Goal: Transaction & Acquisition: Book appointment/travel/reservation

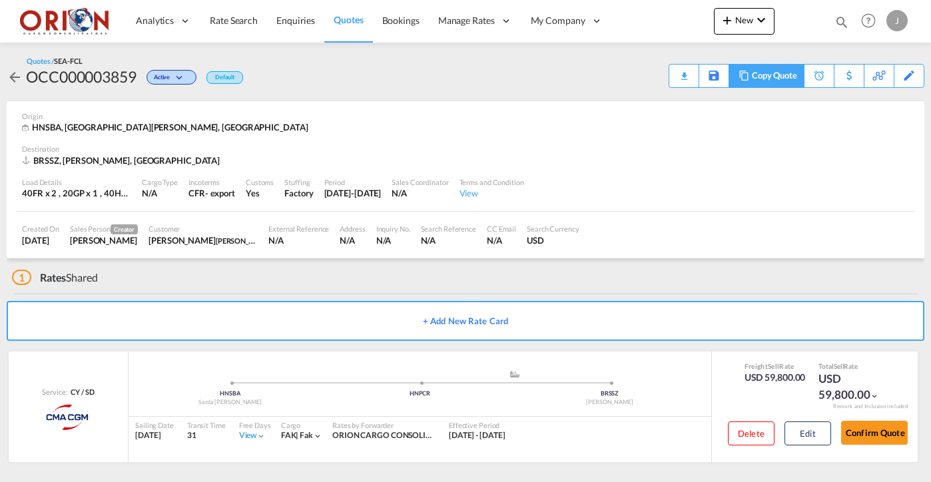
click at [789, 79] on div "Copy Quote" at bounding box center [774, 76] width 45 height 23
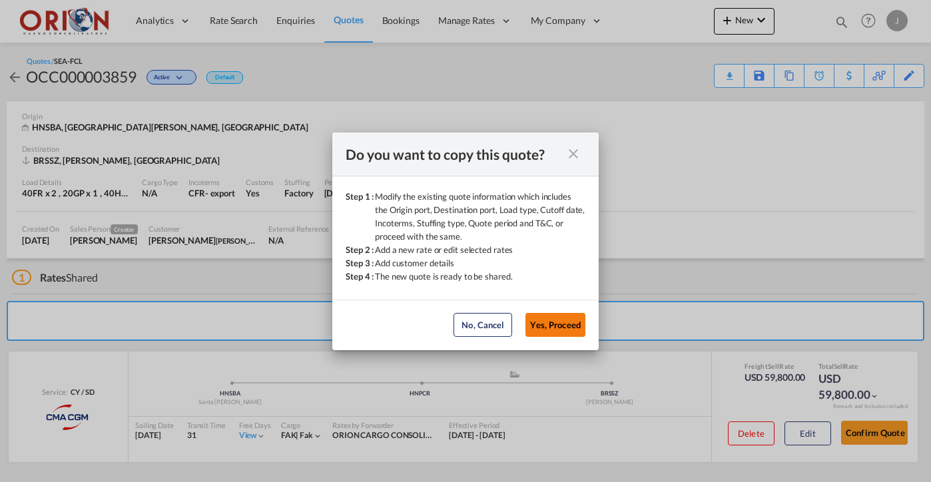
click at [547, 328] on button "Yes, Proceed" at bounding box center [555, 325] width 60 height 24
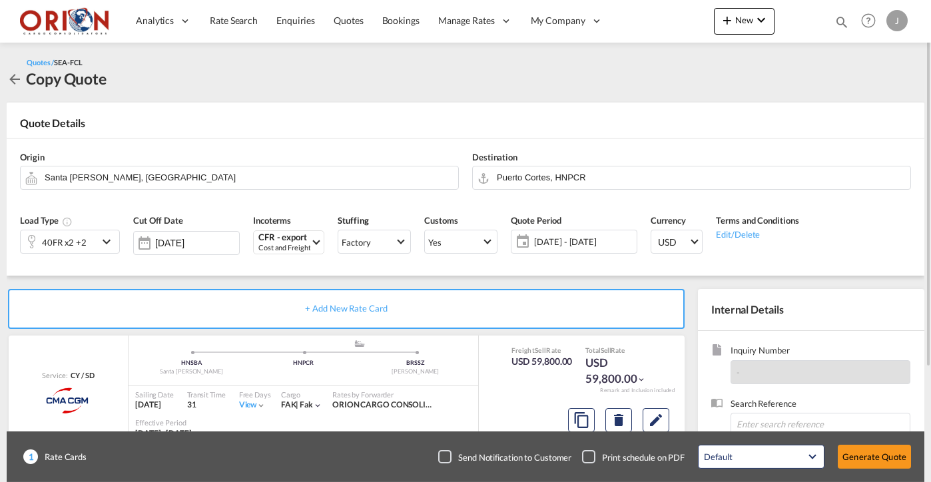
click at [91, 237] on div "40FR x2 +2" at bounding box center [59, 241] width 77 height 23
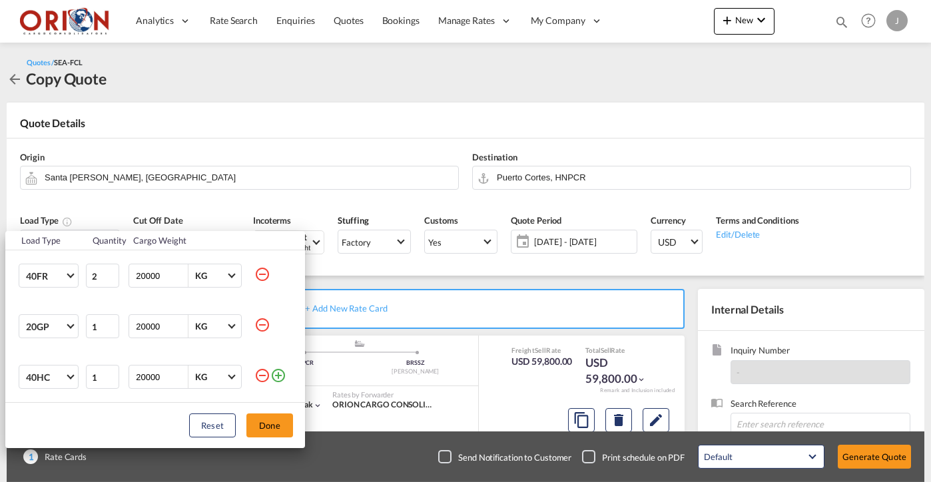
click at [262, 280] on md-icon "icon-minus-circle-outline" at bounding box center [262, 274] width 16 height 16
type input "1"
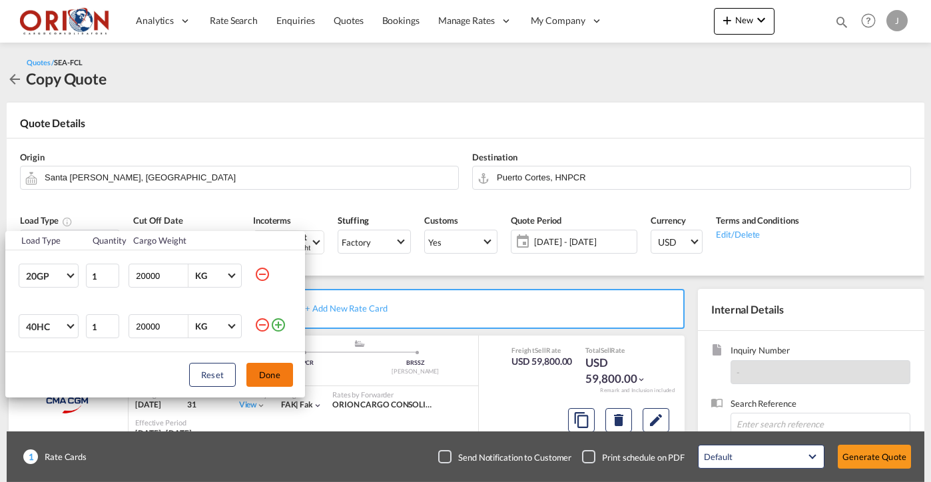
click at [263, 382] on button "Done" at bounding box center [269, 375] width 47 height 24
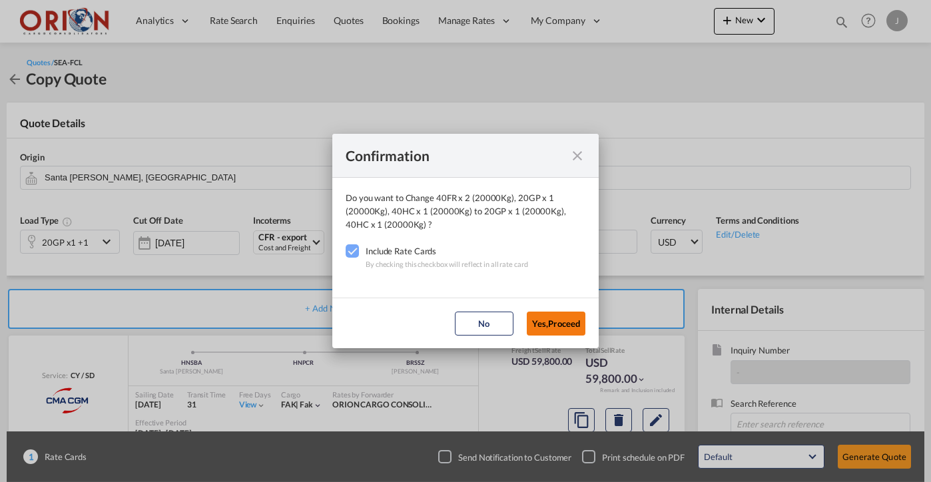
click at [556, 322] on button "Yes,Proceed" at bounding box center [556, 324] width 59 height 24
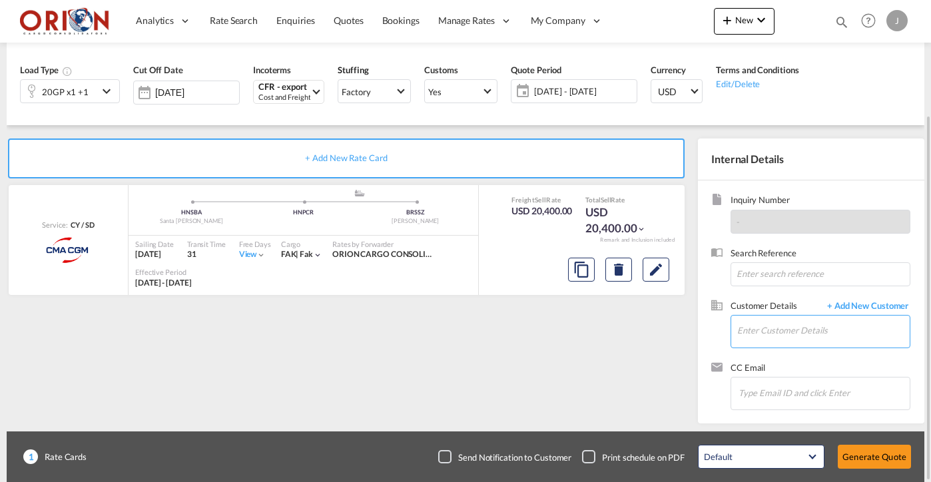
click at [756, 332] on input "Enter Customer Details" at bounding box center [823, 331] width 173 height 30
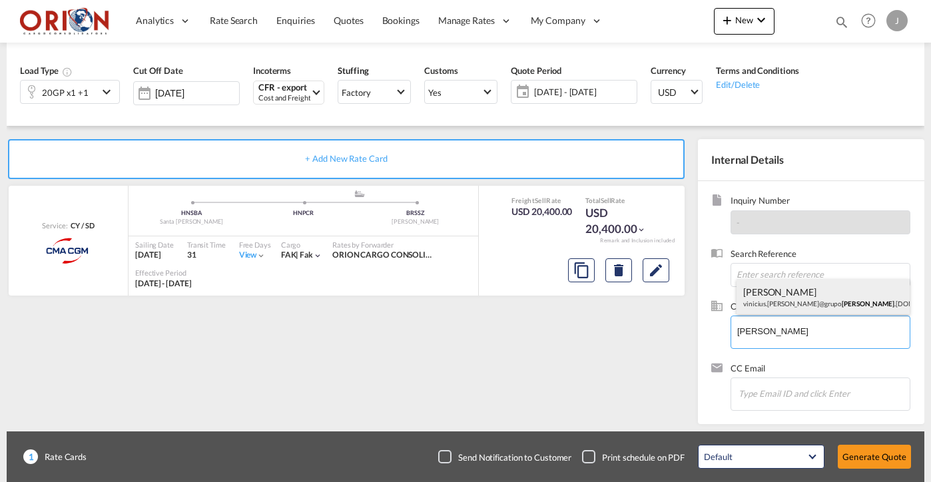
click at [753, 287] on div "[PERSON_NAME] vinicius.[PERSON_NAME]@grupo [PERSON_NAME] .[DOMAIN_NAME] | [PERS…" at bounding box center [823, 297] width 173 height 36
type input "[PERSON_NAME] Matos, [EMAIL_ADDRESS][PERSON_NAME][DOMAIN_NAME]"
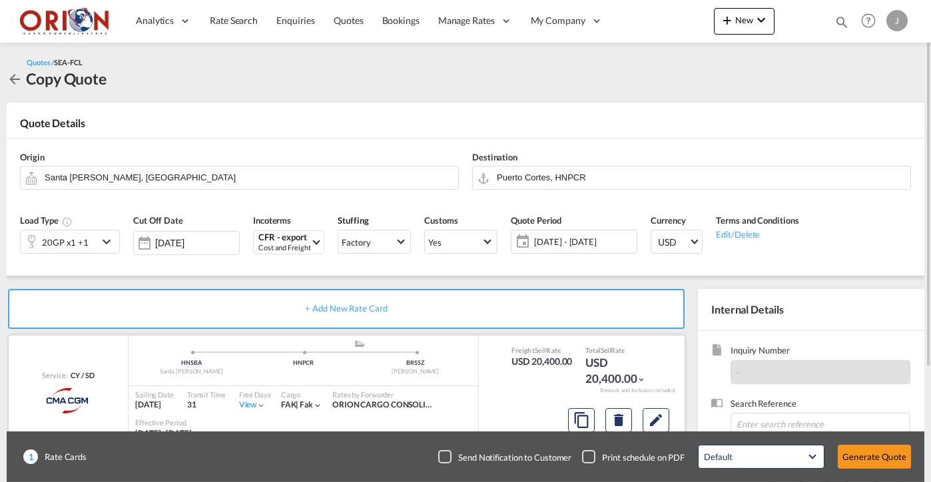
scroll to position [0, 0]
click at [15, 78] on md-icon "icon-arrow-left" at bounding box center [15, 79] width 16 height 16
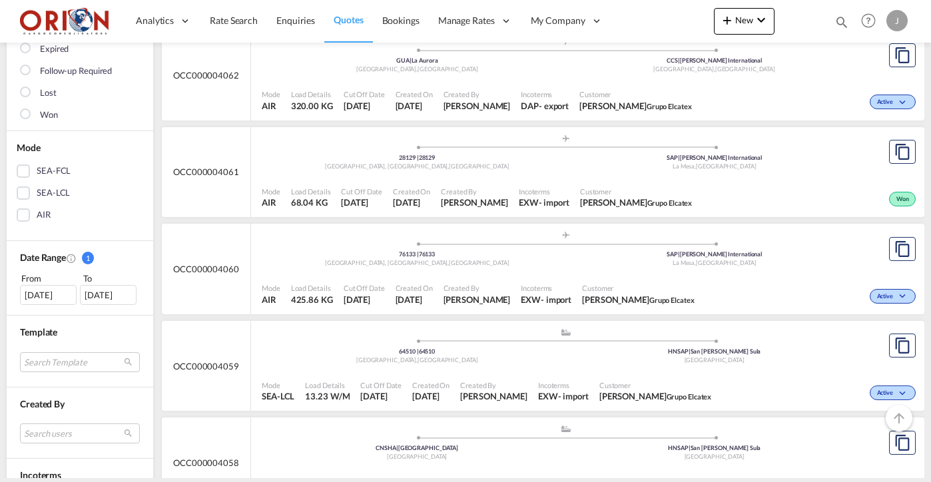
scroll to position [591, 0]
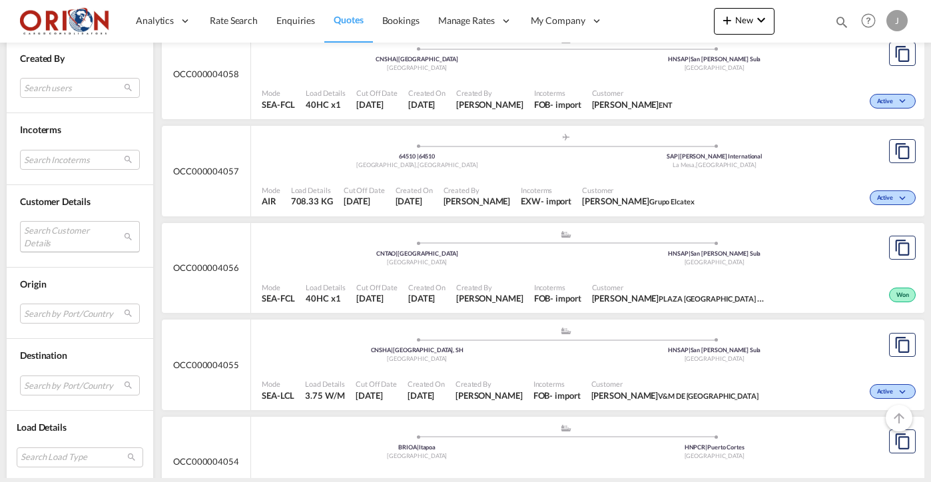
click at [81, 232] on md-select "Search Customer Details user name user [PERSON_NAME] [EMAIL_ADDRESS][DOMAIN_NAM…" at bounding box center [80, 236] width 120 height 31
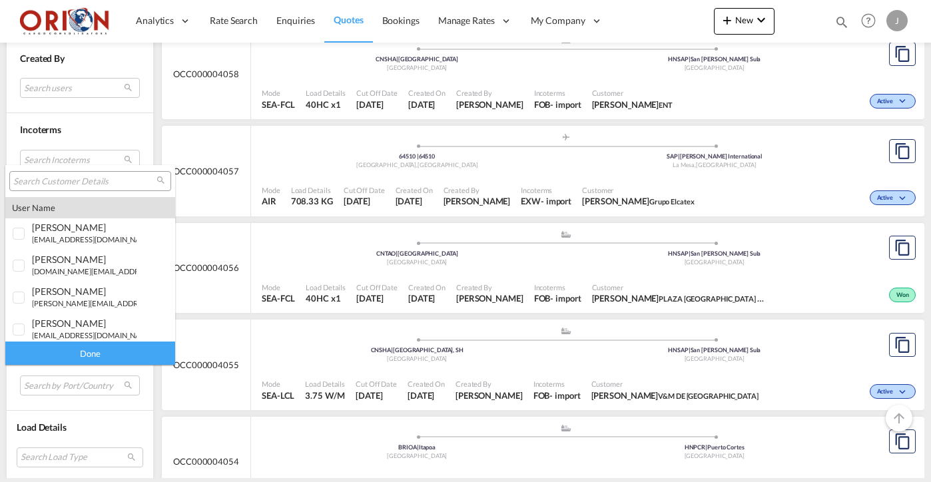
click at [69, 185] on input "search" at bounding box center [84, 182] width 143 height 12
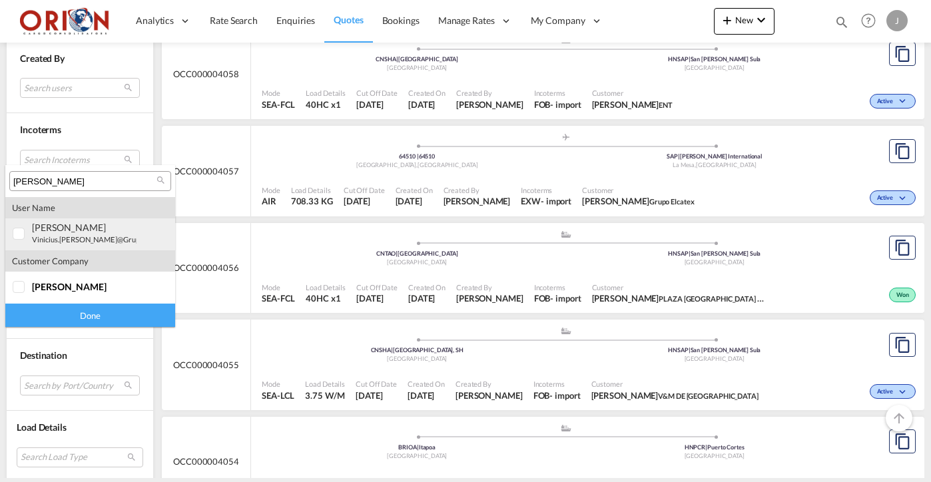
type input "[PERSON_NAME]"
click at [65, 241] on small "vinicius.[PERSON_NAME]@grupo [PERSON_NAME] .[DOMAIN_NAME]" at bounding box center [146, 239] width 229 height 9
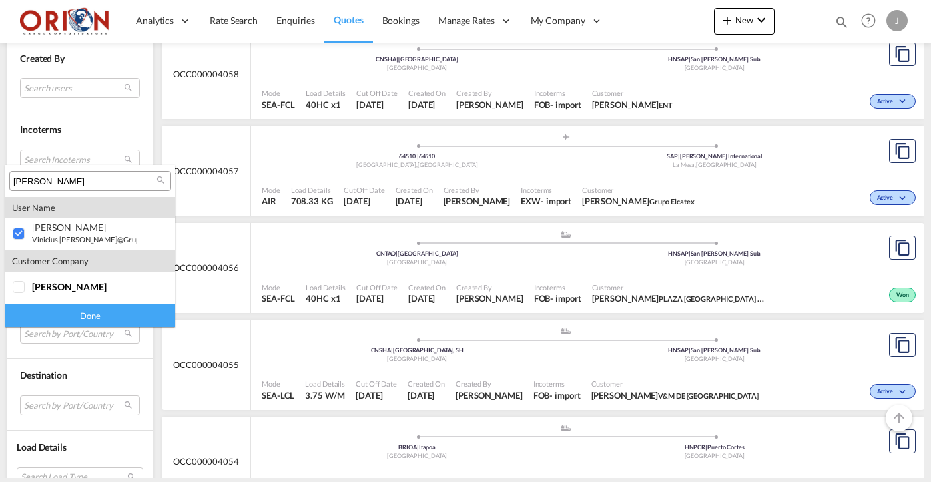
click at [83, 314] on div "Done" at bounding box center [90, 315] width 170 height 23
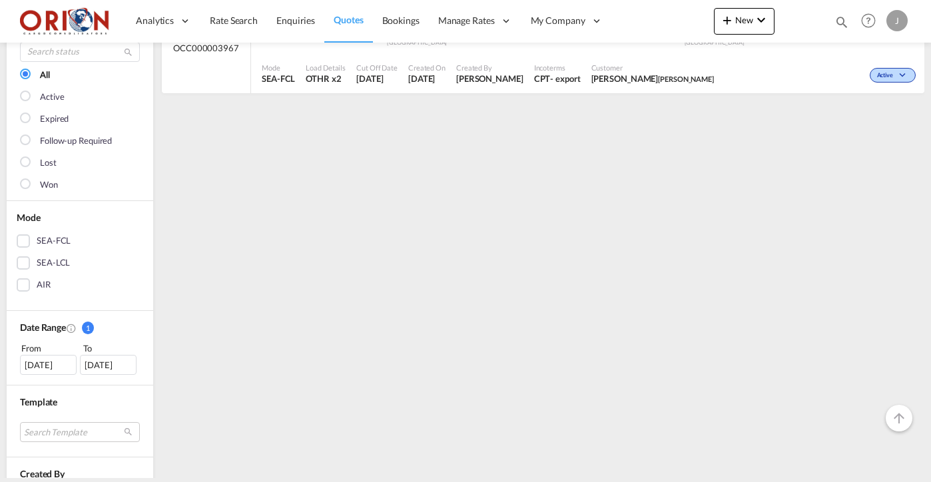
scroll to position [141, 0]
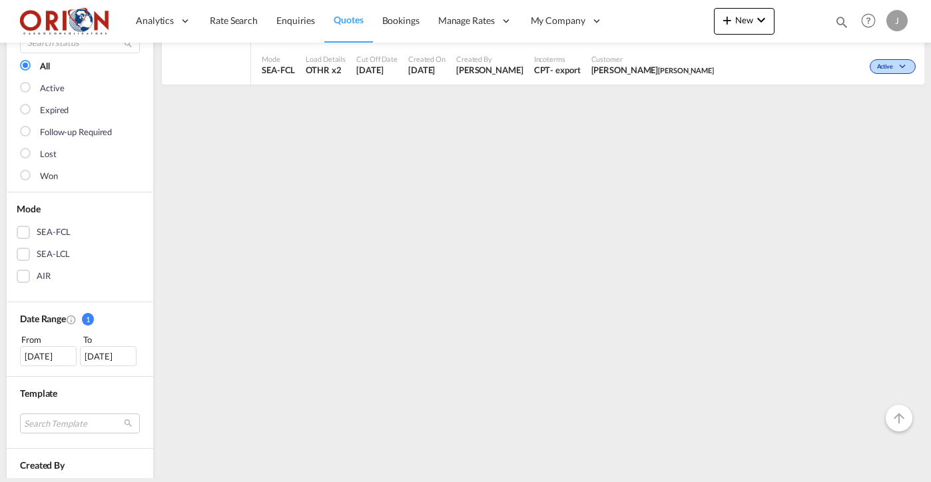
click at [35, 352] on div "[DATE]" at bounding box center [48, 356] width 57 height 20
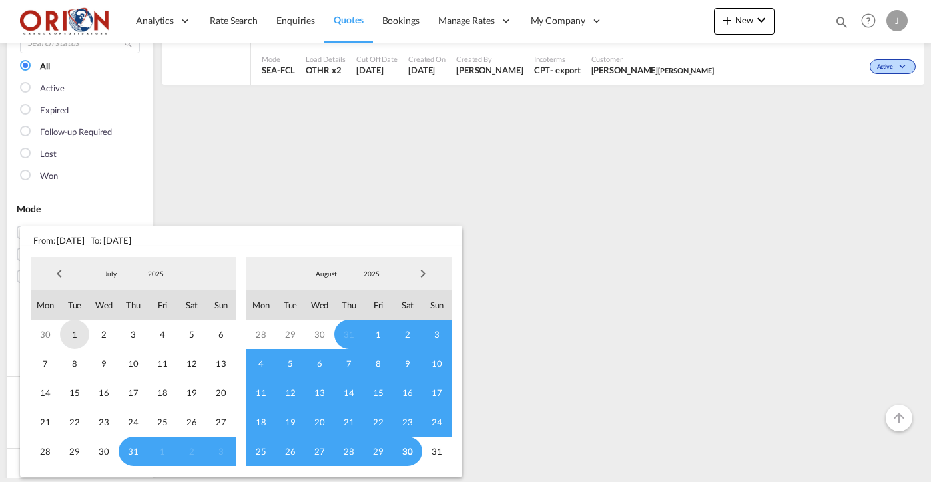
click at [74, 328] on span "1" at bounding box center [74, 334] width 29 height 29
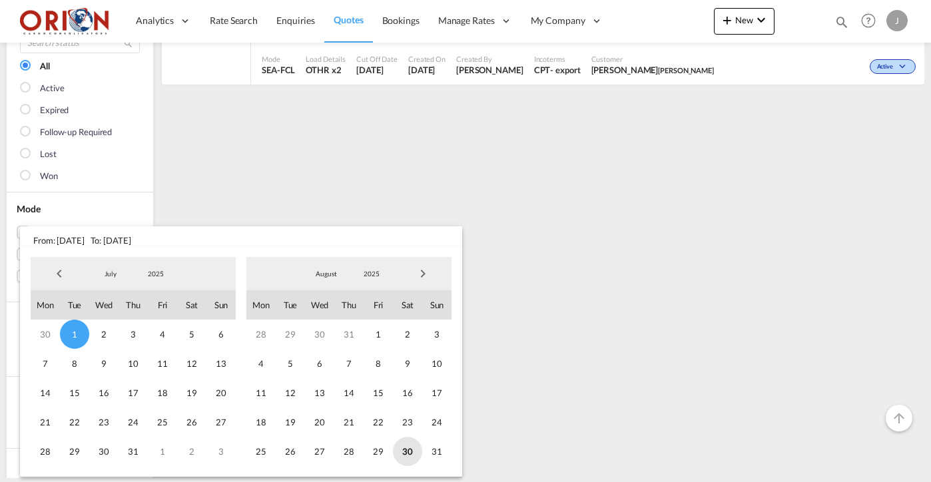
click at [410, 456] on span "30" at bounding box center [407, 451] width 29 height 29
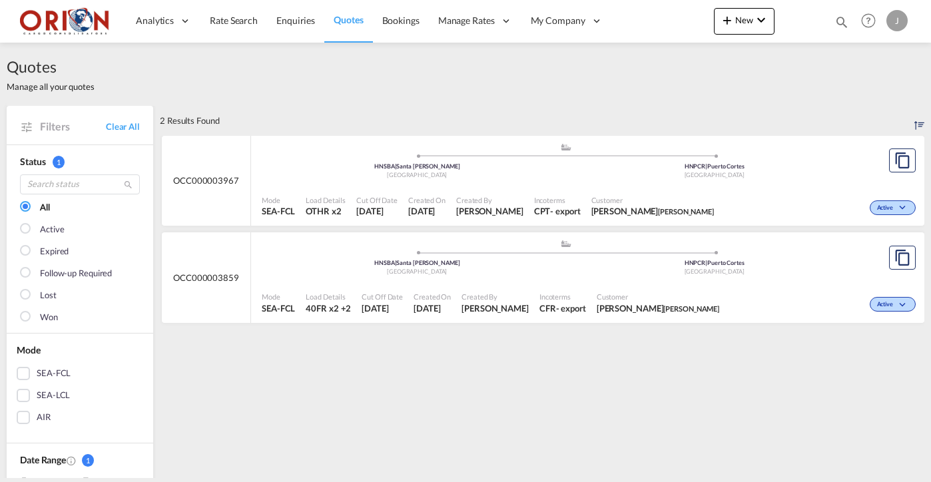
scroll to position [0, 0]
click at [317, 292] on span "Load Details" at bounding box center [328, 297] width 45 height 10
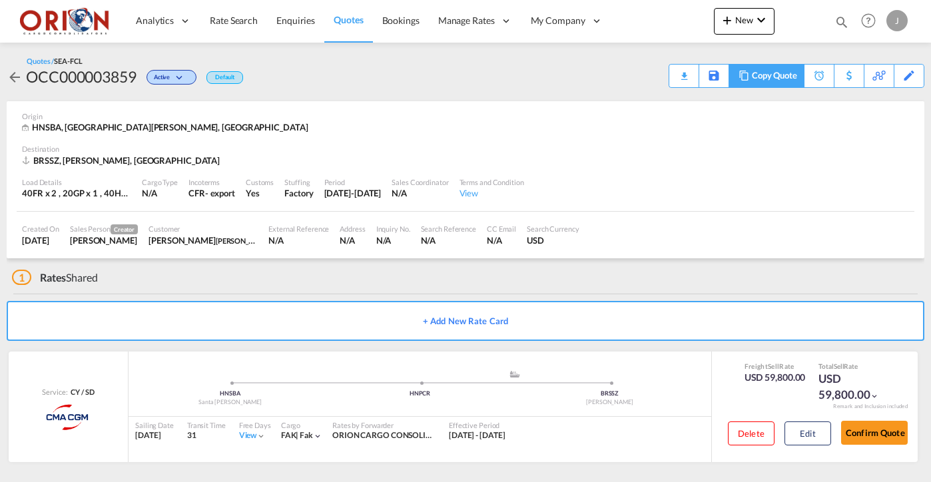
click at [784, 72] on div "Copy Quote" at bounding box center [774, 76] width 45 height 23
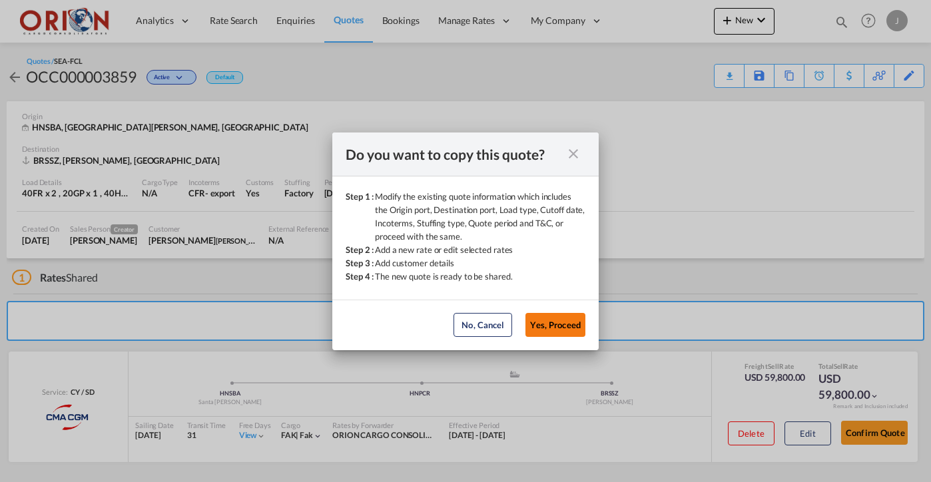
click at [551, 314] on button "Yes, Proceed" at bounding box center [555, 325] width 60 height 24
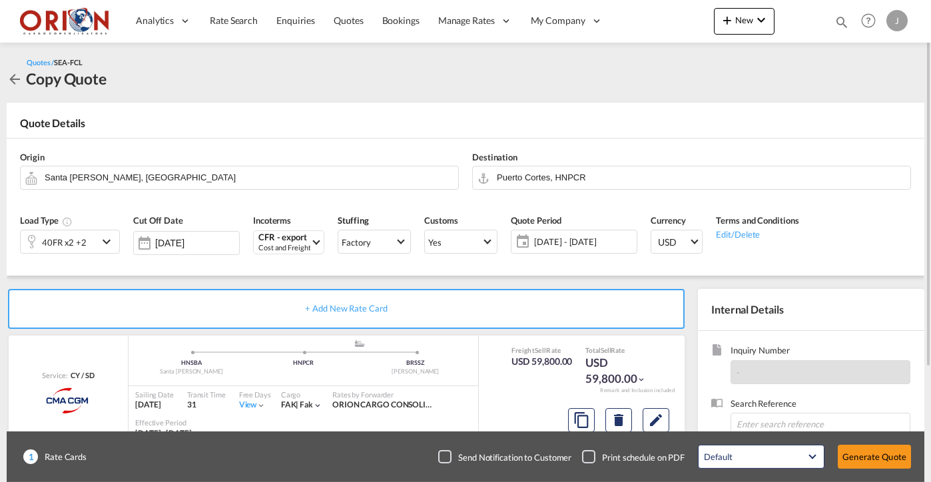
click at [101, 249] on div "40FR x2 +2" at bounding box center [70, 242] width 100 height 24
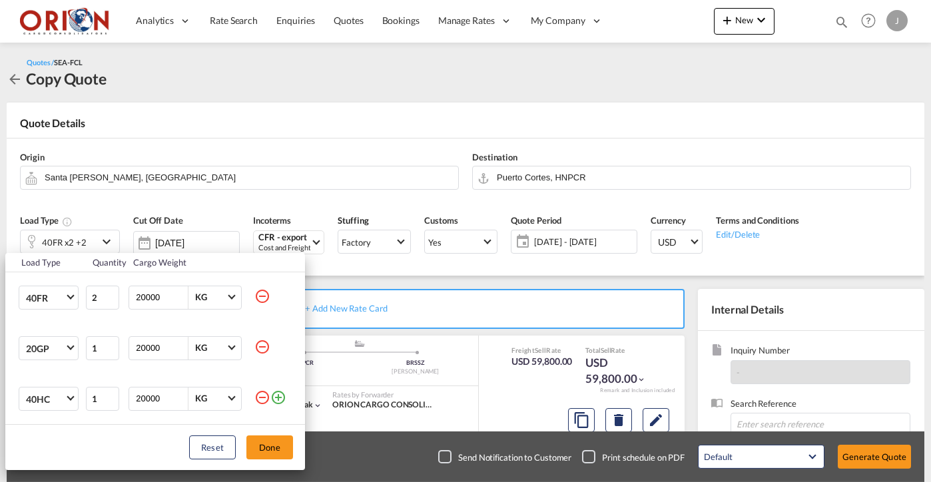
click at [262, 302] on md-icon "icon-minus-circle-outline" at bounding box center [262, 296] width 16 height 16
type input "1"
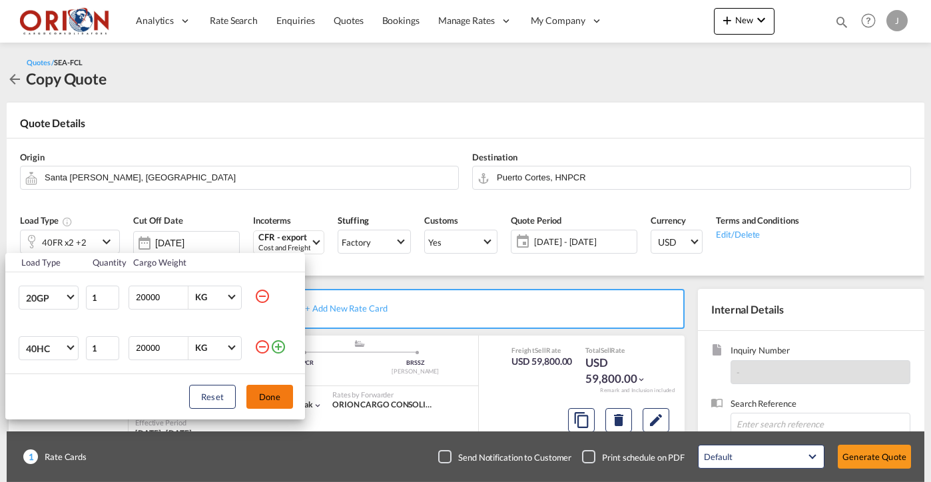
click at [258, 394] on button "Done" at bounding box center [269, 397] width 47 height 24
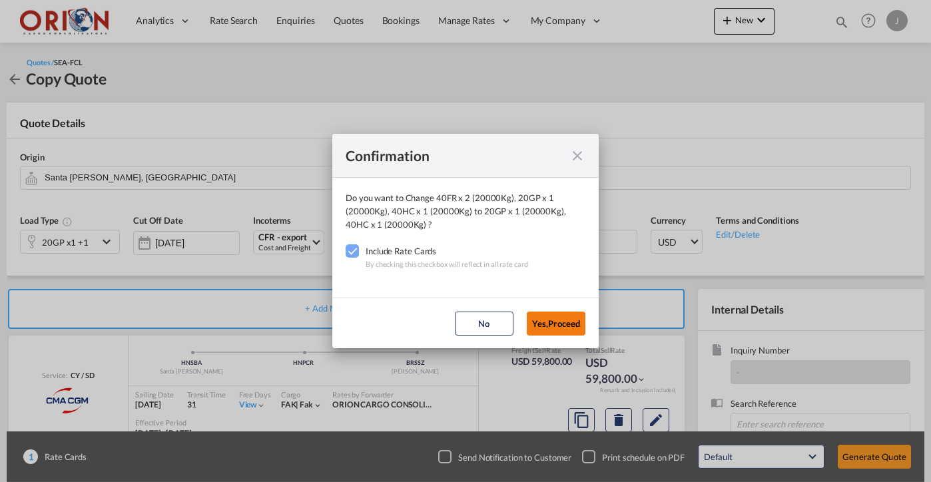
click at [539, 334] on button "Yes,Proceed" at bounding box center [556, 324] width 59 height 24
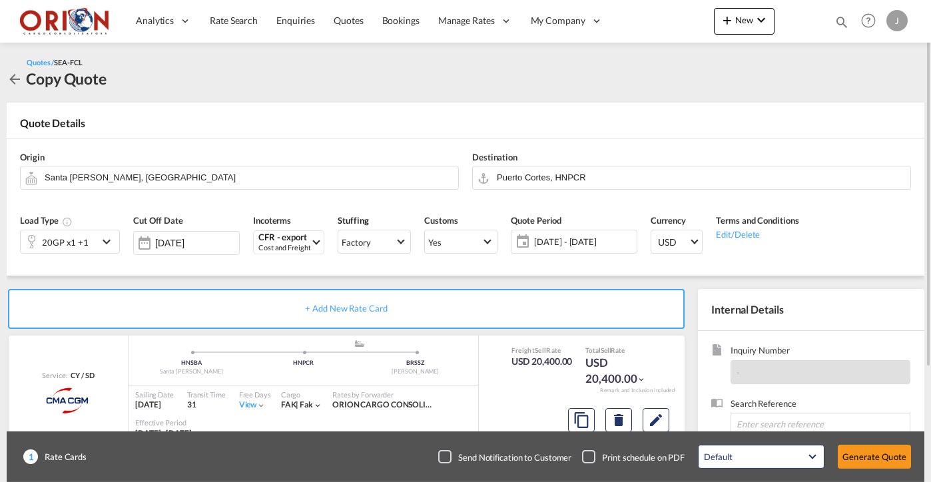
click at [555, 242] on span "[DATE] - [DATE]" at bounding box center [583, 242] width 99 height 12
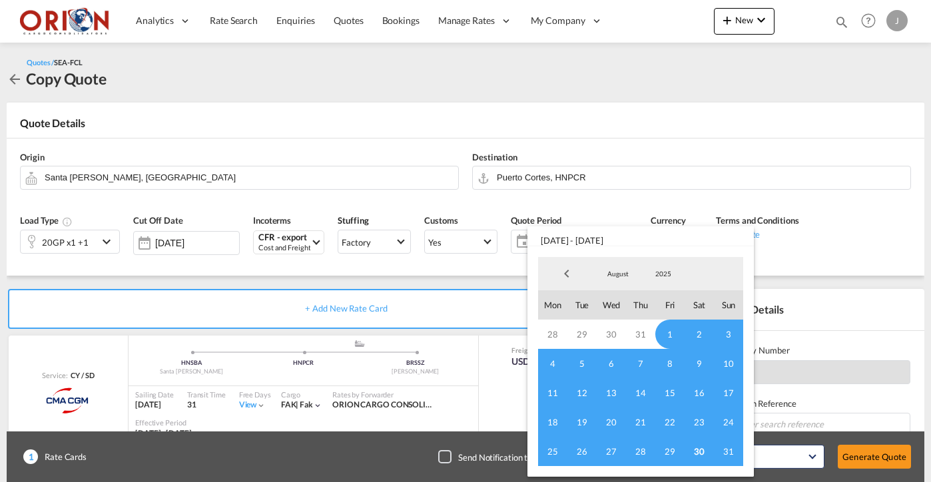
click at [630, 278] on md-select-value "August" at bounding box center [617, 274] width 45 height 20
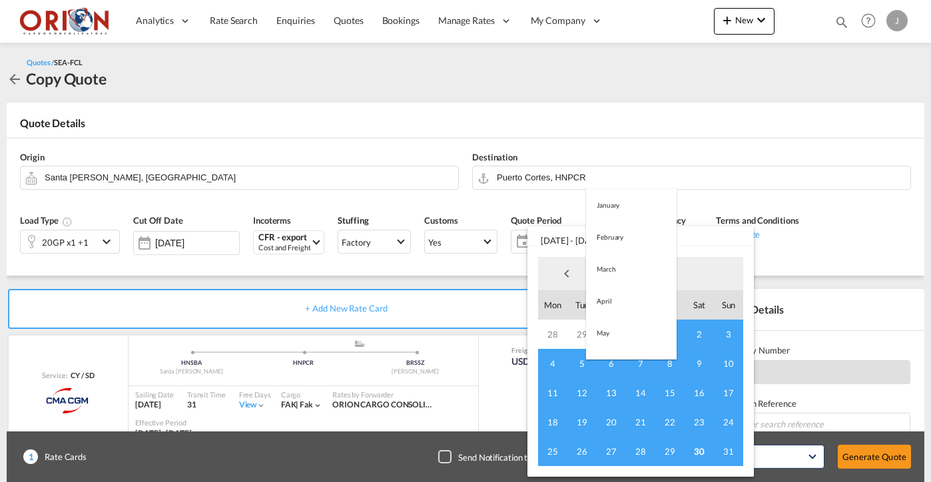
scroll to position [155, 0]
click at [627, 302] on md-option "September" at bounding box center [631, 306] width 91 height 32
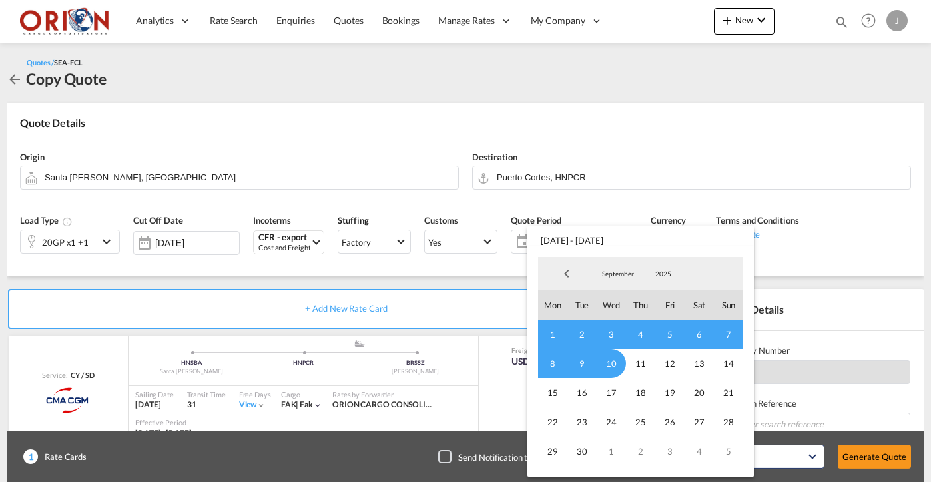
click at [557, 326] on span "1" at bounding box center [552, 334] width 29 height 29
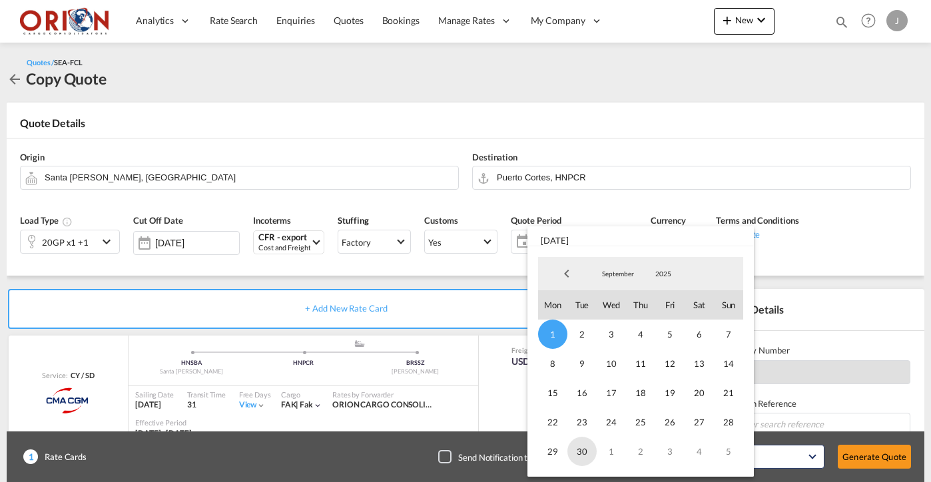
click at [587, 449] on span "30" at bounding box center [581, 451] width 29 height 29
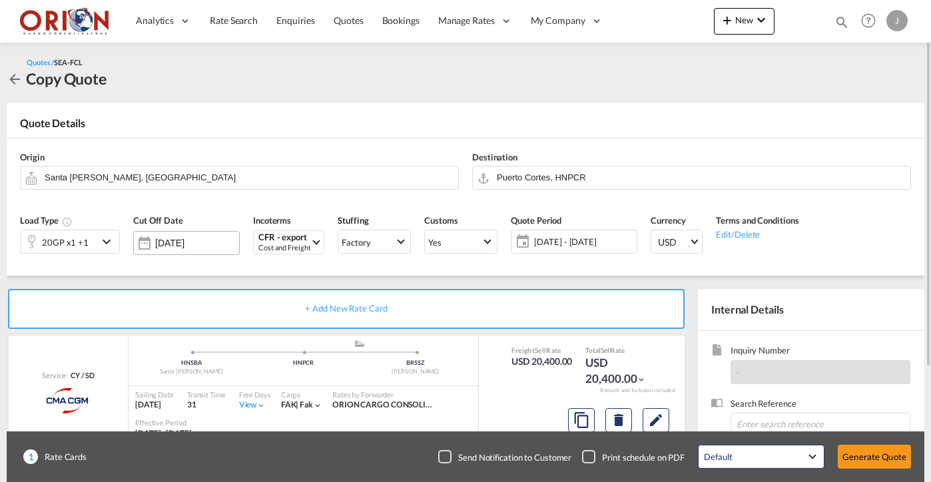
click at [197, 237] on div "[DATE]" at bounding box center [197, 243] width 84 height 12
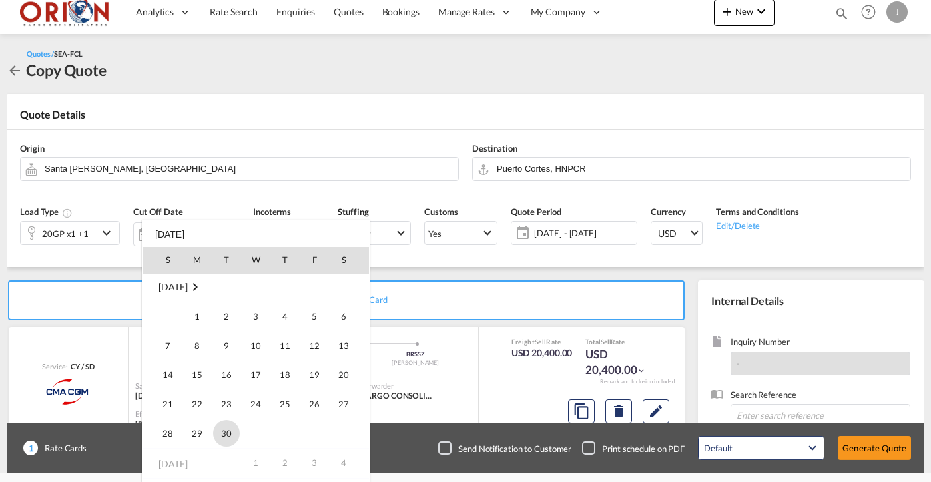
scroll to position [178, 0]
click at [230, 430] on span "30" at bounding box center [226, 433] width 27 height 27
type input "[DATE]"
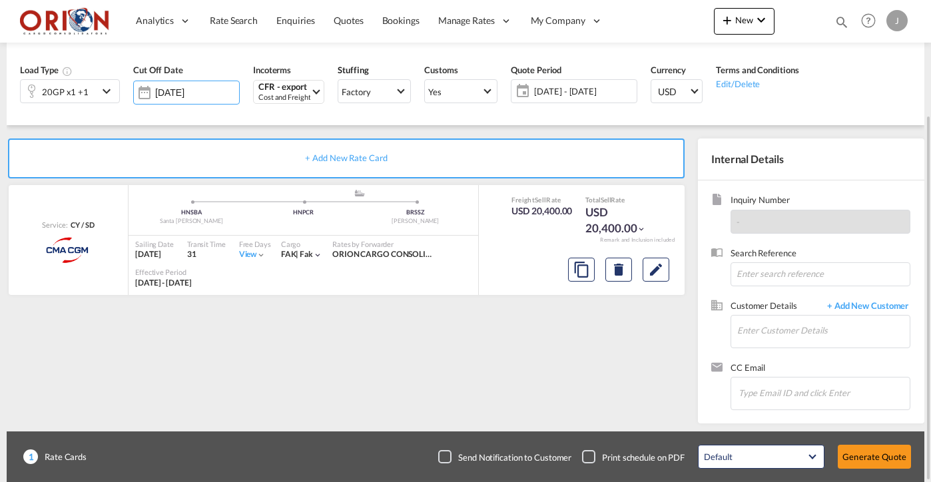
scroll to position [0, 0]
click at [761, 329] on input "Enter Customer Details" at bounding box center [823, 331] width 173 height 30
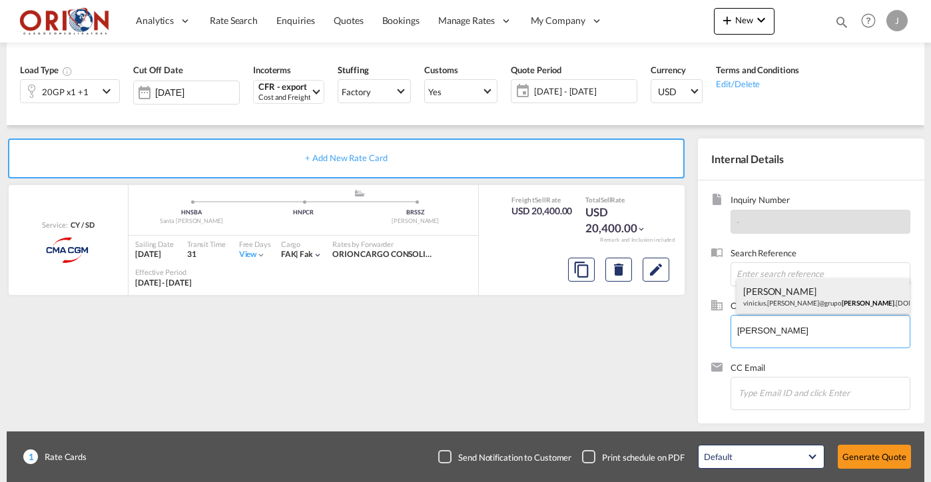
click at [767, 302] on div "[PERSON_NAME] vinicius.[PERSON_NAME]@grupo [PERSON_NAME] .[DOMAIN_NAME] | [PERS…" at bounding box center [823, 296] width 173 height 36
type input "[PERSON_NAME] Matos, [EMAIL_ADDRESS][PERSON_NAME][DOMAIN_NAME]"
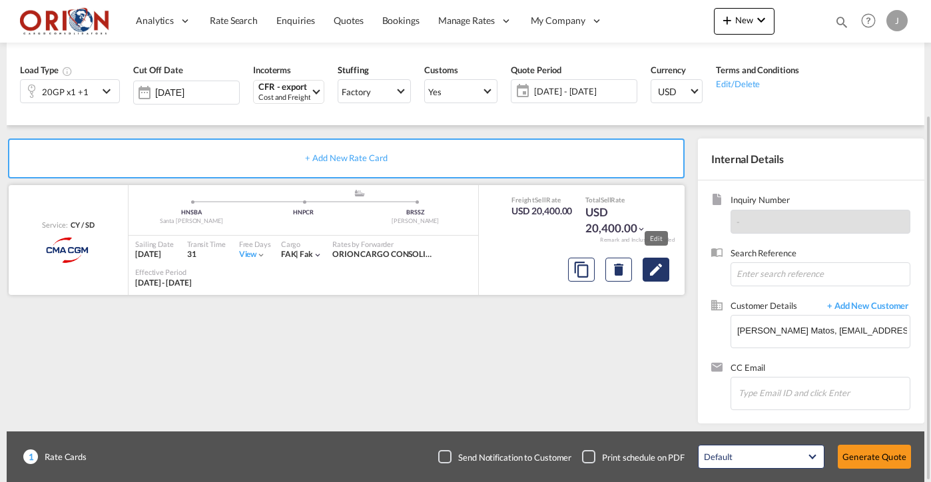
click at [664, 272] on md-icon "Edit" at bounding box center [656, 270] width 16 height 16
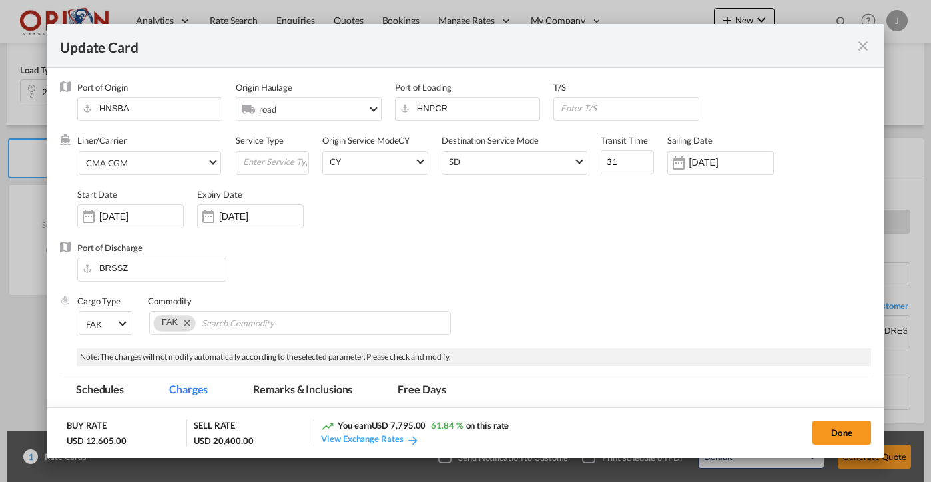
select select "per equipment"
select select "per container"
select select "per equipment"
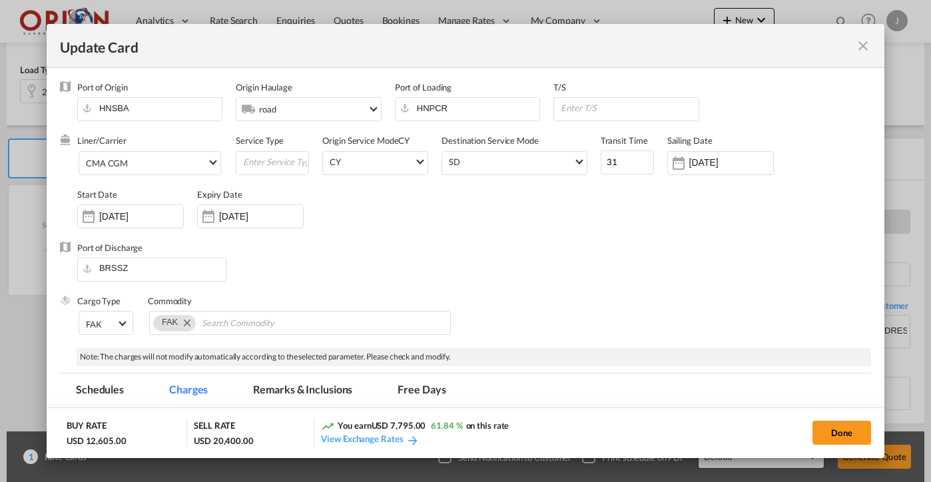
select select "per B/L"
select select "per_document"
select select "per vehicle"
select select "flat"
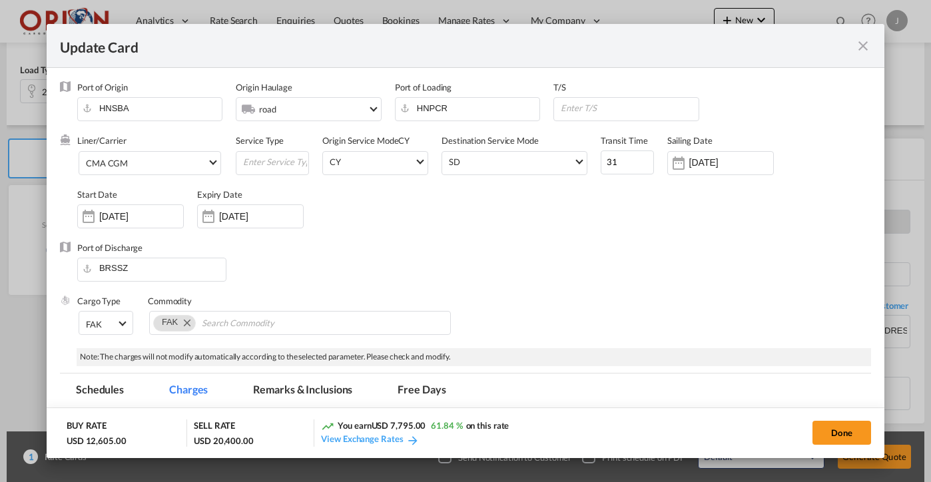
select select "flat"
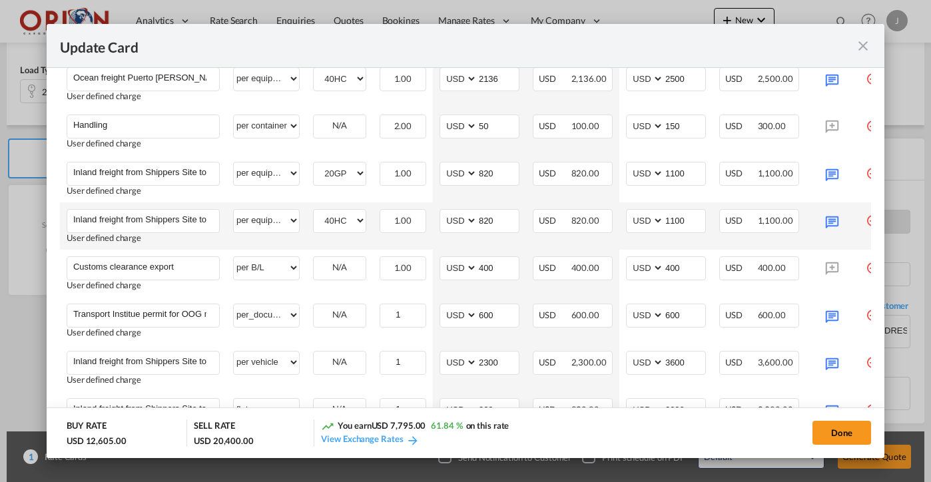
scroll to position [504, 0]
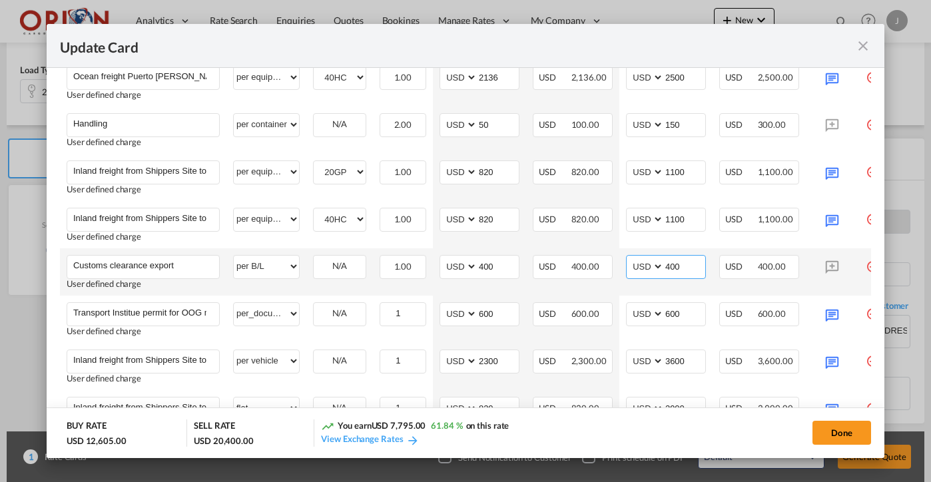
click at [685, 263] on input "400" at bounding box center [684, 266] width 41 height 20
type input "200"
click at [494, 270] on input "400" at bounding box center [498, 266] width 41 height 20
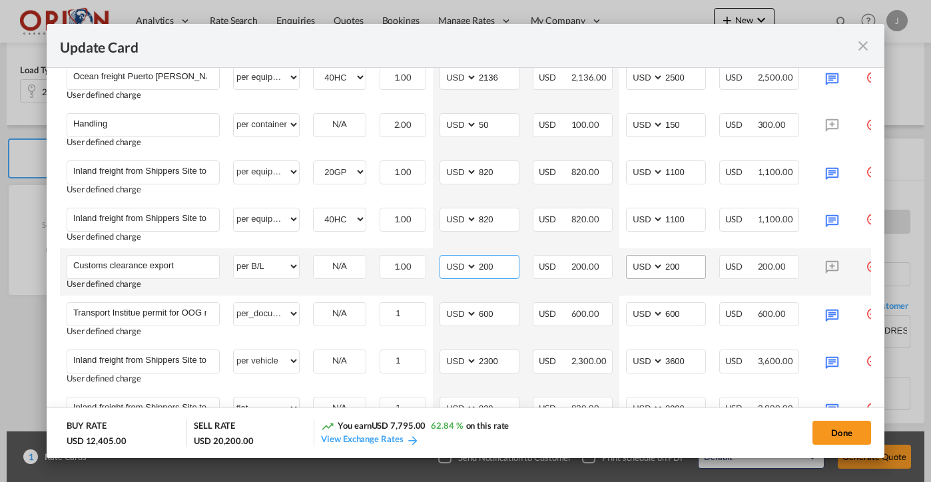
type input "200"
click at [679, 267] on input "200" at bounding box center [684, 266] width 41 height 20
type input "400"
click at [510, 260] on input "200" at bounding box center [498, 266] width 41 height 20
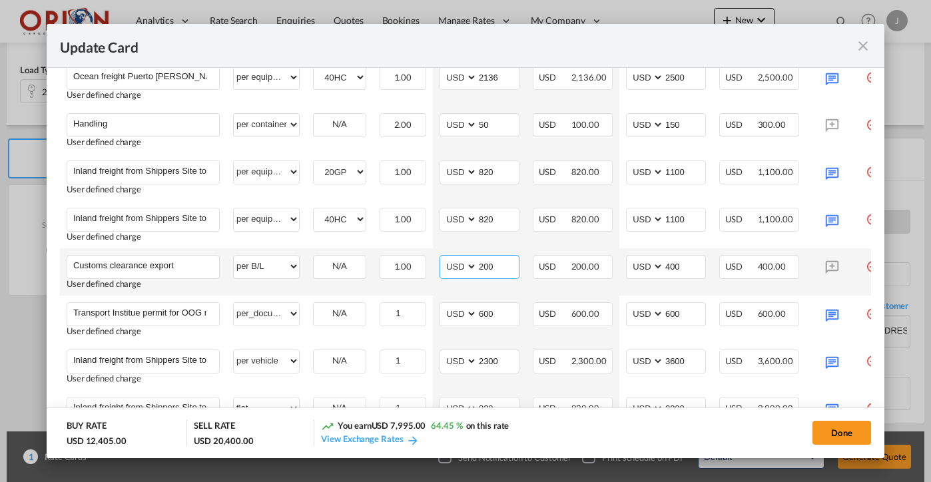
click at [510, 260] on input "200" at bounding box center [498, 266] width 41 height 20
click at [494, 262] on input "400" at bounding box center [498, 266] width 41 height 20
type input "400"
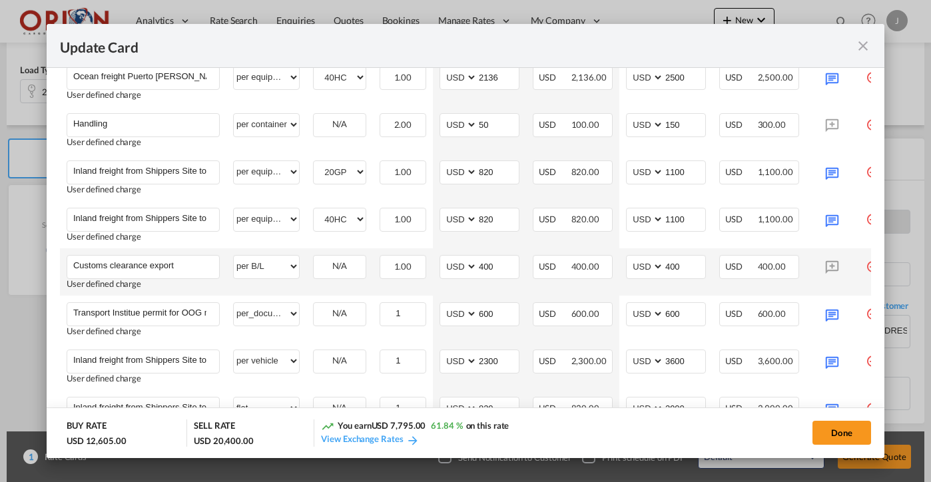
click at [597, 286] on td "USD 400.00" at bounding box center [572, 271] width 93 height 47
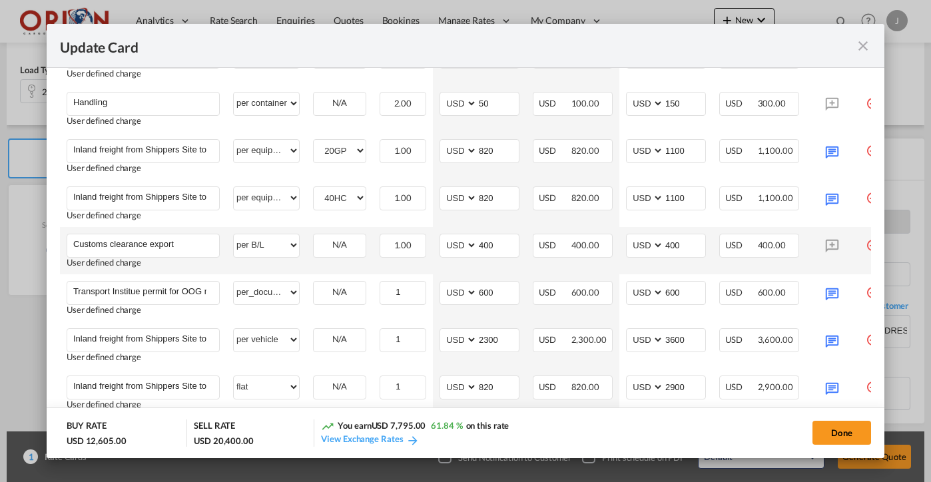
scroll to position [526, 0]
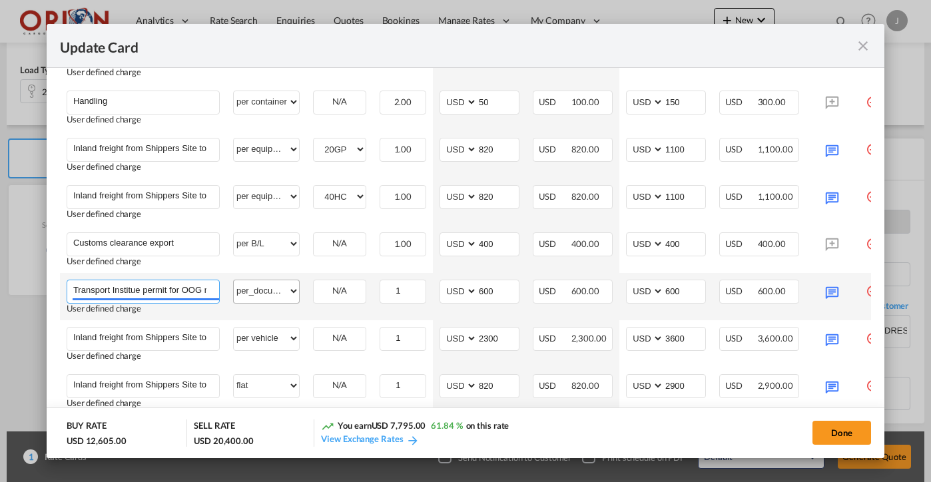
drag, startPoint x: 184, startPoint y: 291, endPoint x: 236, endPoint y: 290, distance: 51.3
click at [236, 290] on tr "Transport Institue permit for OOG movement from Shippers site to POL Please Ent…" at bounding box center [482, 296] width 844 height 47
click at [181, 284] on input "Transport Institue permit for OOG movement from Shippers site to [GEOGRAPHIC_DA…" at bounding box center [146, 290] width 146 height 20
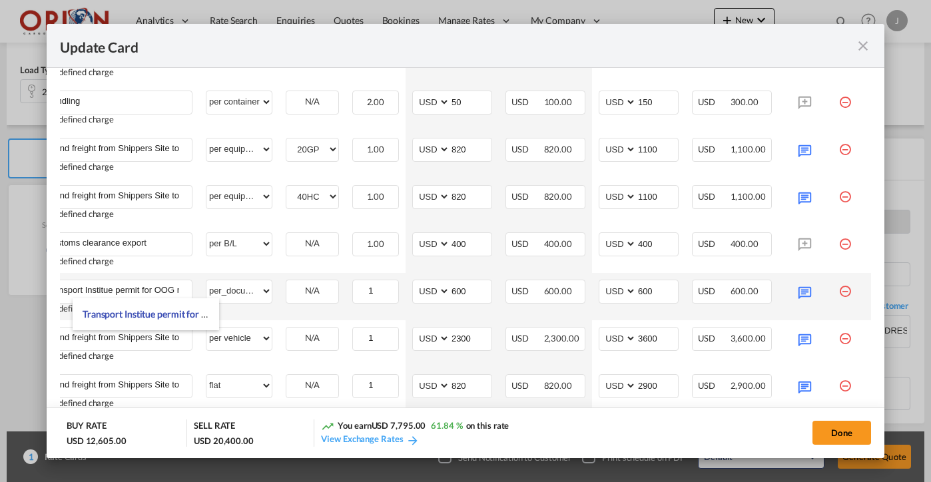
click at [840, 289] on md-icon "icon-minus-circle-outline red-400-fg" at bounding box center [845, 286] width 13 height 13
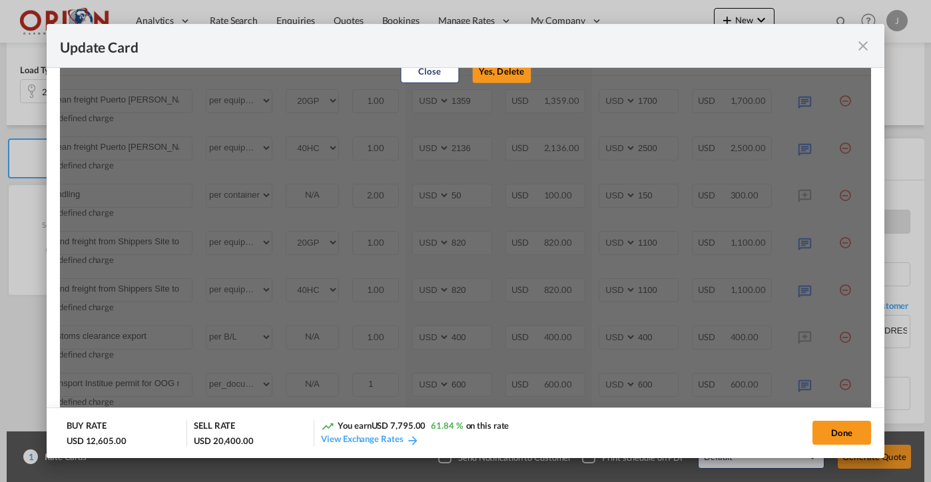
scroll to position [328, 0]
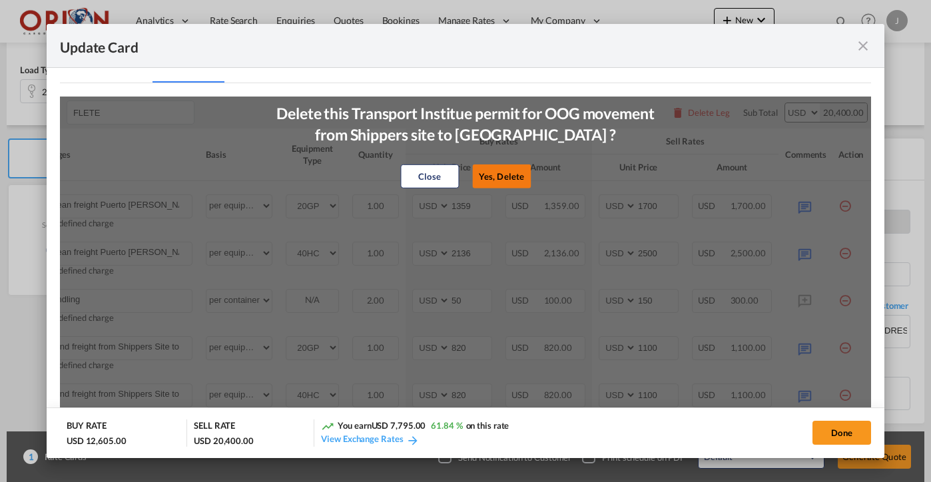
click at [510, 171] on button "Yes, Delete" at bounding box center [501, 177] width 59 height 24
type input "Inland freight from Shippers Site to [GEOGRAPHIC_DATA]"
select select "per vehicle"
type input "2300"
type input "3600"
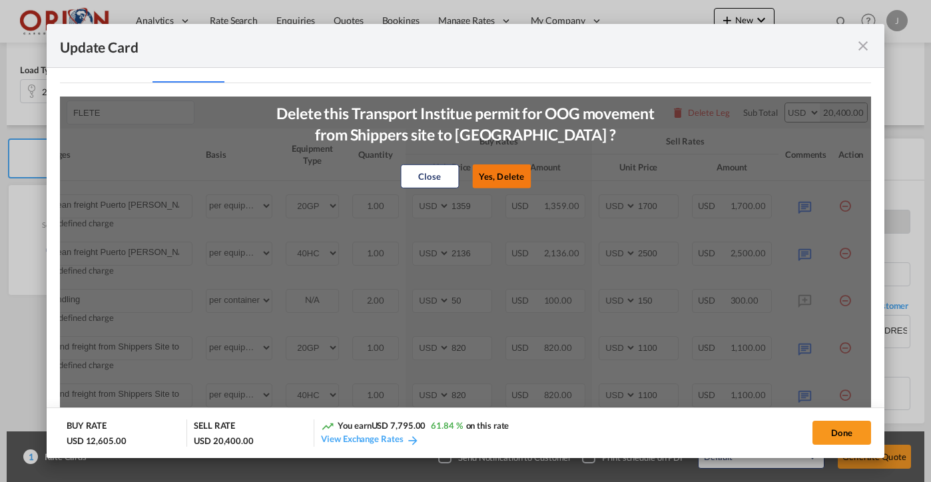
select select "flat"
type input "820"
type input "2900"
type input "Inspection at site"
type input "150"
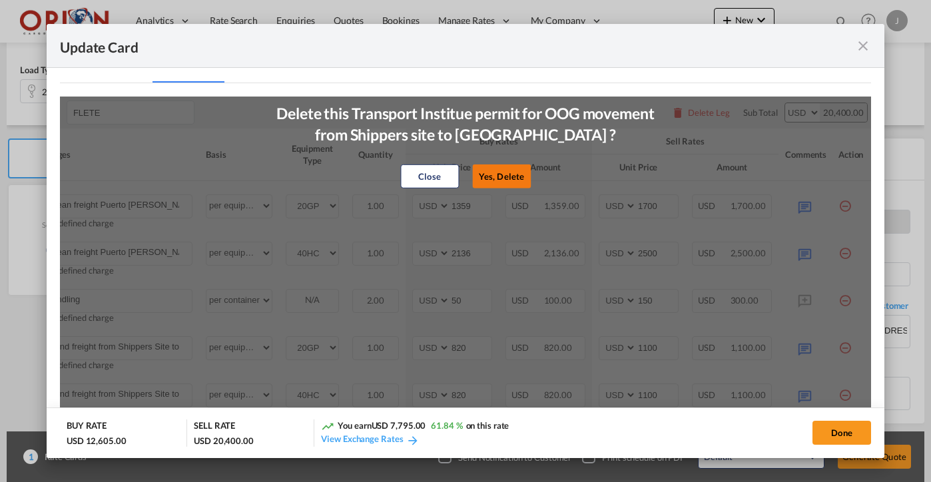
type input "400"
type input "Crane and forklift service"
type input "3100"
type input "5800"
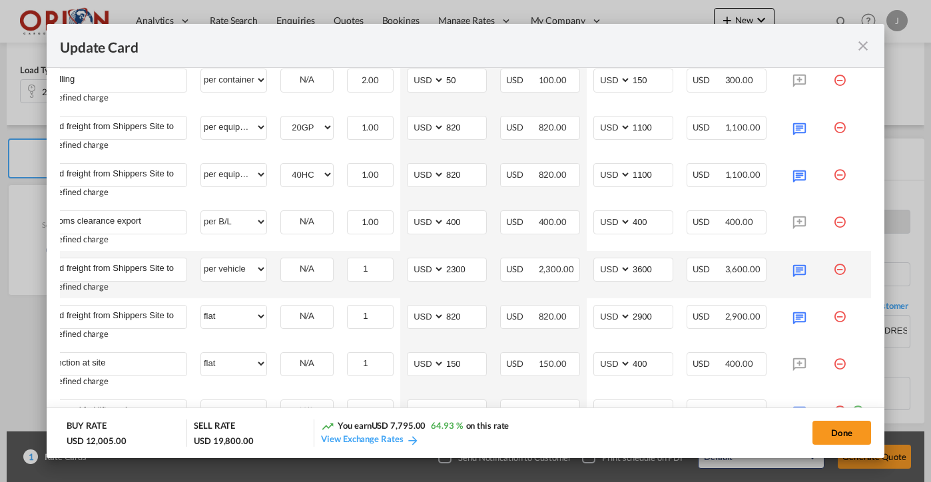
scroll to position [0, 33]
click at [841, 268] on md-icon "icon-minus-circle-outline red-400-fg" at bounding box center [839, 264] width 13 height 13
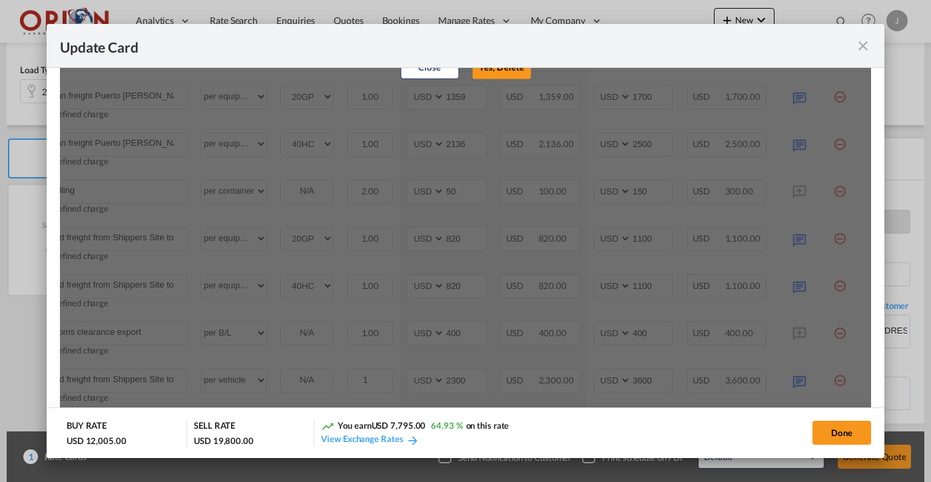
scroll to position [252, 0]
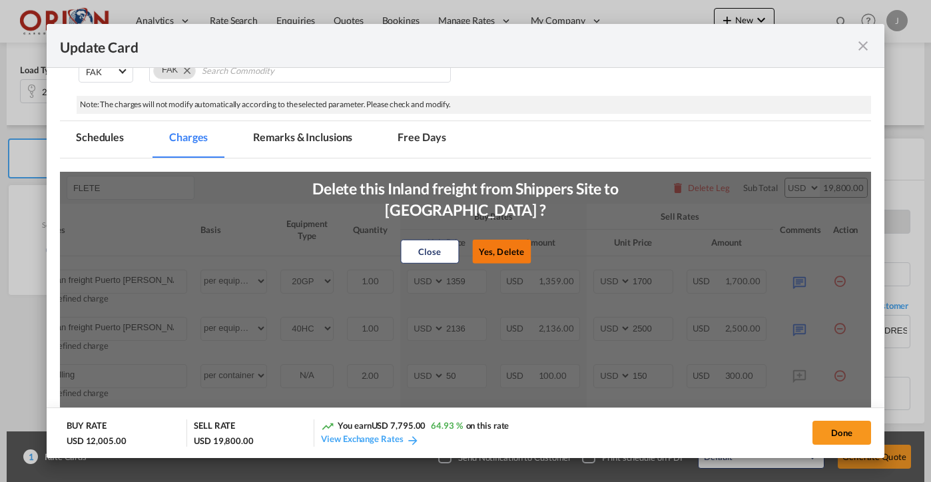
click at [501, 240] on button "Yes, Delete" at bounding box center [501, 252] width 59 height 24
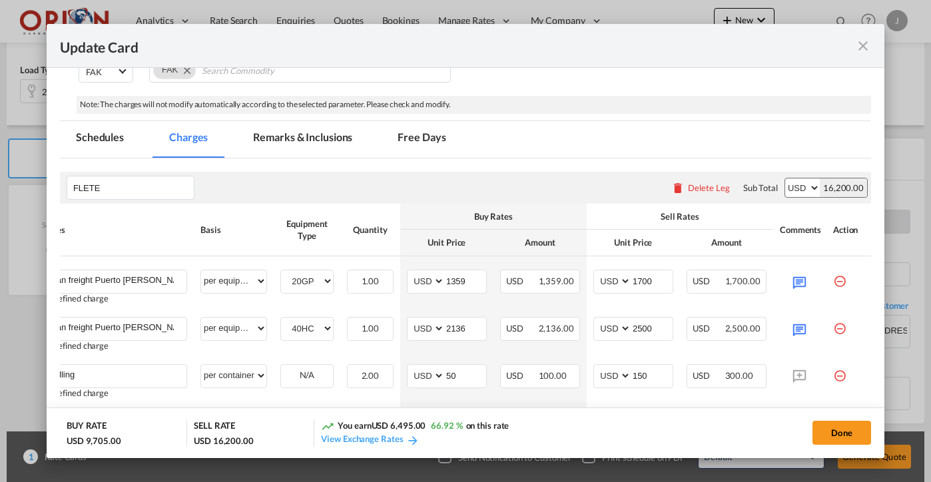
select select "flat"
type input "820"
type input "2900"
type input "Inspection at site"
type input "150"
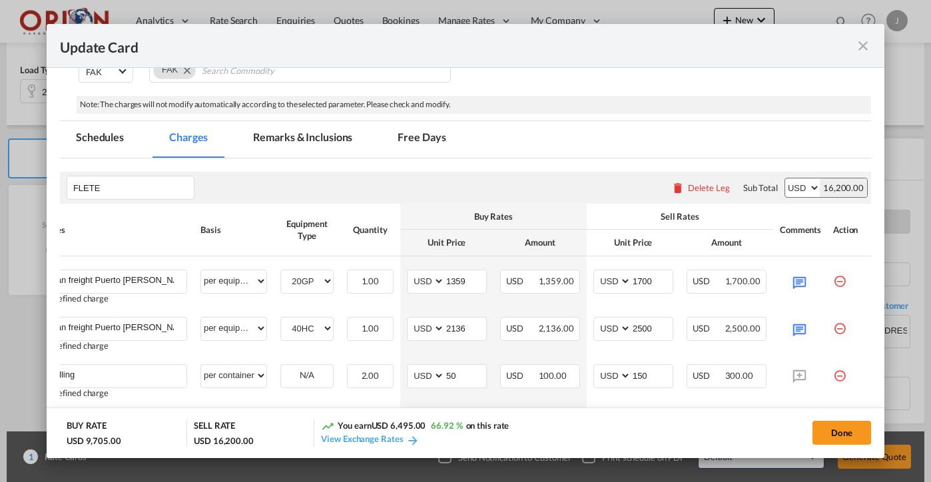
type input "400"
type input "Crane and forklift service"
type input "3100"
type input "5800"
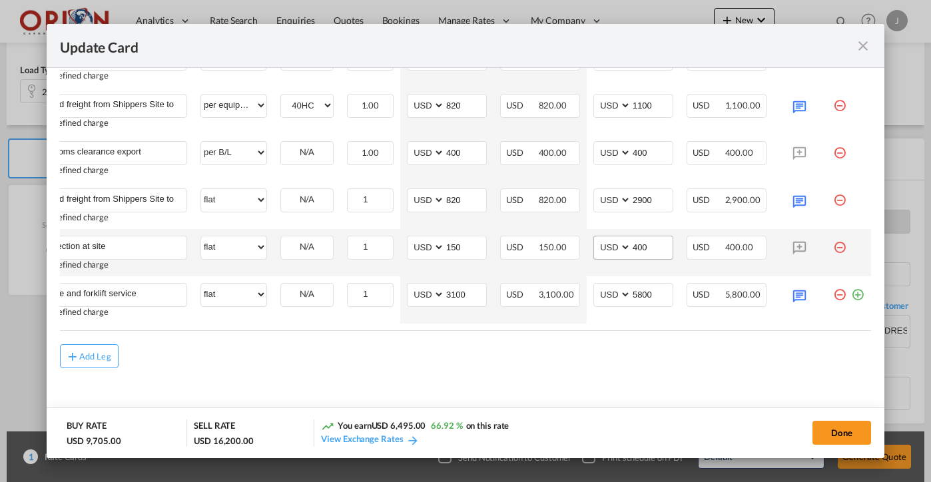
scroll to position [619, 0]
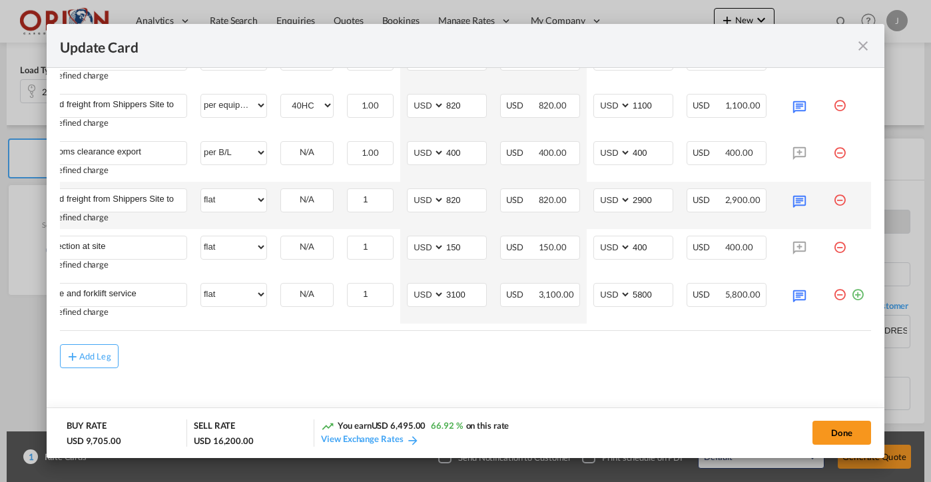
click at [842, 204] on td "Update Card Port ..." at bounding box center [849, 205] width 45 height 47
click at [837, 193] on md-icon "icon-minus-circle-outline red-400-fg" at bounding box center [839, 194] width 13 height 13
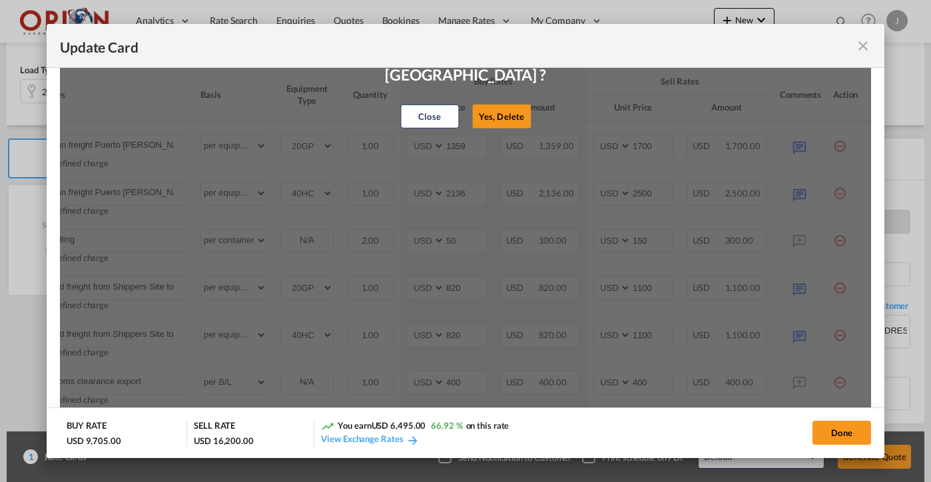
scroll to position [384, 0]
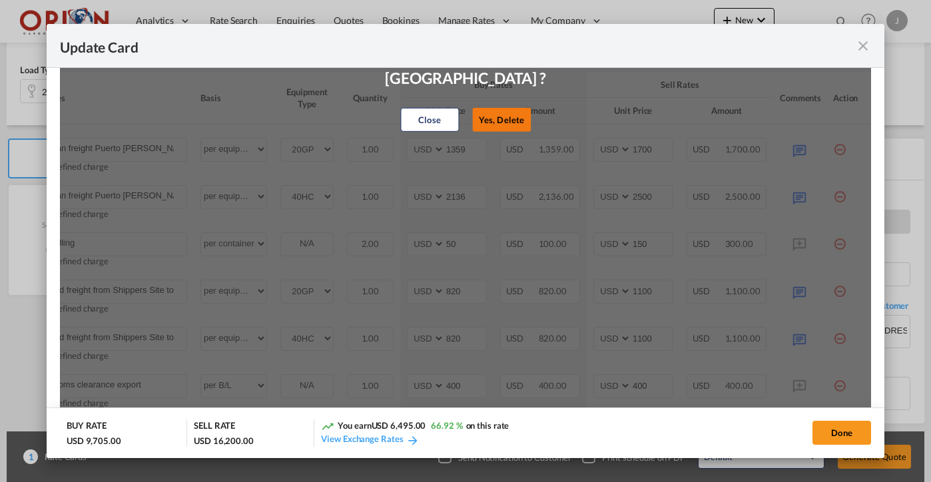
click at [505, 108] on button "Yes, Delete" at bounding box center [501, 120] width 59 height 24
type input "Inspection at site"
type input "150"
type input "400"
type input "Crane and forklift service"
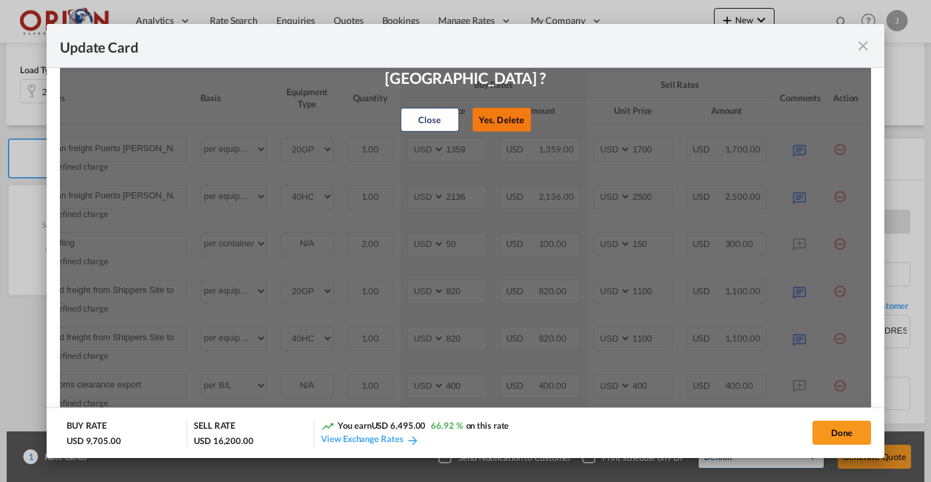
type input "3100"
type input "5800"
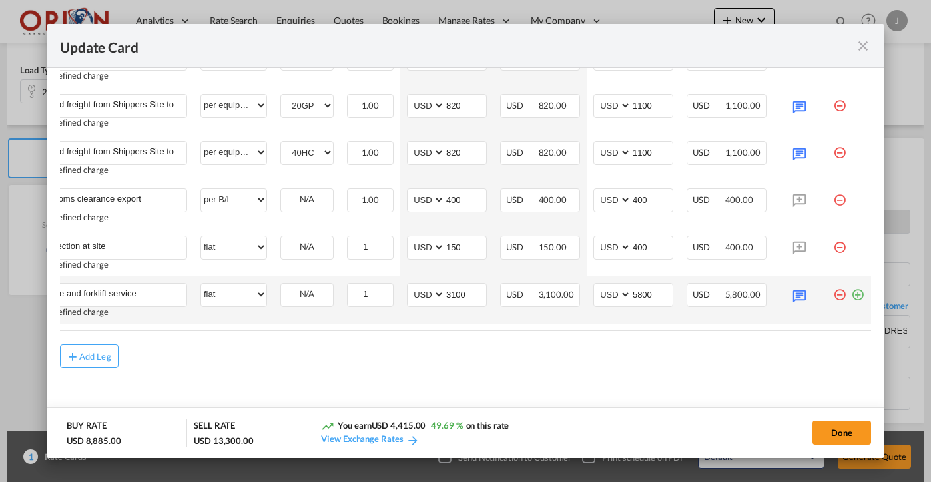
scroll to position [0, 33]
click at [841, 292] on md-icon "icon-minus-circle-outline red-400-fg" at bounding box center [839, 289] width 13 height 13
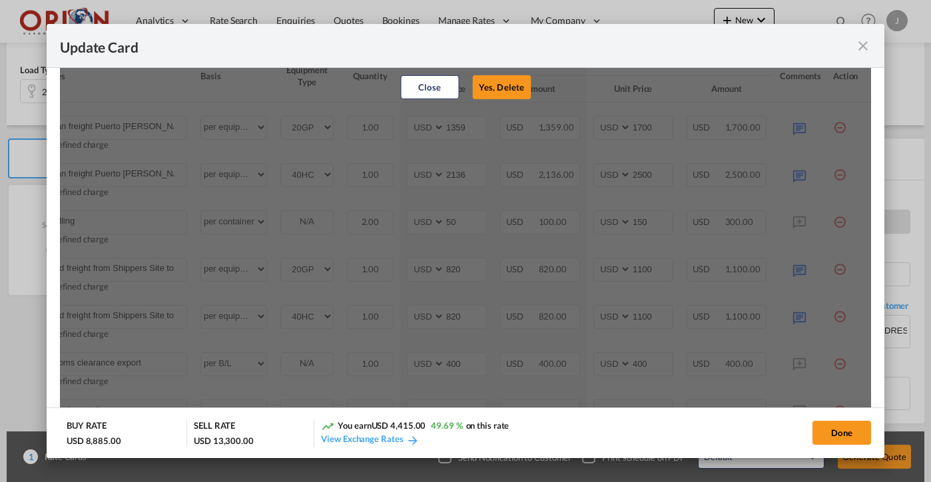
scroll to position [388, 0]
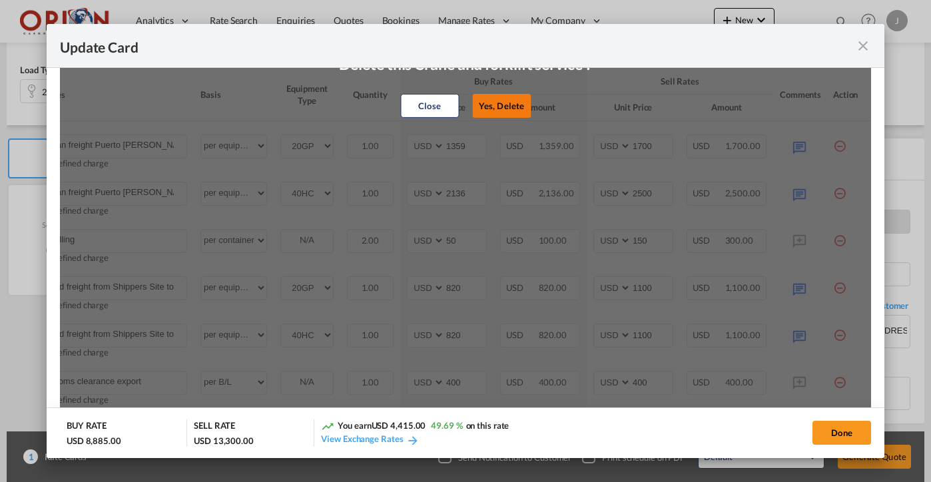
click at [490, 107] on button "Yes, Delete" at bounding box center [501, 106] width 59 height 24
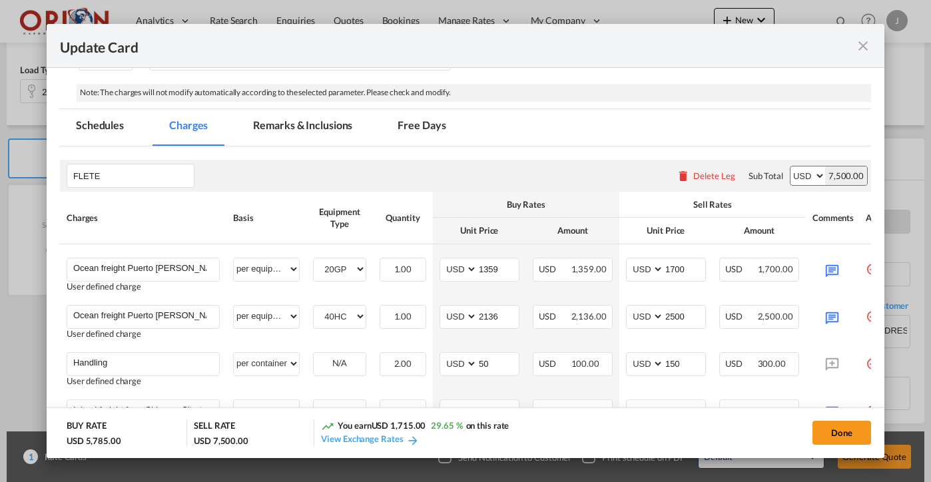
scroll to position [265, 0]
click at [408, 131] on md-tab-item "Free Days" at bounding box center [422, 127] width 80 height 37
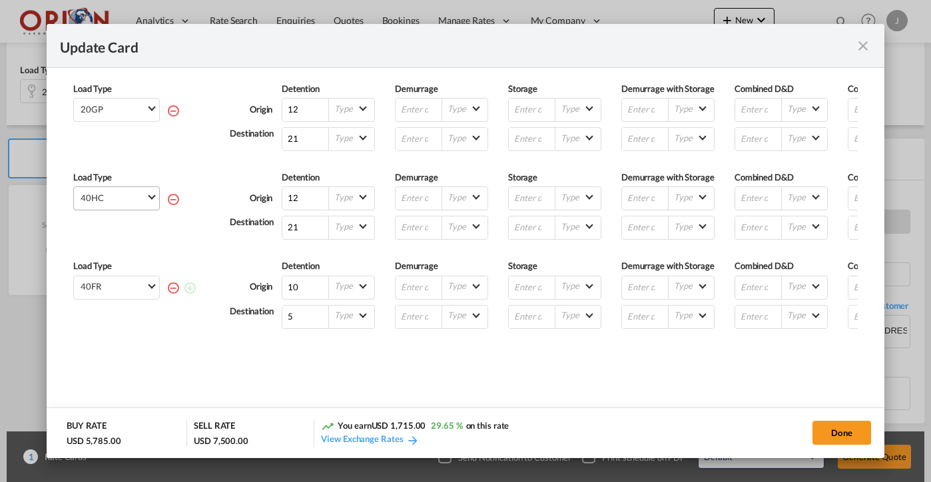
scroll to position [351, 0]
click at [171, 117] on md-icon "icon-minus-circle-outline red-400-fg" at bounding box center [173, 109] width 13 height 13
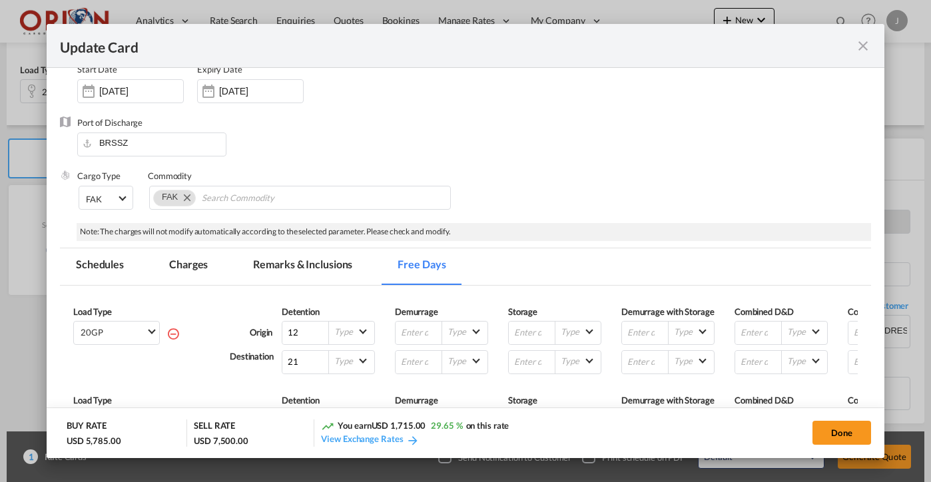
scroll to position [17, 0]
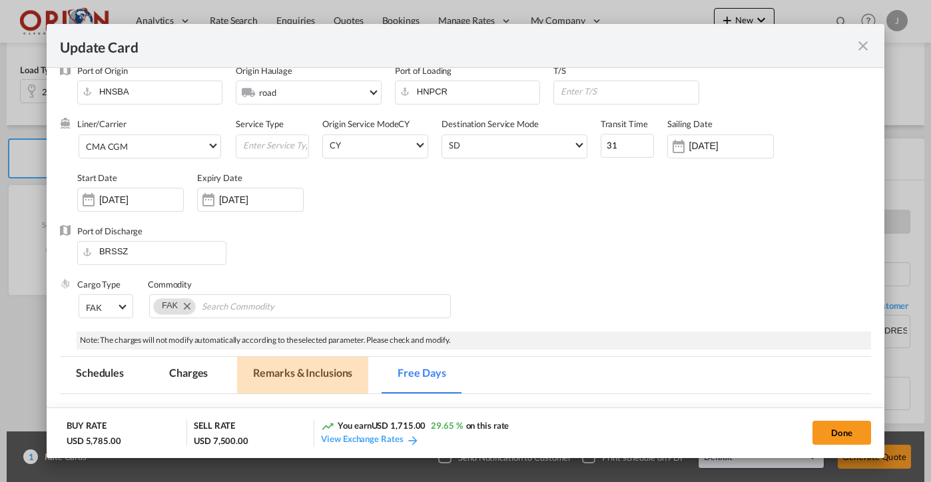
click at [300, 374] on md-tab-item "Remarks & Inclusions" at bounding box center [302, 375] width 131 height 37
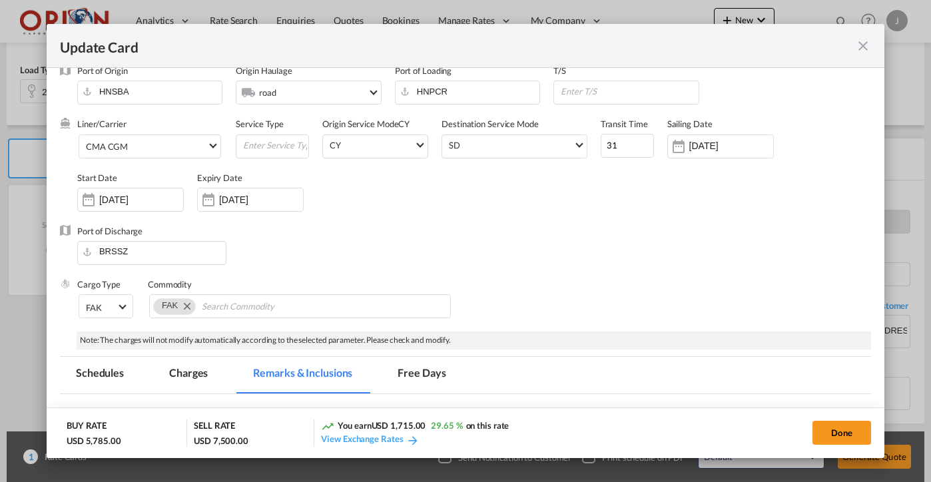
scroll to position [0, 0]
click at [153, 201] on input "[DATE]" at bounding box center [141, 199] width 84 height 11
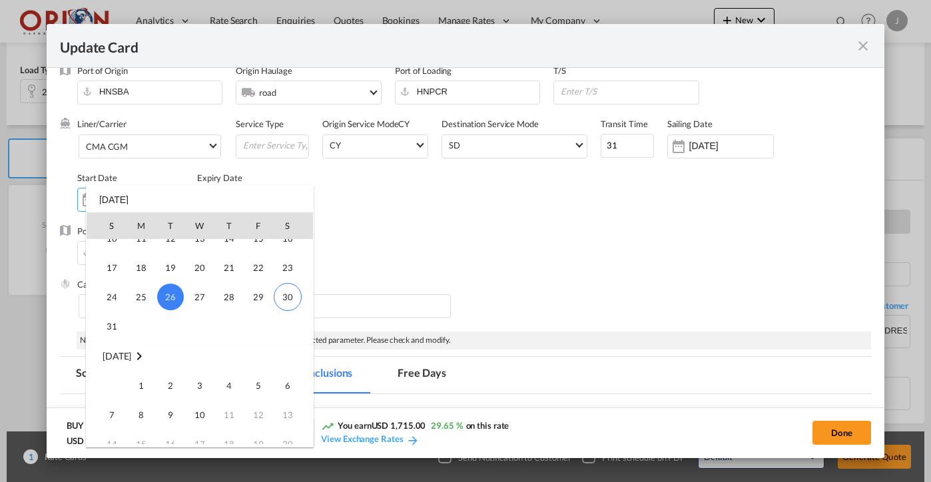
scroll to position [308427, 0]
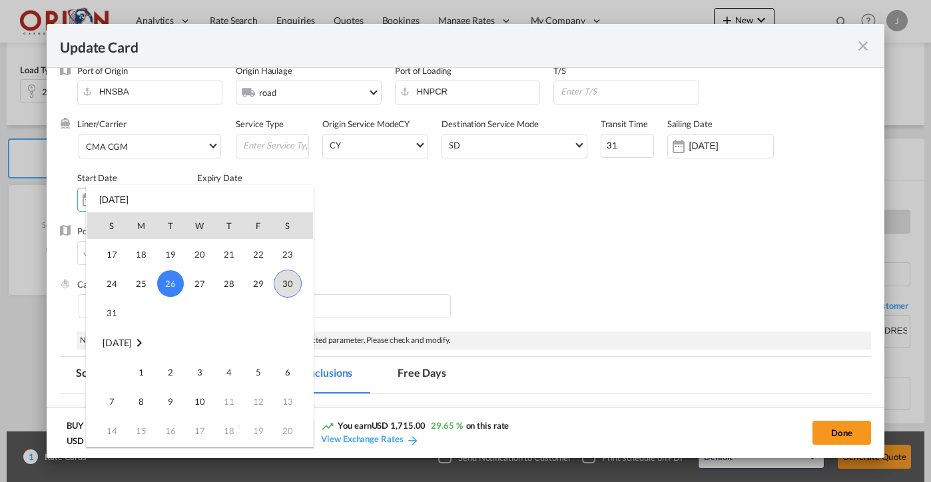
click at [283, 289] on span "30" at bounding box center [288, 284] width 28 height 28
type input "[DATE]"
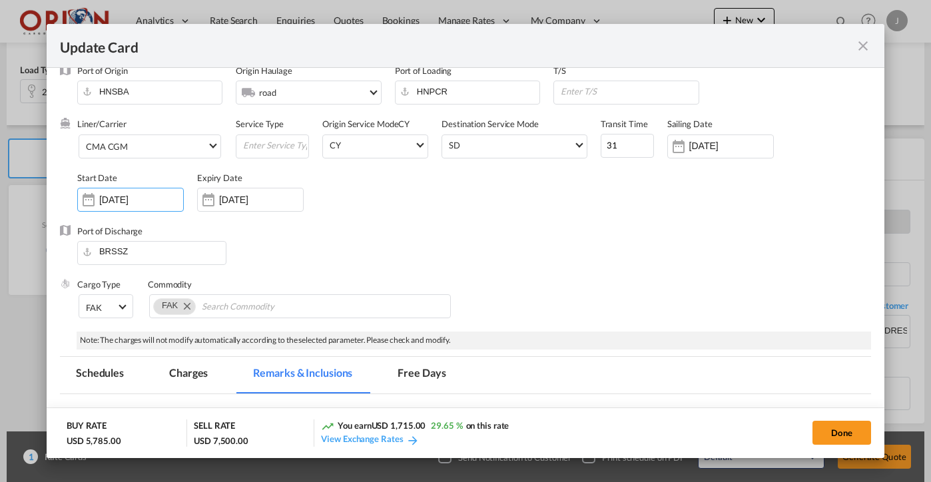
scroll to position [51, 0]
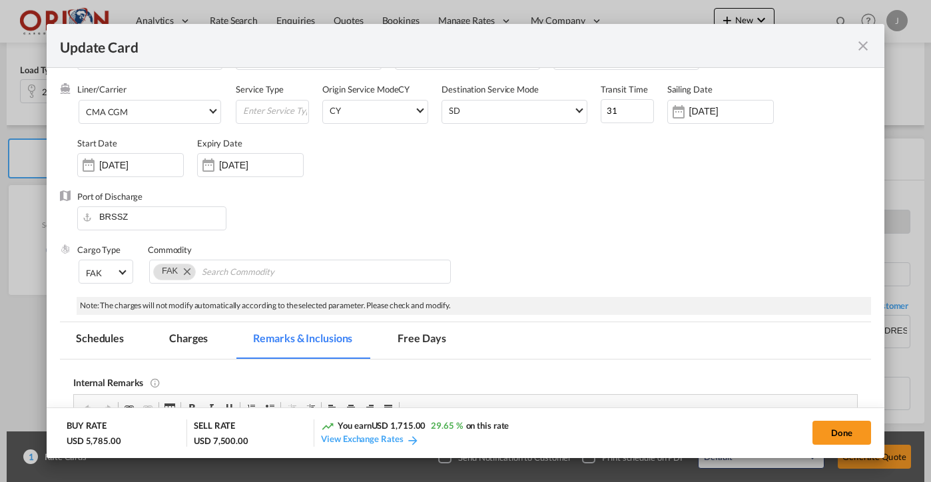
click at [237, 179] on div "Expiry Date [DATE]" at bounding box center [257, 163] width 120 height 53
click at [236, 162] on input "[DATE]" at bounding box center [261, 165] width 84 height 11
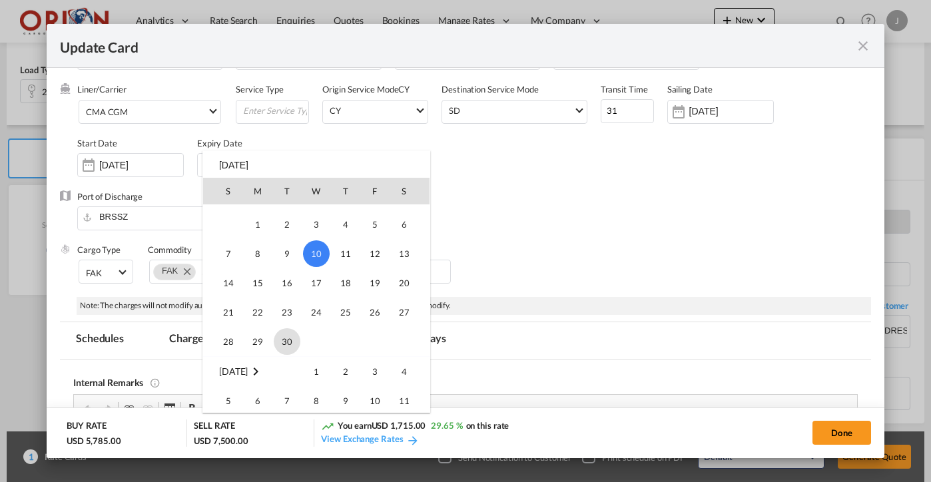
scroll to position [203, 0]
click at [282, 341] on span "30" at bounding box center [287, 339] width 27 height 27
type input "[DATE]"
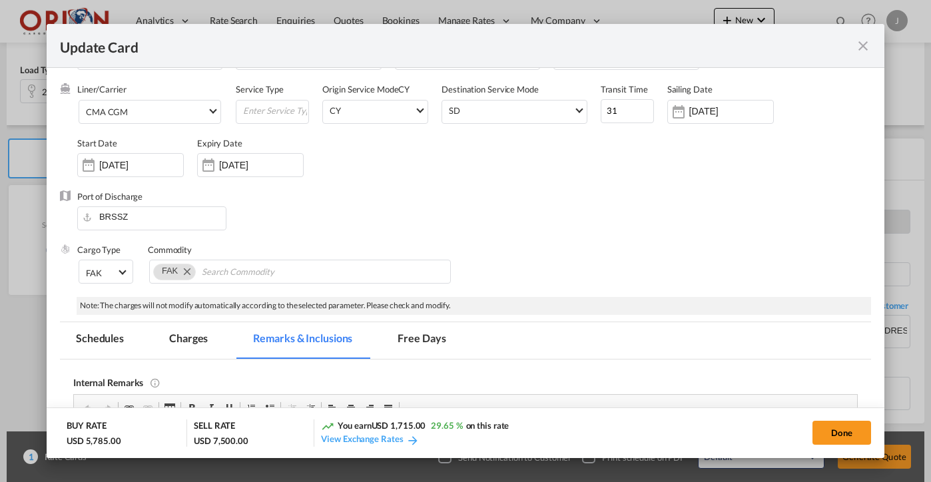
click at [737, 97] on div "Sailing Date [DATE]" at bounding box center [727, 109] width 120 height 53
click at [729, 106] on div "[DATE]" at bounding box center [731, 111] width 84 height 12
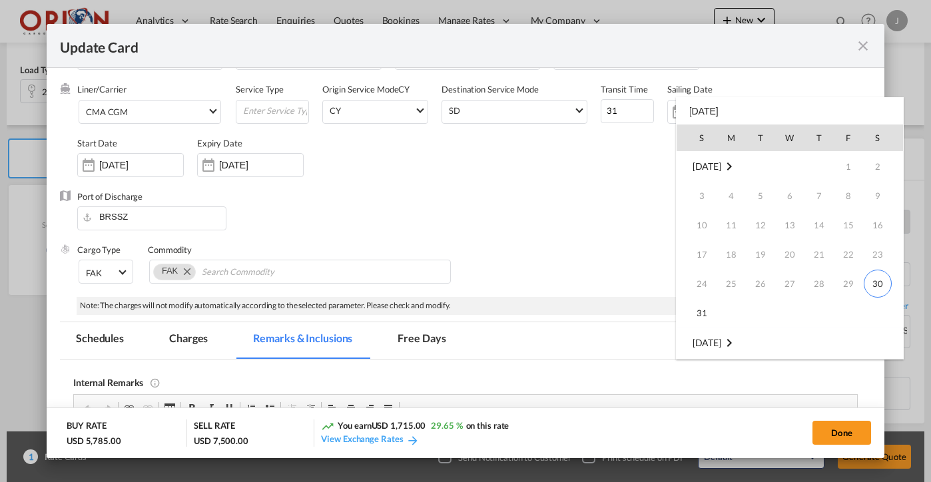
scroll to position [176, 0]
click at [818, 228] on span "11" at bounding box center [819, 225] width 27 height 27
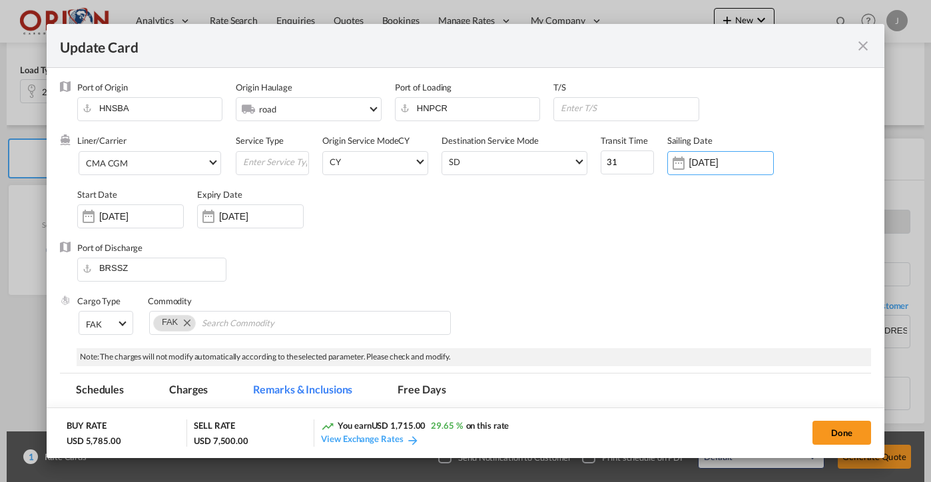
scroll to position [0, 0]
click at [817, 432] on button "Done" at bounding box center [842, 433] width 59 height 24
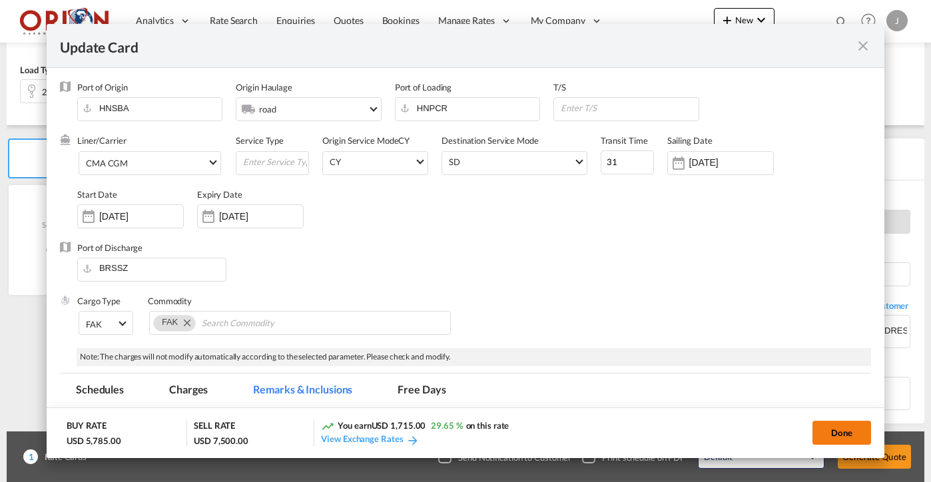
type input "[DATE]"
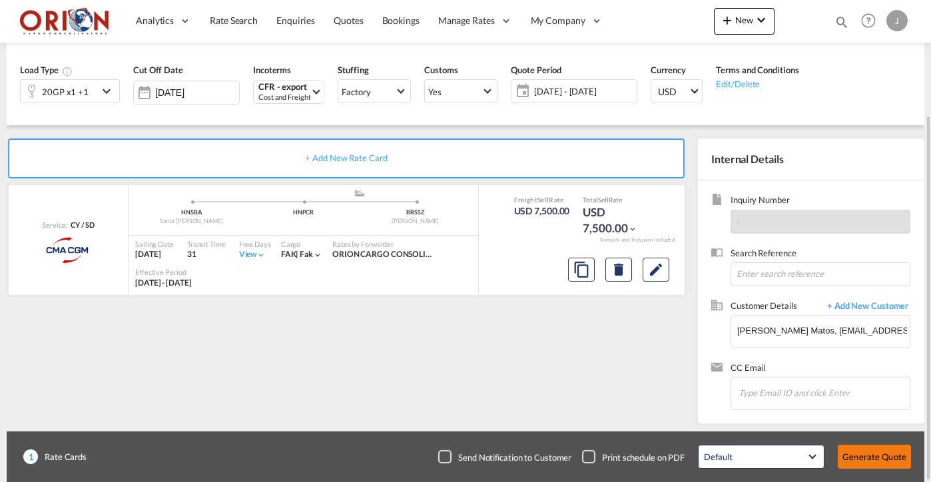
click at [868, 462] on button "Generate Quote" at bounding box center [874, 457] width 73 height 24
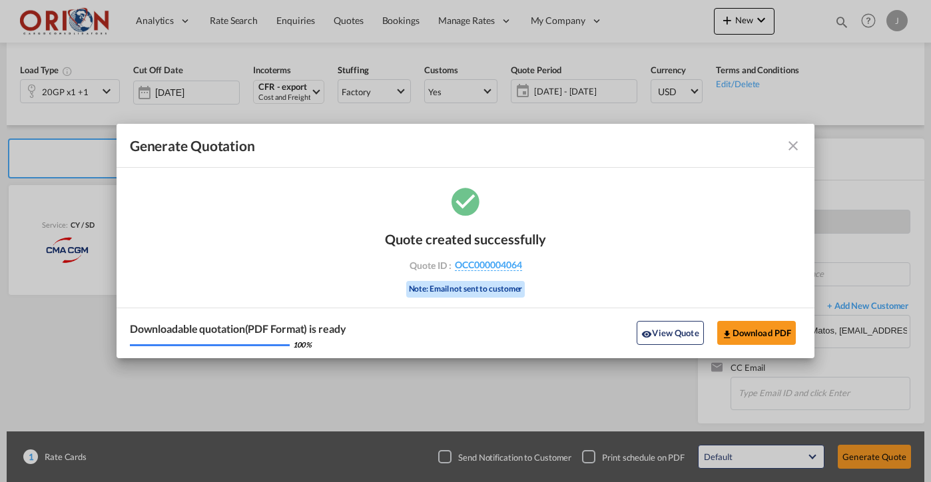
click at [793, 143] on md-icon "icon-close fg-AAA8AD cursor m-0" at bounding box center [793, 146] width 16 height 16
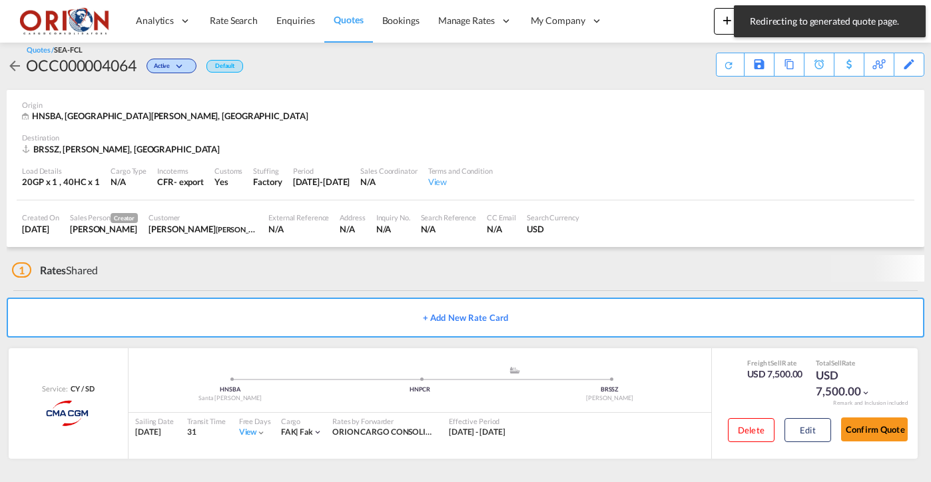
scroll to position [8, 0]
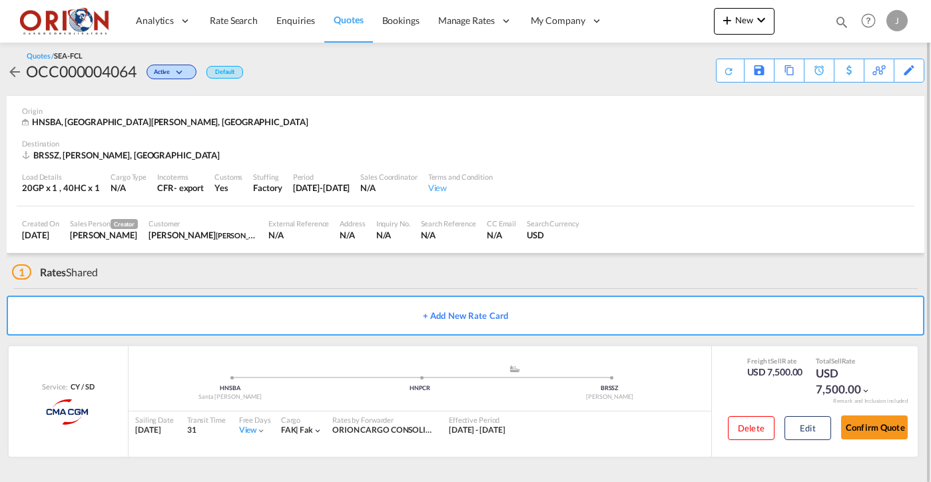
click at [350, 16] on span "Quotes" at bounding box center [348, 19] width 29 height 11
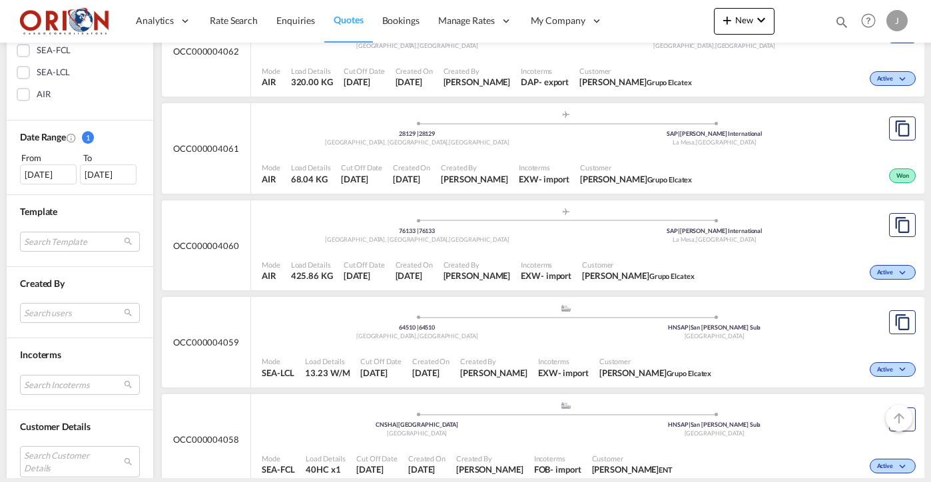
scroll to position [363, 0]
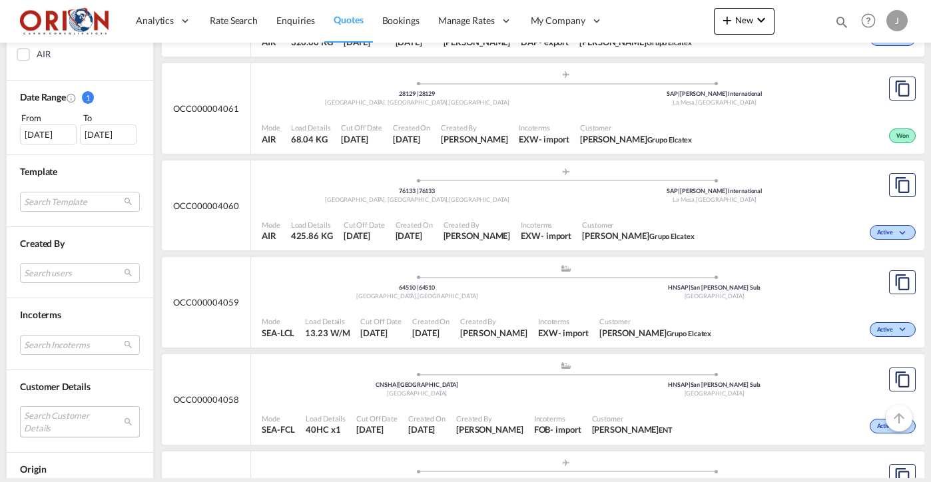
click at [83, 410] on md-select "Search Customer Details user name user [PERSON_NAME] [EMAIL_ADDRESS][DOMAIN_NAM…" at bounding box center [80, 421] width 120 height 31
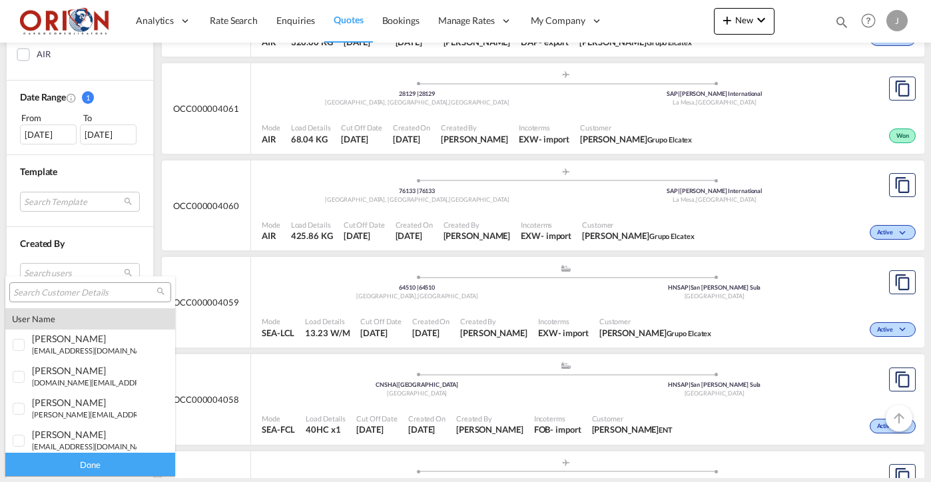
click at [66, 296] on input "search" at bounding box center [84, 293] width 143 height 12
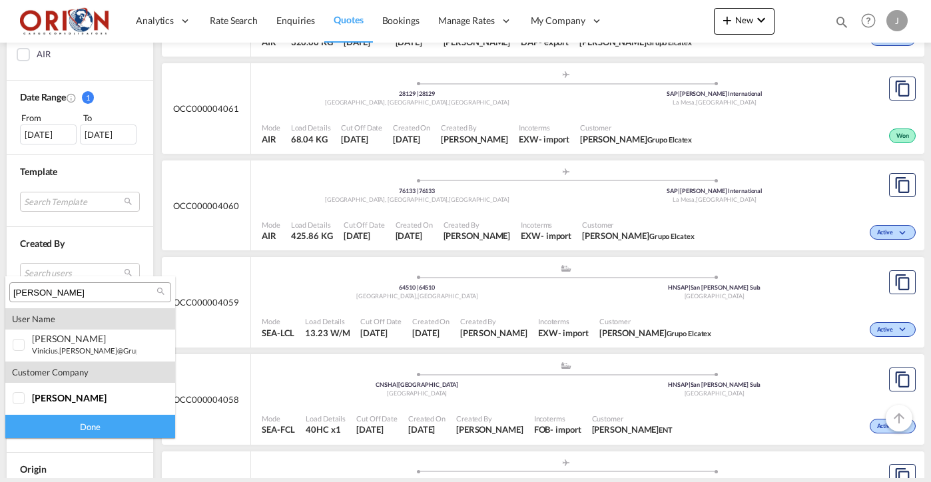
type input "[PERSON_NAME]"
click at [91, 340] on div "[PERSON_NAME]" at bounding box center [84, 338] width 105 height 11
click at [78, 426] on div "Done" at bounding box center [90, 426] width 170 height 23
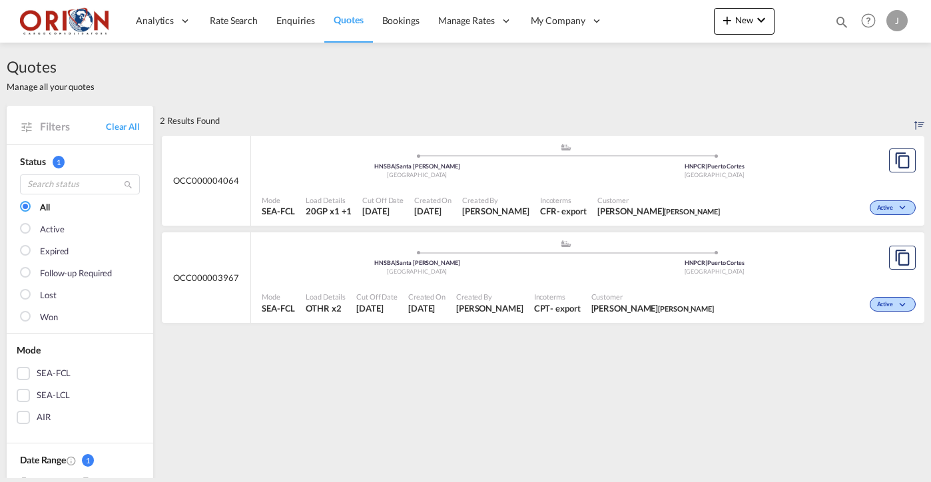
scroll to position [292, 0]
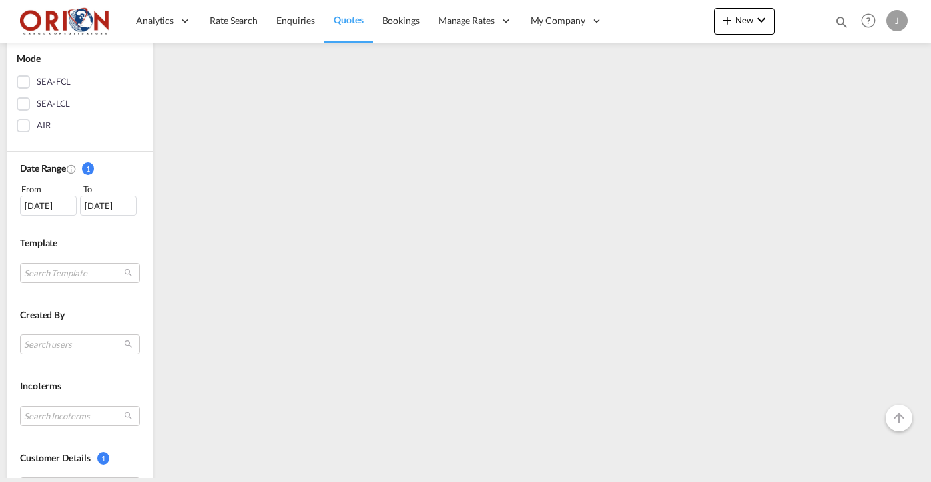
click at [38, 204] on div "[DATE]" at bounding box center [48, 206] width 57 height 20
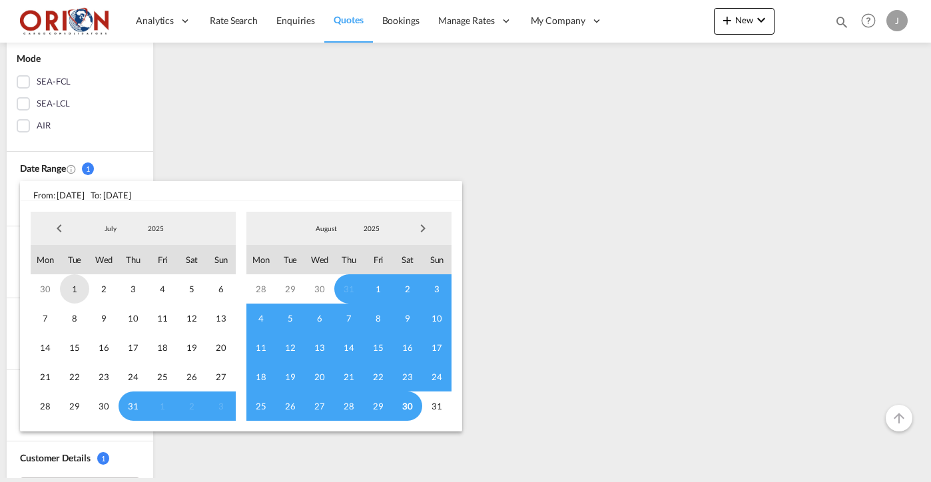
click at [79, 286] on span "1" at bounding box center [74, 288] width 29 height 29
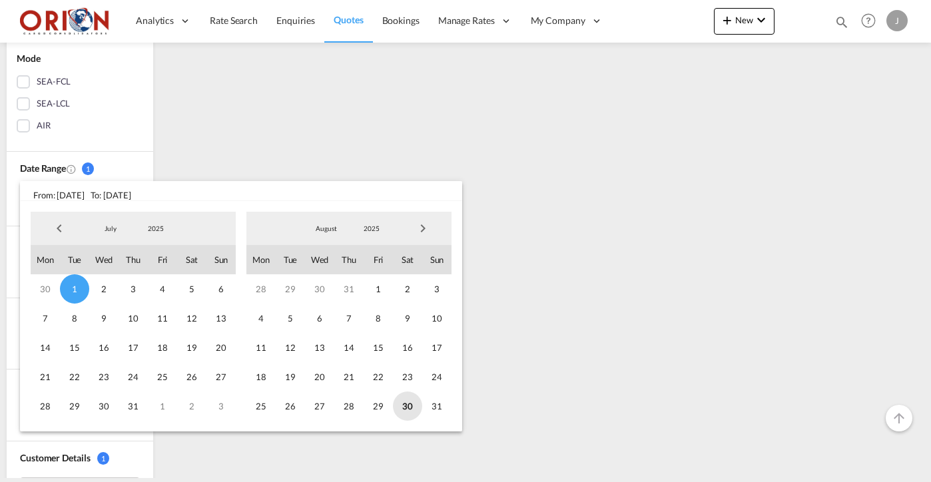
click at [414, 404] on span "30" at bounding box center [407, 406] width 29 height 29
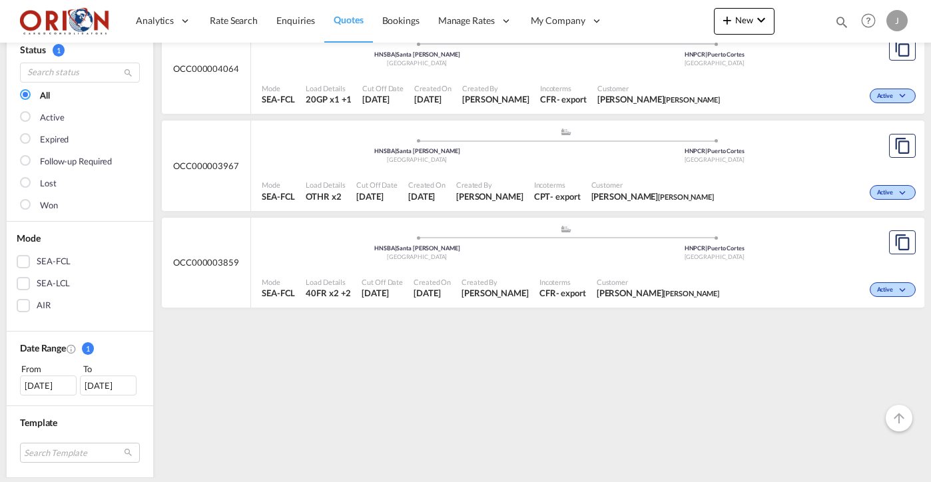
scroll to position [107, 0]
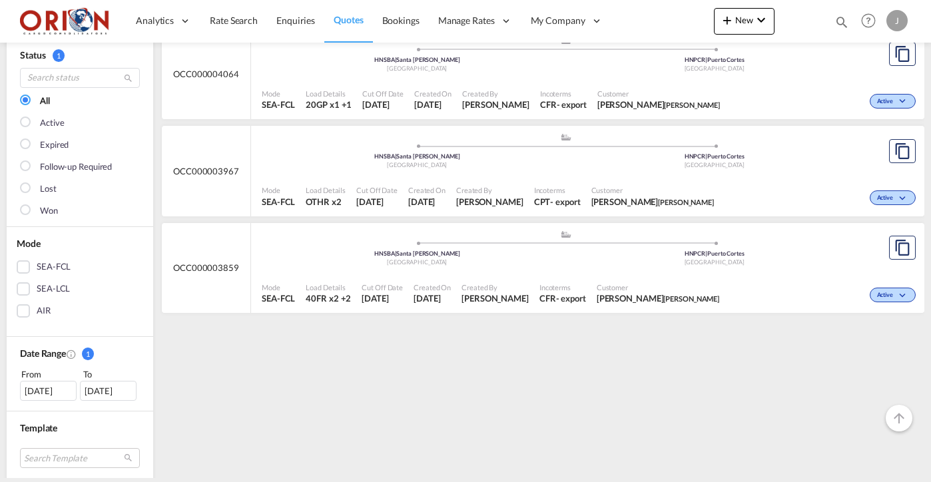
click at [430, 292] on span "[DATE]" at bounding box center [432, 298] width 37 height 12
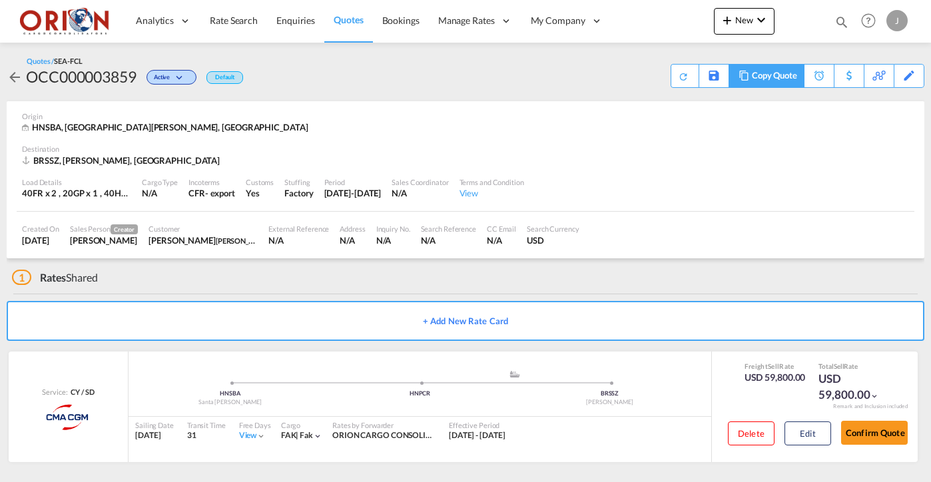
click at [783, 83] on div "Copy Quote" at bounding box center [774, 76] width 45 height 23
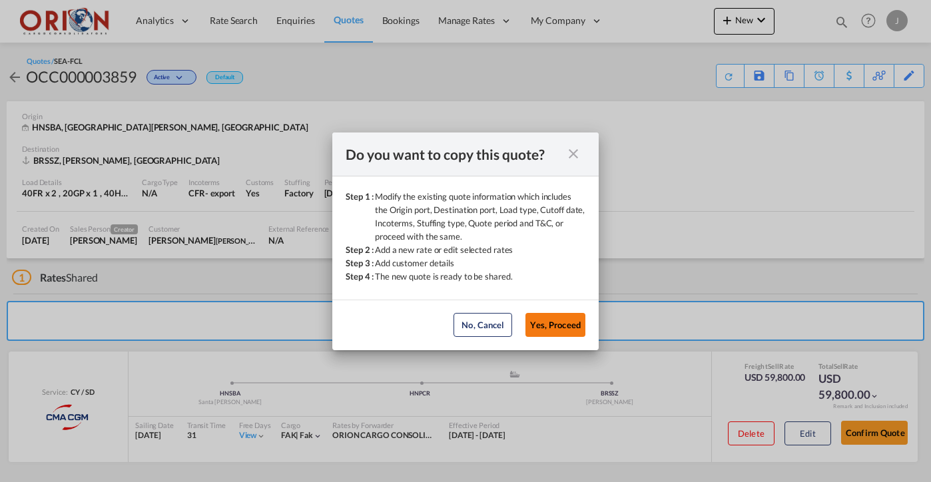
click at [554, 328] on button "Yes, Proceed" at bounding box center [555, 325] width 60 height 24
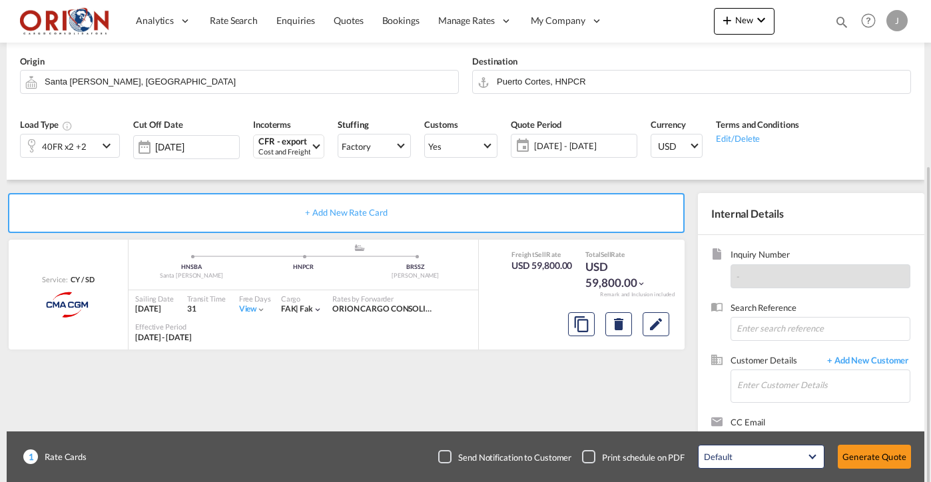
scroll to position [74, 0]
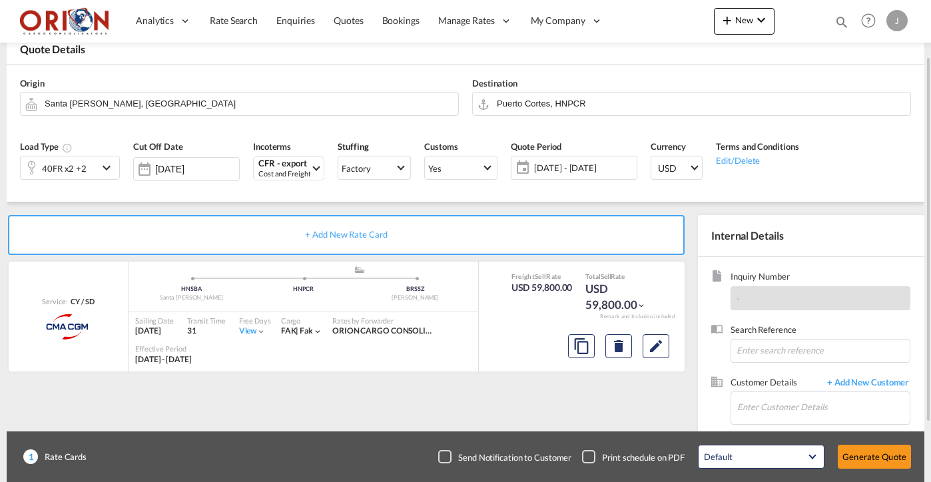
click at [95, 161] on div "40FR x2 +2" at bounding box center [59, 168] width 77 height 23
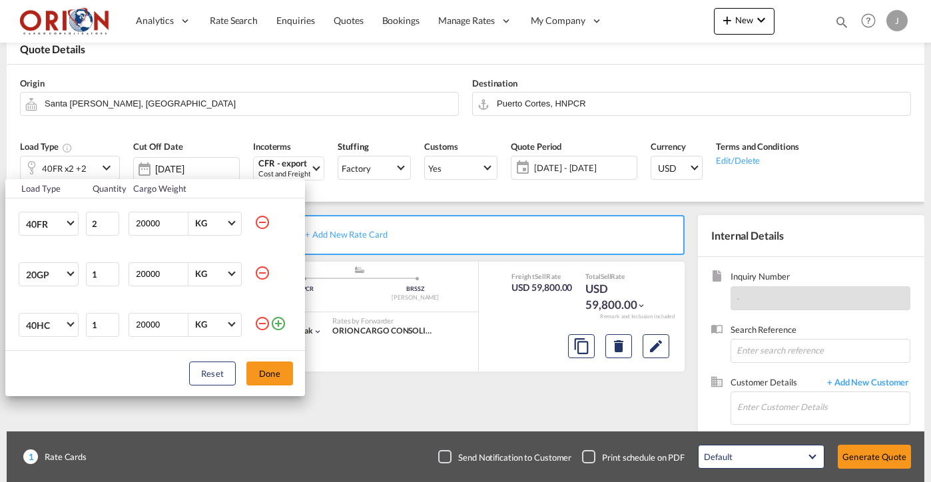
click at [262, 272] on md-icon "icon-minus-circle-outline" at bounding box center [262, 273] width 16 height 16
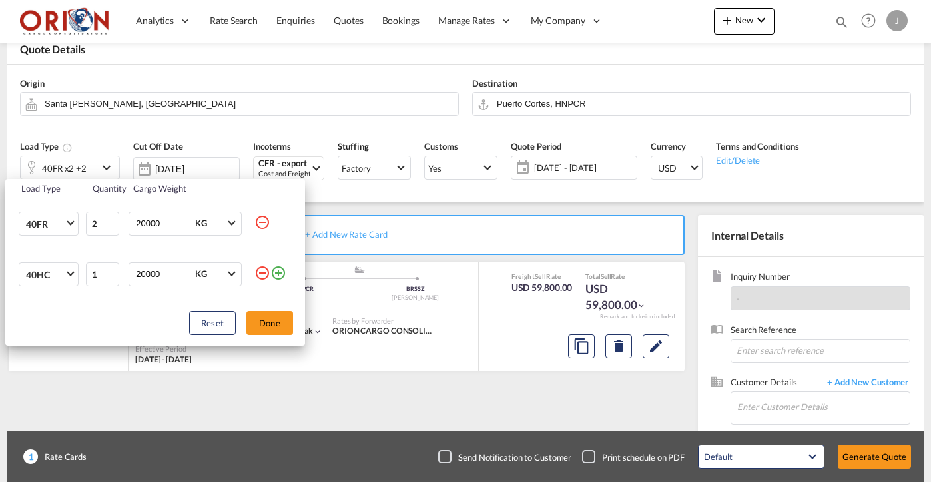
click at [264, 270] on md-icon "icon-minus-circle-outline" at bounding box center [262, 273] width 16 height 16
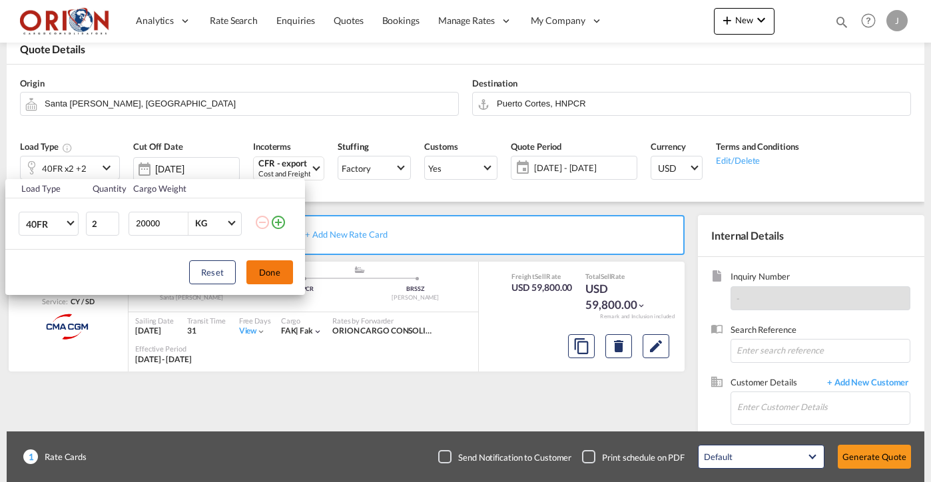
click at [281, 278] on button "Done" at bounding box center [269, 272] width 47 height 24
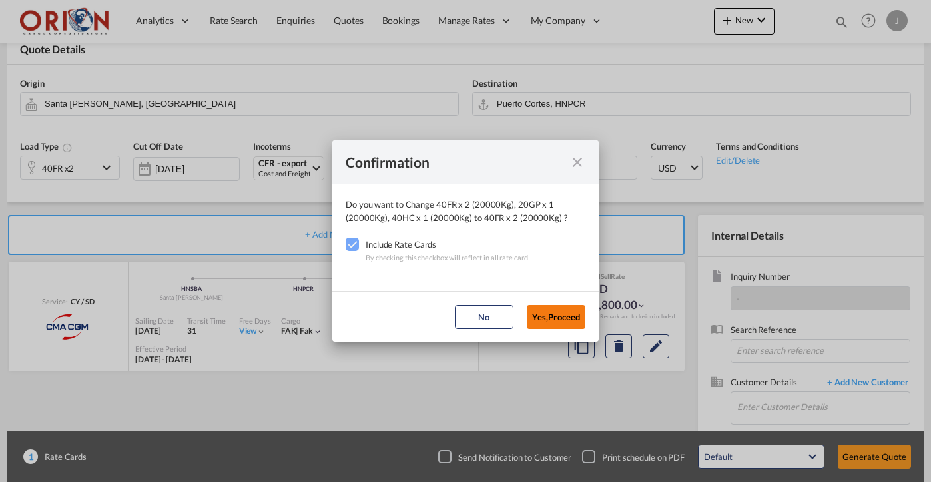
click at [550, 324] on button "Yes,Proceed" at bounding box center [556, 317] width 59 height 24
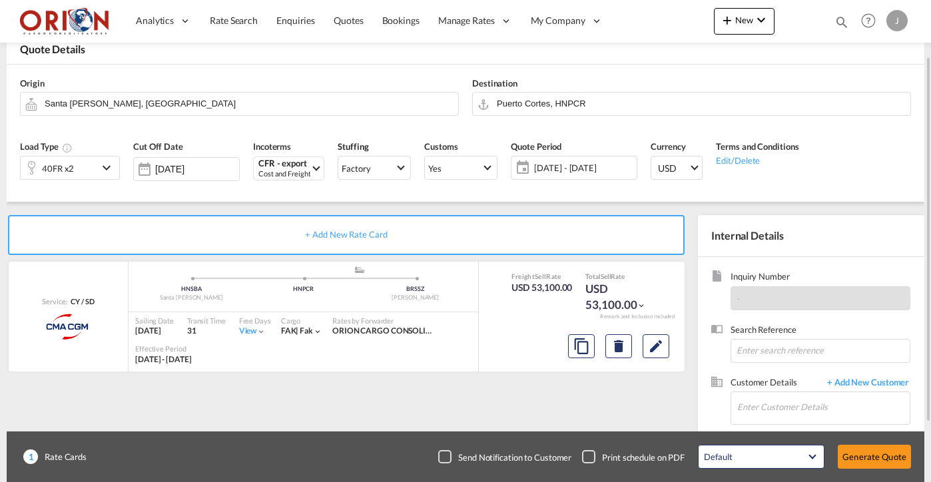
click at [554, 166] on span "[DATE] - [DATE]" at bounding box center [583, 168] width 99 height 12
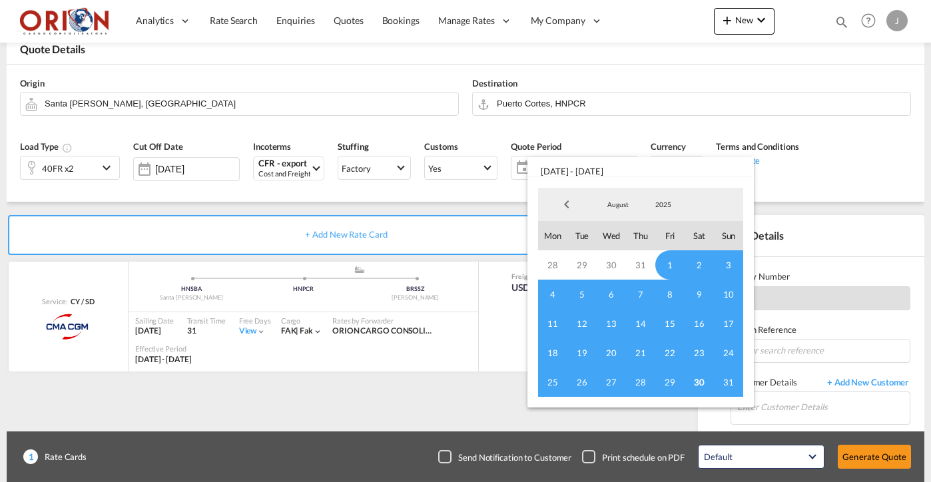
scroll to position [0, 0]
click at [623, 206] on span "August" at bounding box center [618, 204] width 43 height 9
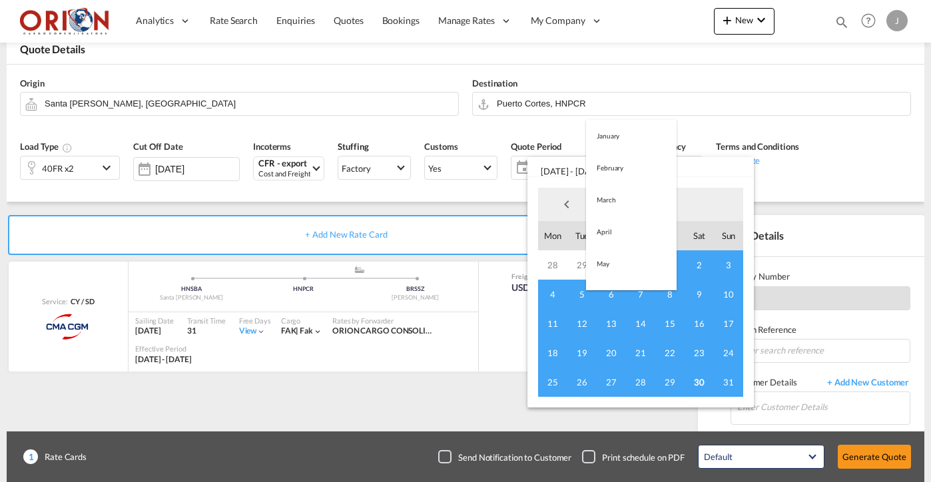
scroll to position [155, 0]
click at [608, 233] on md-option "September" at bounding box center [631, 237] width 91 height 32
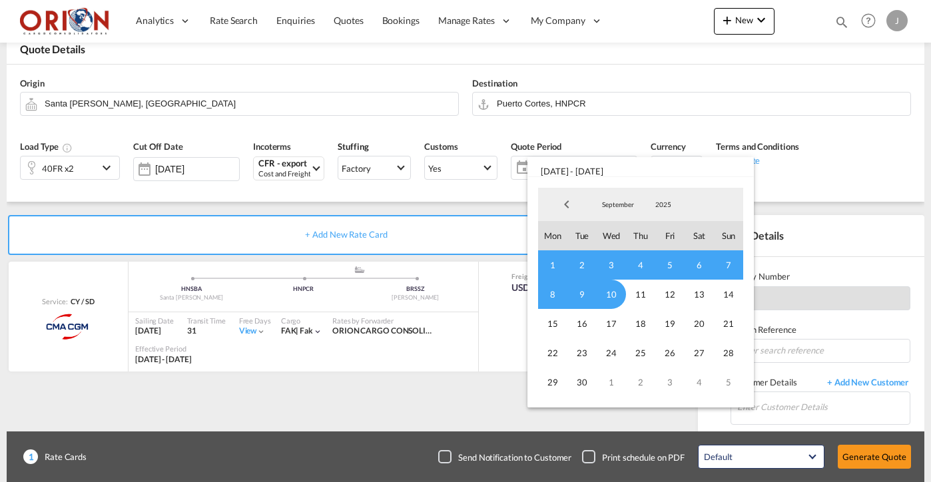
click at [553, 258] on span "1" at bounding box center [552, 264] width 29 height 29
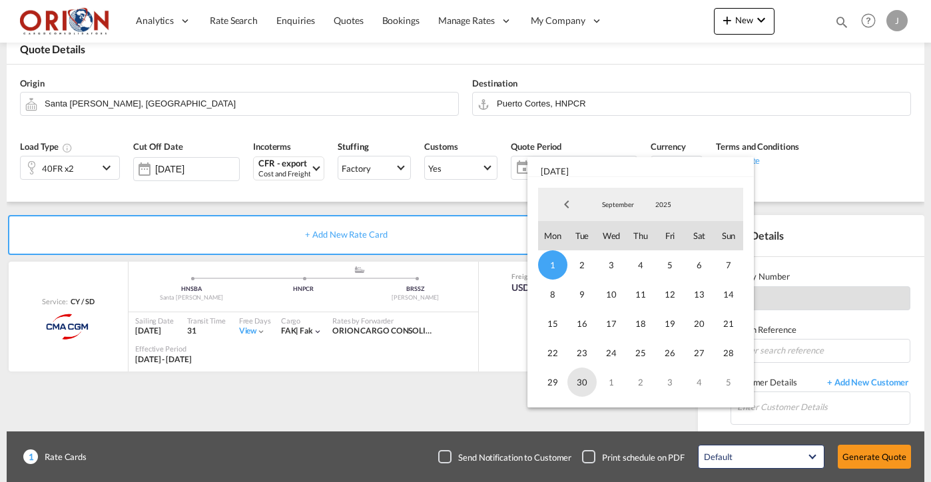
click at [578, 379] on span "30" at bounding box center [581, 382] width 29 height 29
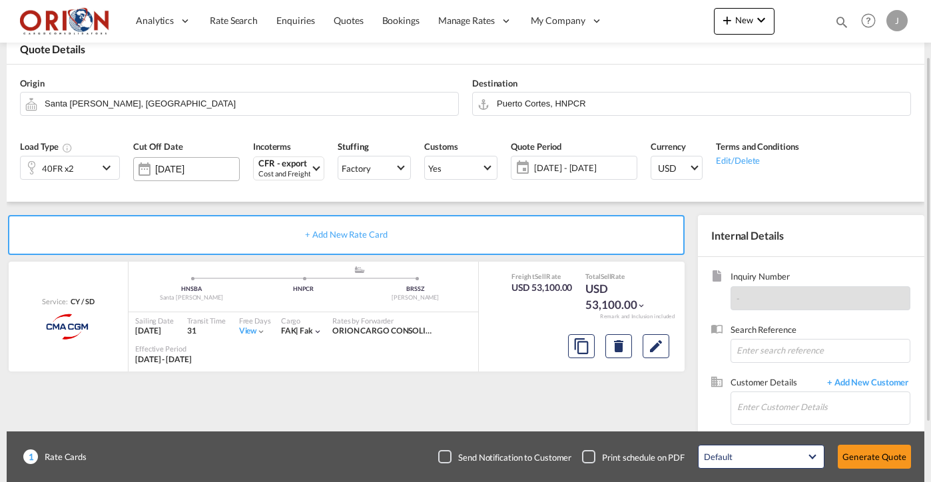
click at [198, 163] on div "[DATE]" at bounding box center [197, 169] width 84 height 12
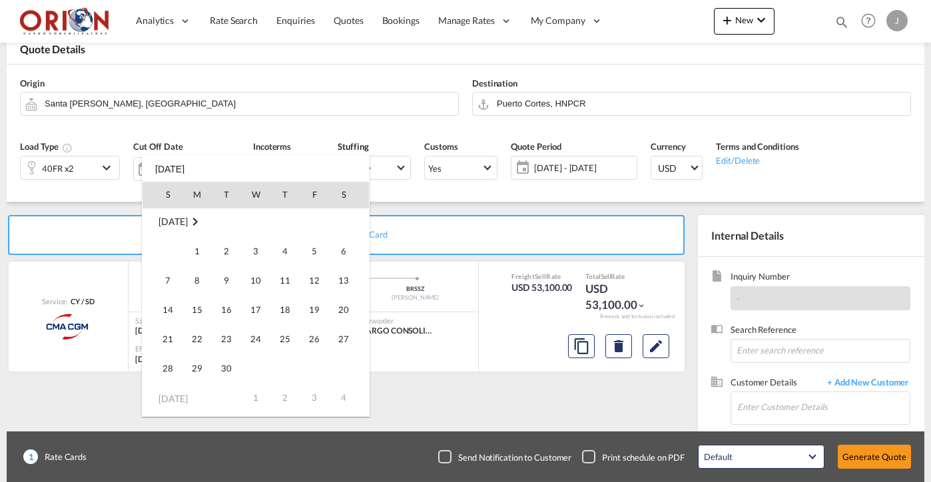
scroll to position [178, 0]
click at [230, 364] on span "30" at bounding box center [226, 368] width 27 height 27
type input "[DATE]"
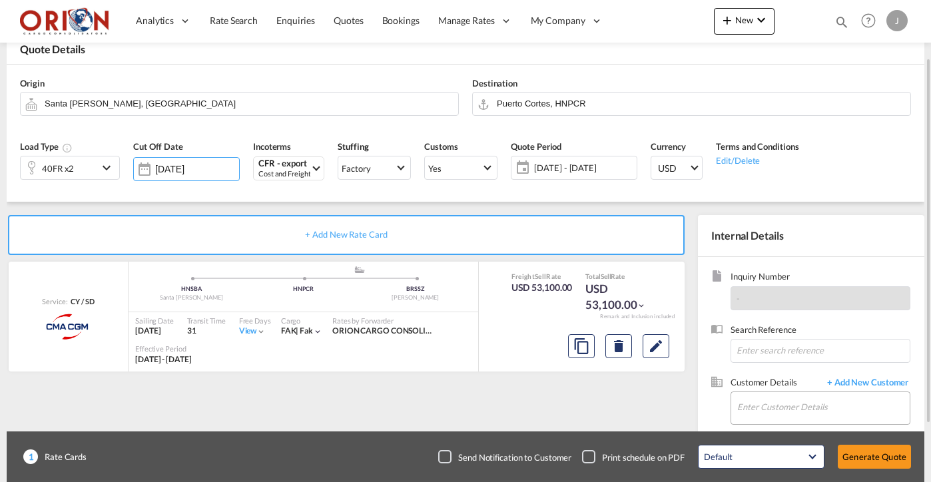
scroll to position [94, 0]
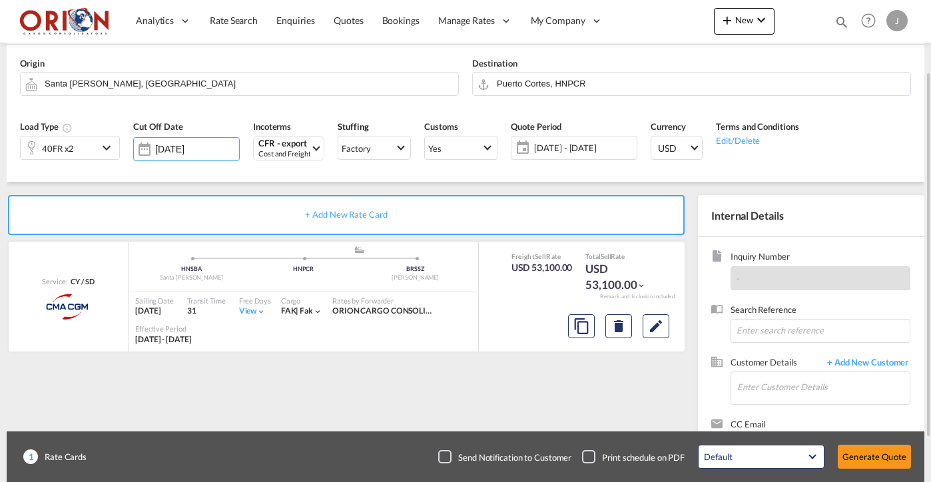
click at [790, 406] on div "Customer Details + Add New Customer Enter Customer Details" at bounding box center [811, 387] width 200 height 62
click at [781, 393] on input "Enter Customer Details" at bounding box center [823, 387] width 173 height 30
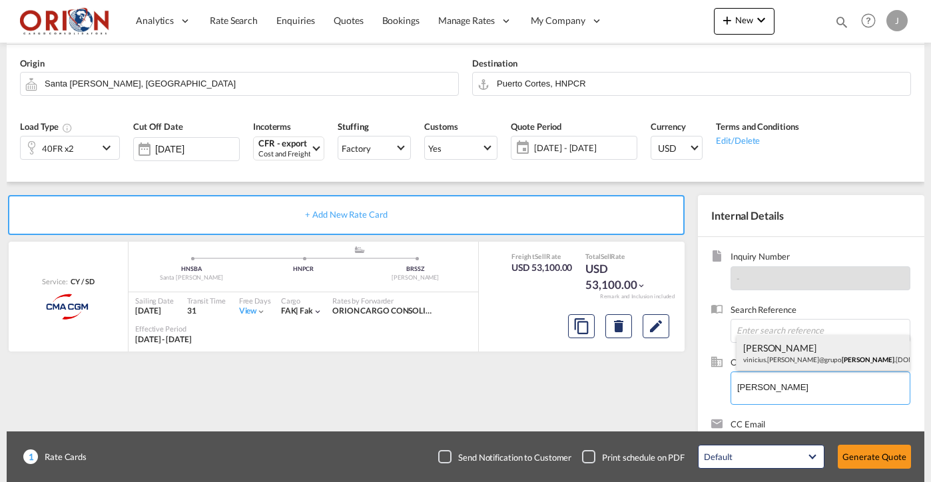
click at [749, 361] on div "[PERSON_NAME] vinicius.[PERSON_NAME]@grupo [PERSON_NAME] .[DOMAIN_NAME] | [PERS…" at bounding box center [823, 353] width 173 height 36
type input "[PERSON_NAME] Matos, [EMAIL_ADDRESS][PERSON_NAME][DOMAIN_NAME]"
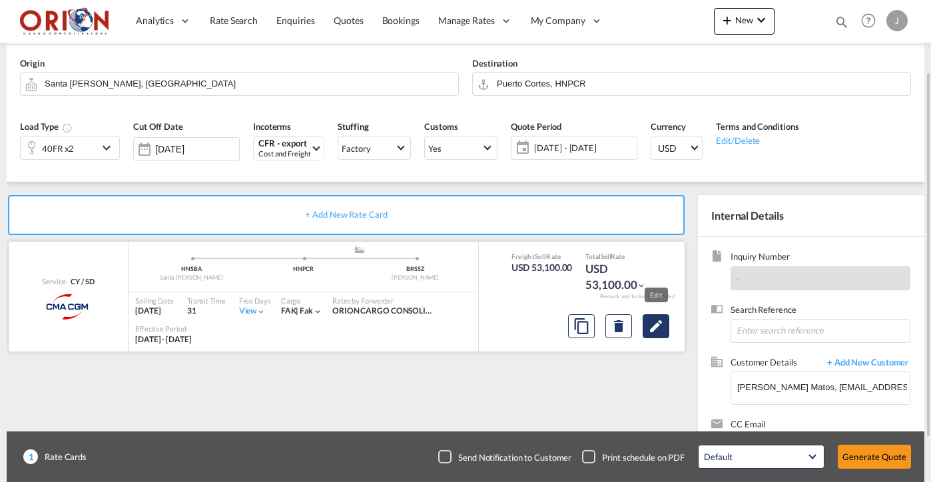
click at [659, 325] on md-icon "Edit" at bounding box center [656, 326] width 16 height 16
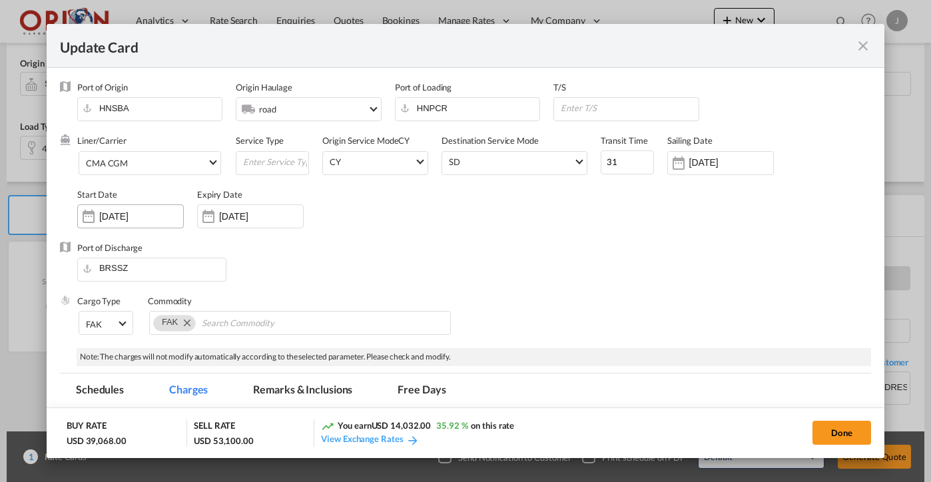
click at [151, 213] on input "[DATE]" at bounding box center [141, 216] width 84 height 11
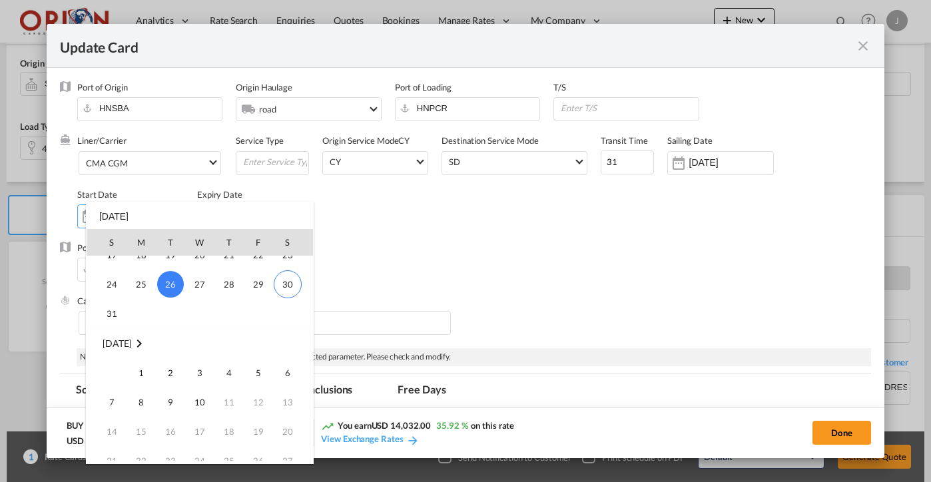
scroll to position [308444, 0]
click at [283, 286] on span "30" at bounding box center [288, 284] width 28 height 28
type input "[DATE]"
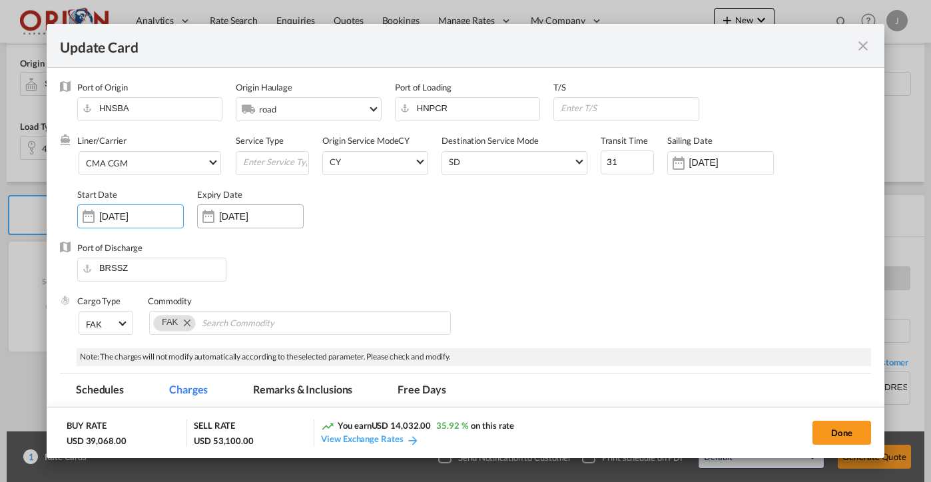
click at [252, 208] on div "[DATE]" at bounding box center [250, 216] width 107 height 24
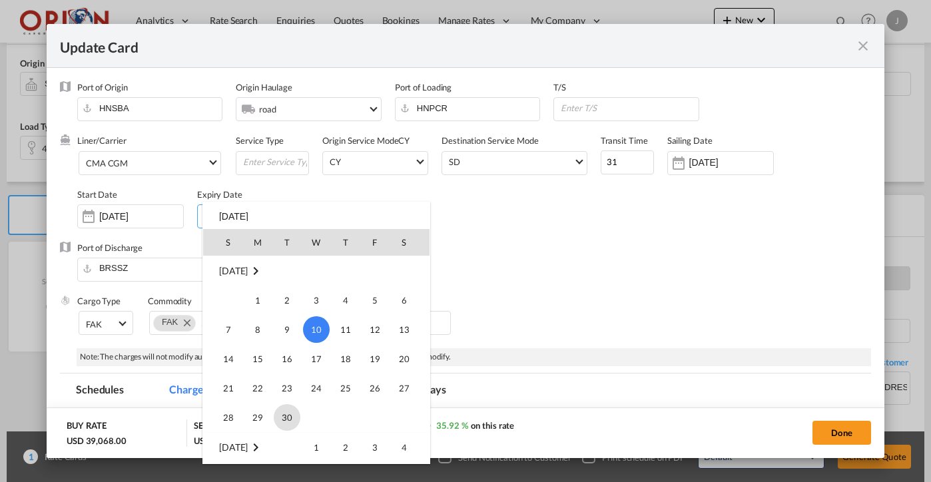
click at [284, 410] on span "30" at bounding box center [287, 417] width 27 height 27
type input "[DATE]"
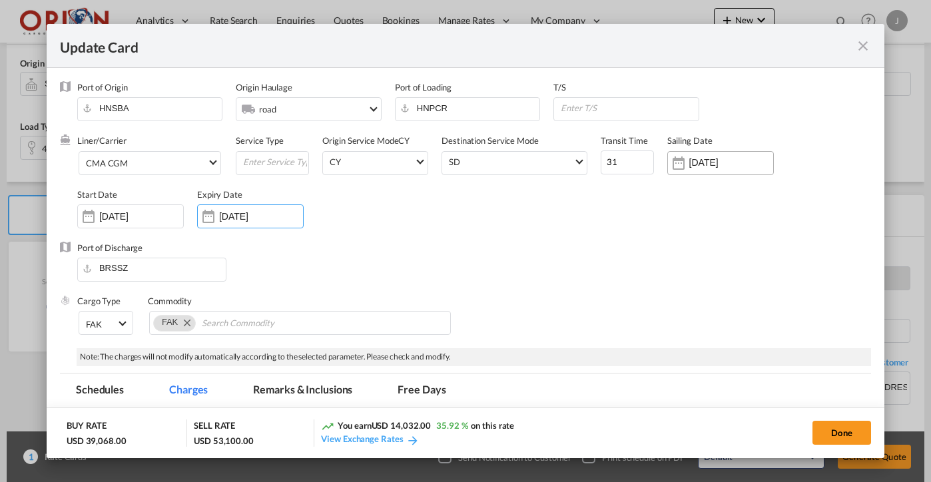
click at [701, 175] on div "Sailing Date [DATE]" at bounding box center [727, 161] width 120 height 53
click at [700, 167] on input "[DATE]" at bounding box center [731, 162] width 84 height 11
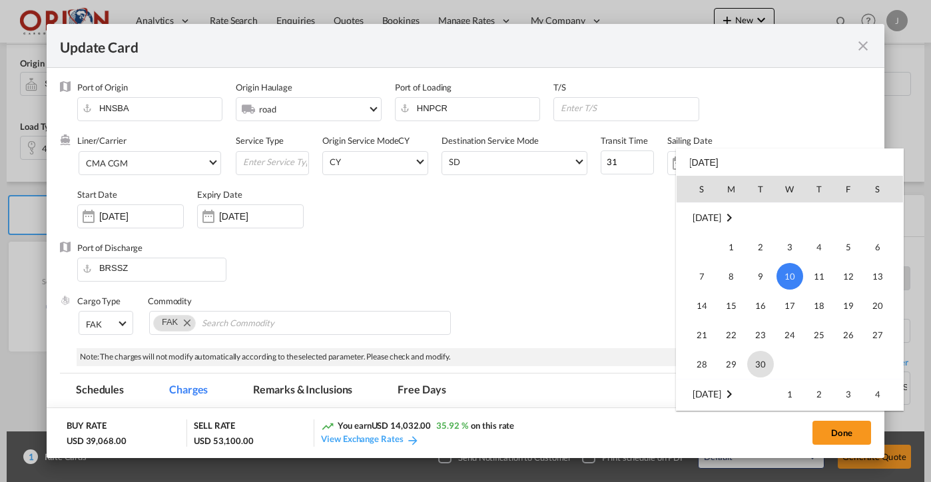
click at [753, 366] on span "30" at bounding box center [760, 364] width 27 height 27
type input "[DATE]"
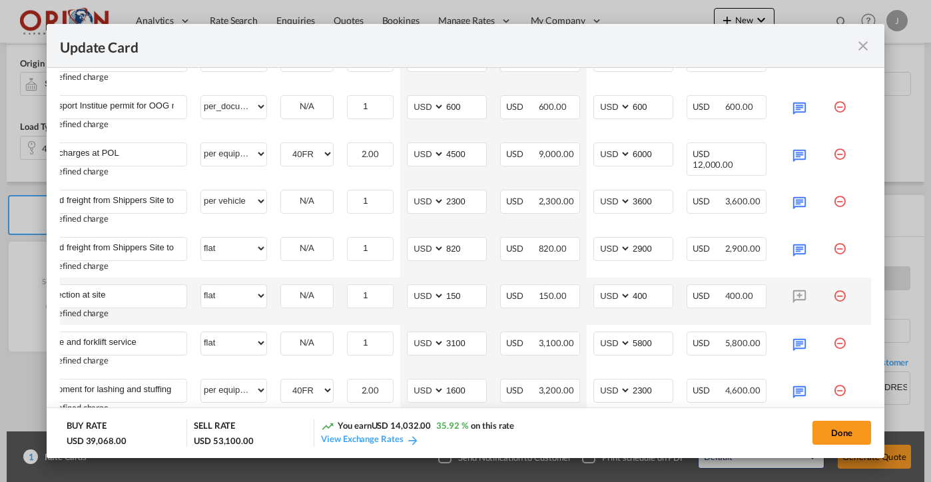
scroll to position [0, 33]
click at [841, 294] on md-icon "icon-minus-circle-outline red-400-fg" at bounding box center [839, 290] width 13 height 13
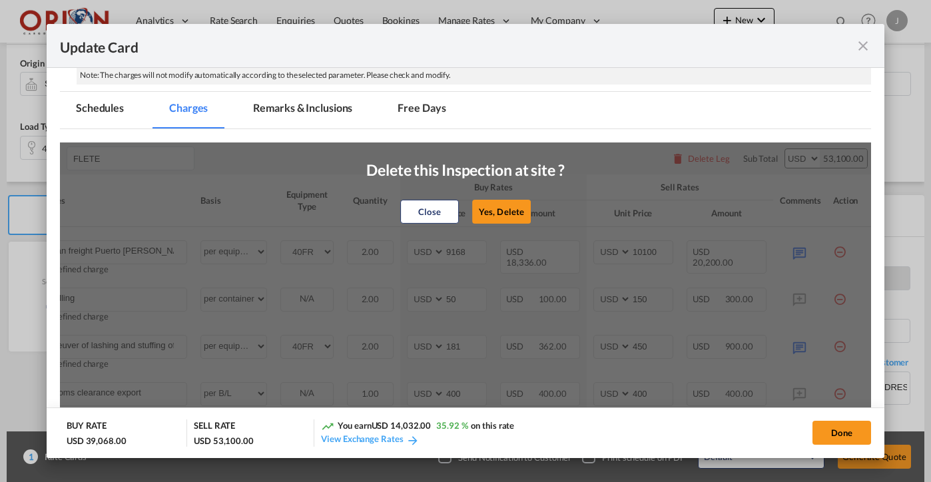
scroll to position [257, 0]
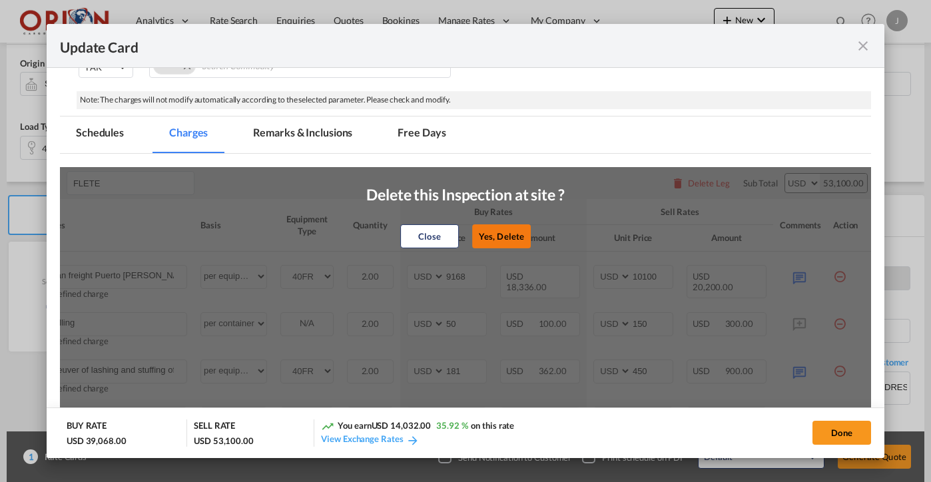
click at [492, 235] on button "Yes, Delete" at bounding box center [501, 236] width 59 height 24
type input "Crane and forklift service"
type input "3100"
type input "5800"
type input "Equipment for lashing and stuffing of containers"
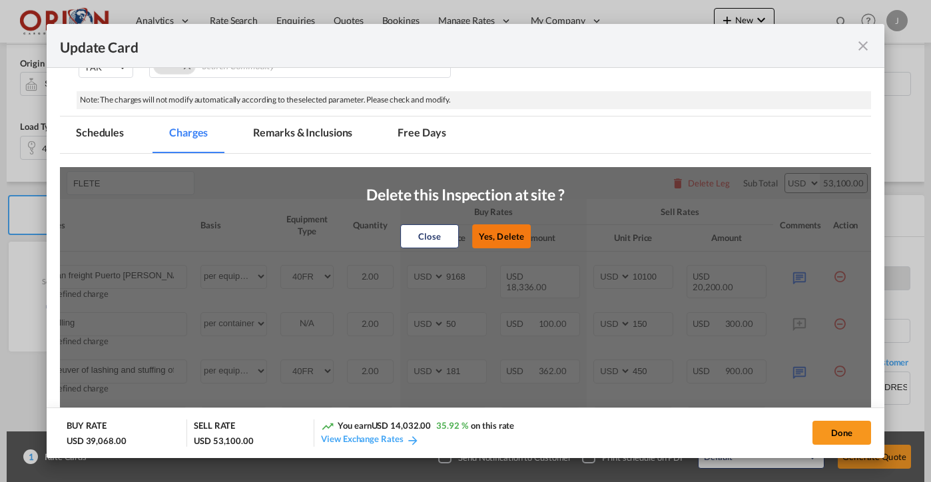
select select "per equipment"
type input "1600"
type input "2300"
type input "Transport custody"
type input "350"
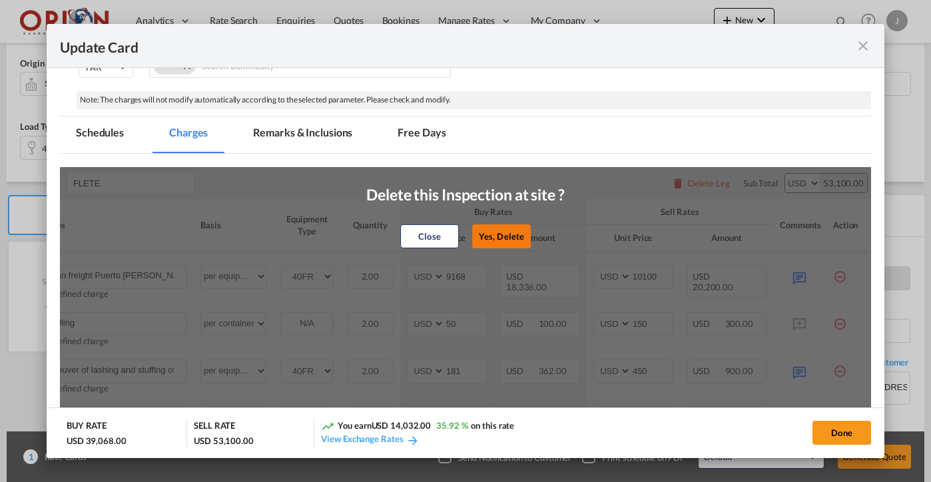
type input "700"
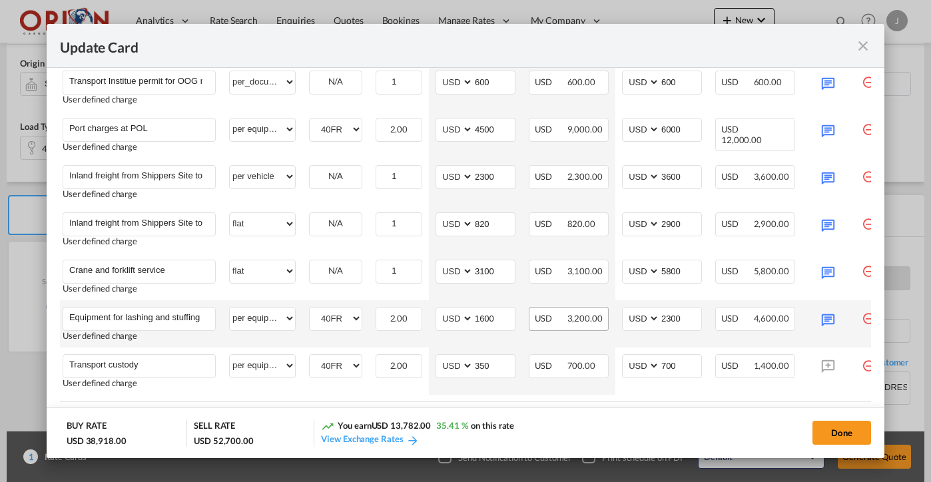
scroll to position [641, 0]
click at [490, 318] on input "1600" at bounding box center [494, 317] width 41 height 20
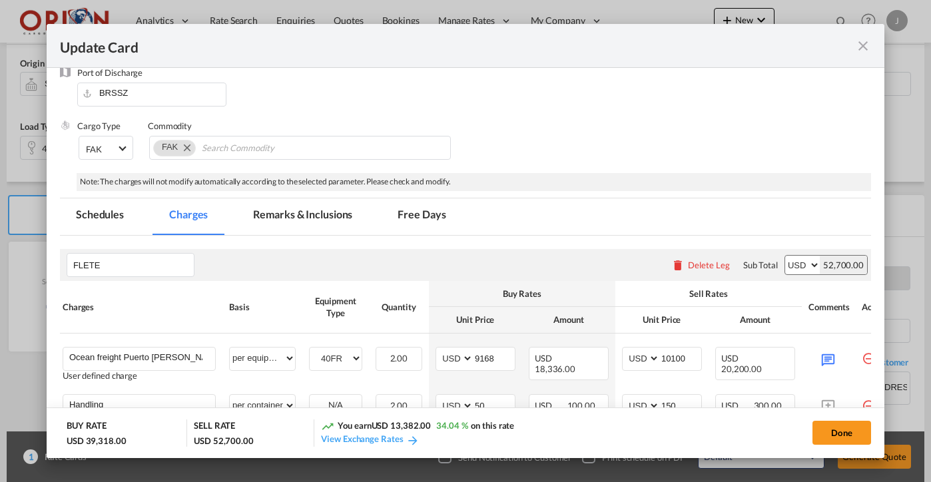
scroll to position [174, 0]
type input "1800"
click at [831, 429] on button "Done" at bounding box center [842, 433] width 59 height 24
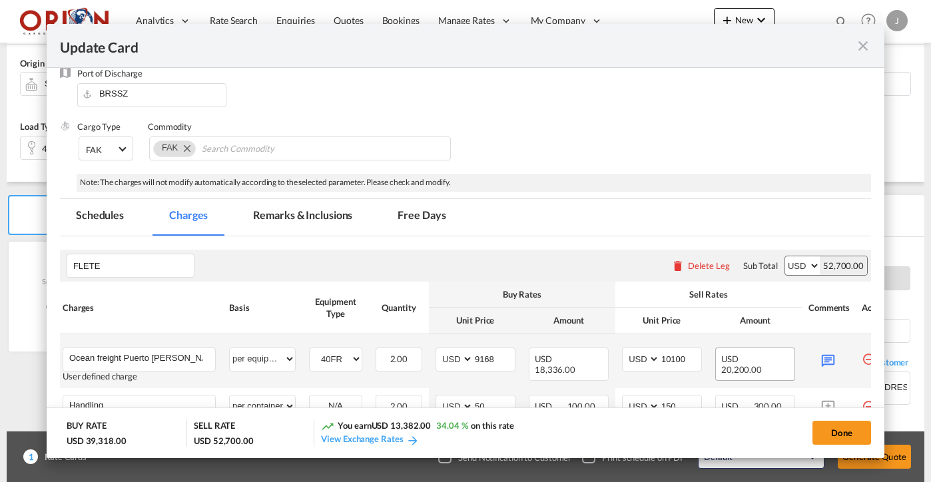
type input "[DATE]"
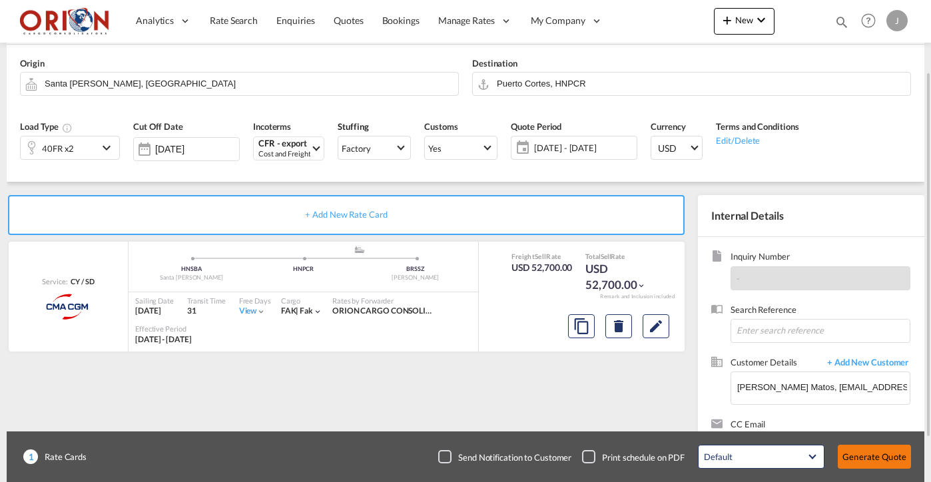
click at [859, 455] on button "Generate Quote" at bounding box center [874, 457] width 73 height 24
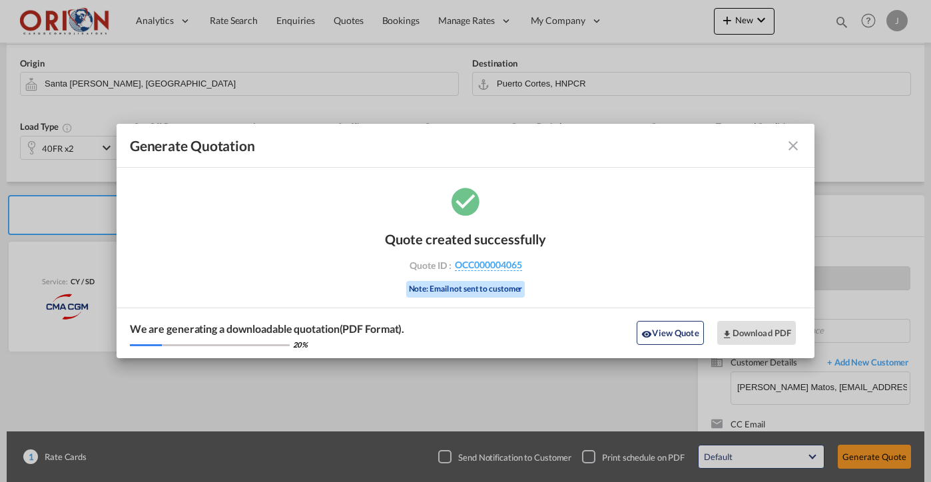
click at [791, 145] on md-icon "icon-close fg-AAA8AD cursor m-0" at bounding box center [793, 146] width 16 height 16
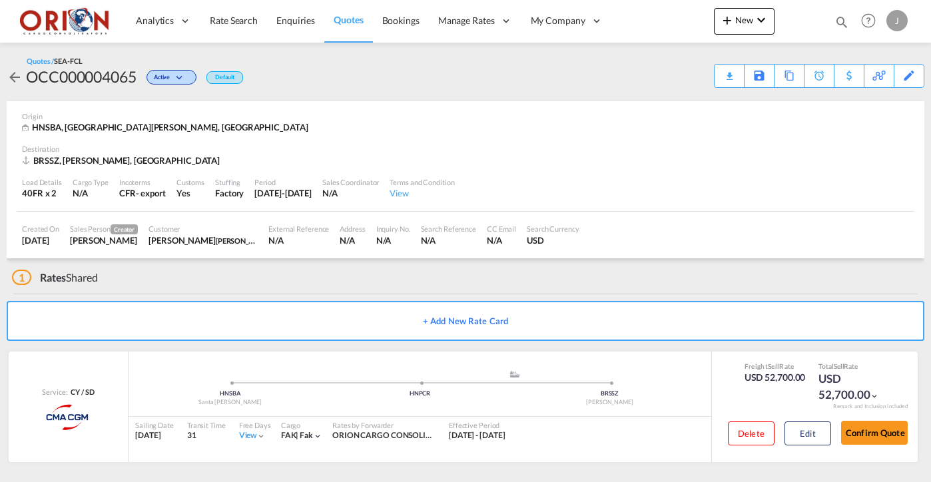
click at [346, 20] on span "Quotes" at bounding box center [348, 19] width 29 height 11
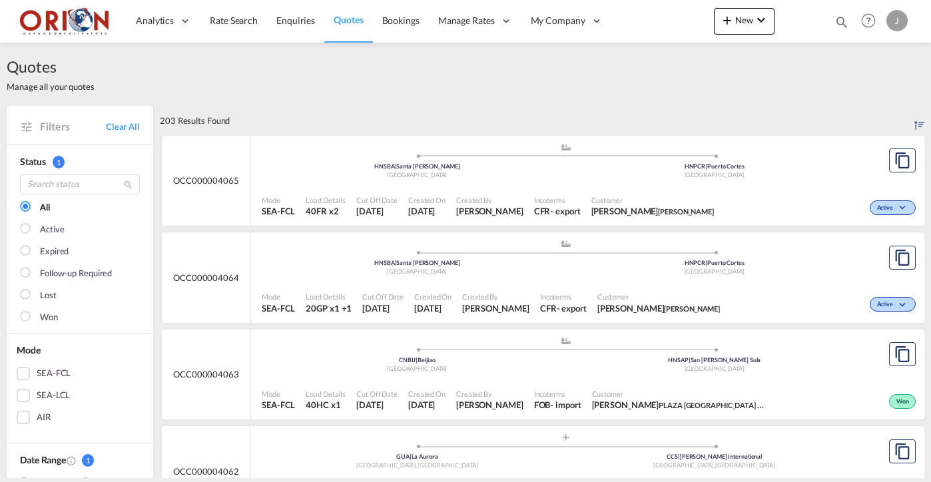
click at [592, 282] on div "Mode SEA-FCL Load Details 20GP x1 +1 Cut Off Date [DATE] Created On [DATE] Crea…" at bounding box center [587, 302] width 673 height 41
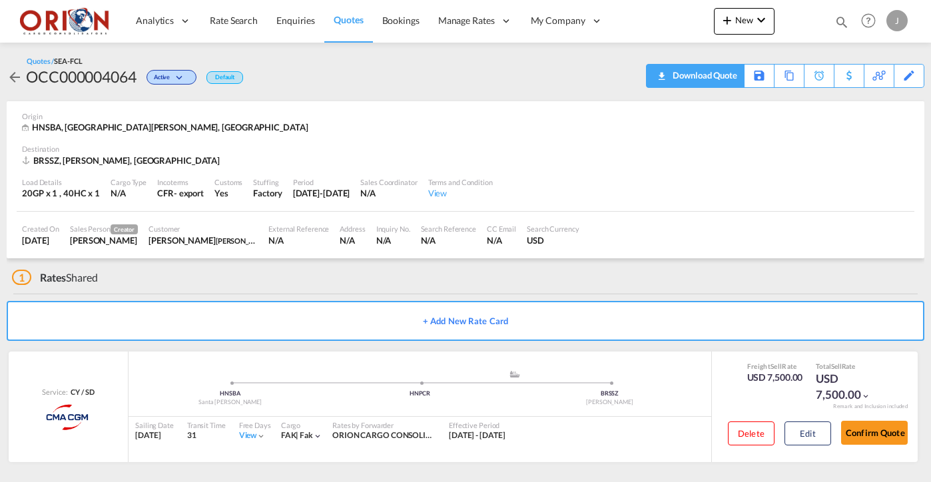
click at [729, 84] on div "Download Quote" at bounding box center [703, 75] width 68 height 21
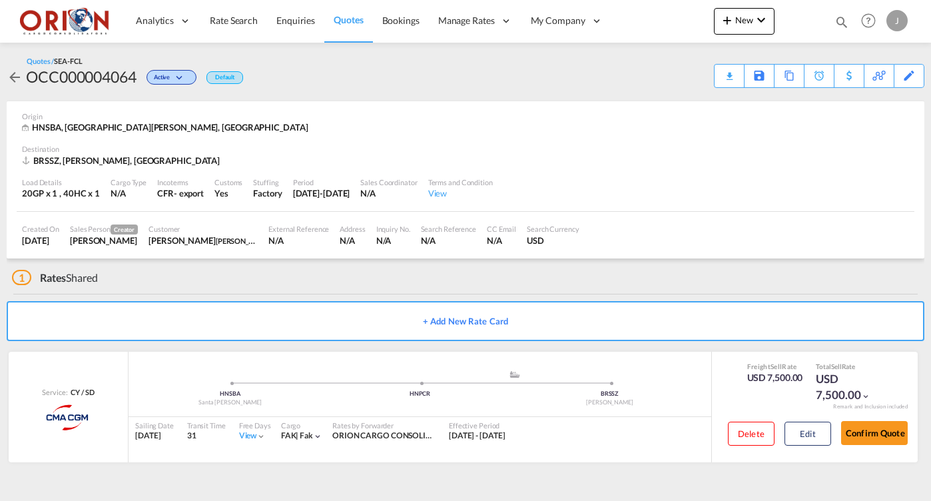
click at [338, 13] on link "Quotes" at bounding box center [348, 20] width 48 height 43
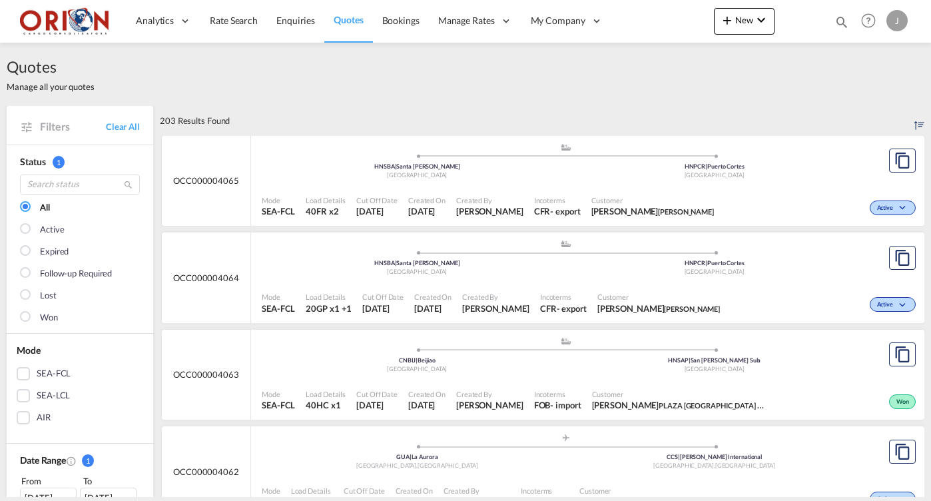
click at [489, 190] on div "Created By [PERSON_NAME]" at bounding box center [490, 206] width 78 height 33
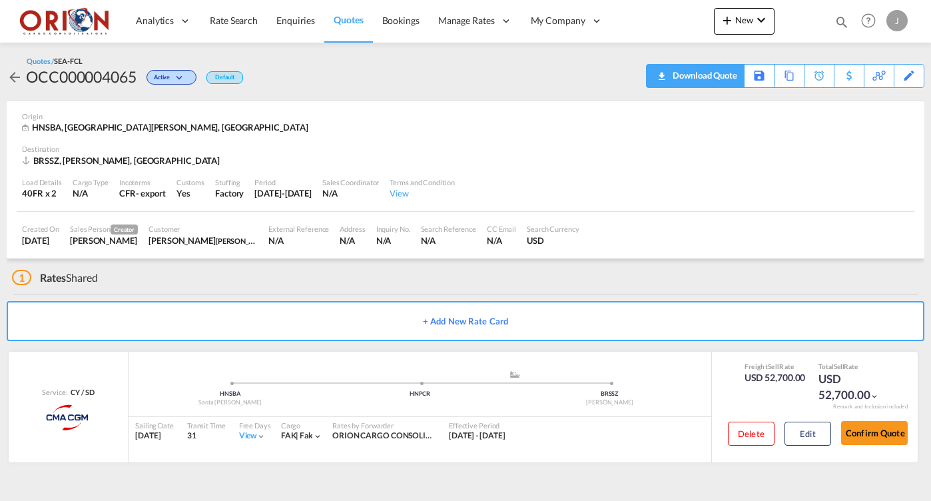
click at [719, 78] on div "Download Quote" at bounding box center [703, 75] width 68 height 21
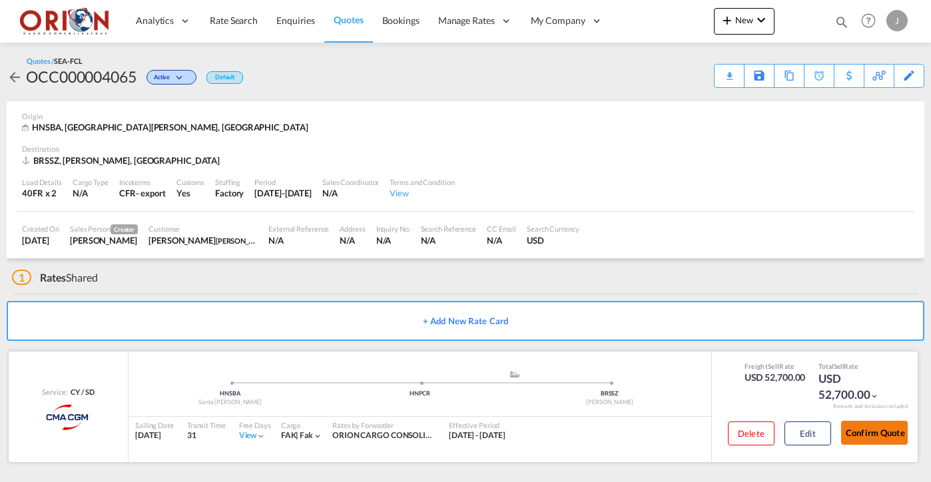
click at [858, 424] on button "Confirm Quote" at bounding box center [874, 433] width 67 height 24
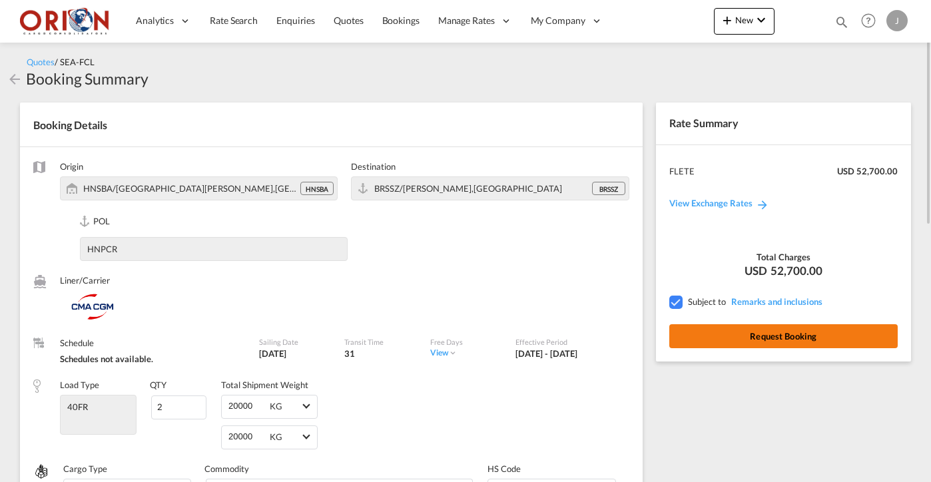
click at [776, 325] on button "Request Booking" at bounding box center [783, 336] width 228 height 24
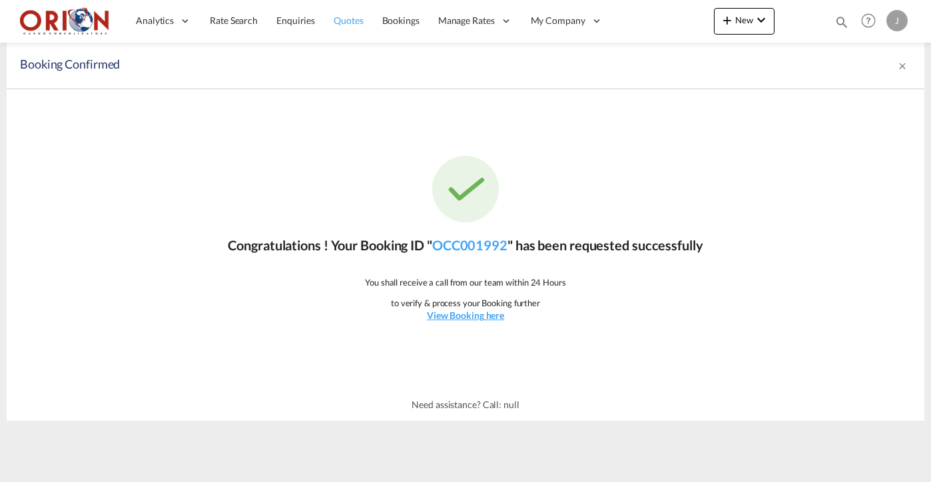
click at [338, 25] on span "Quotes" at bounding box center [348, 20] width 29 height 11
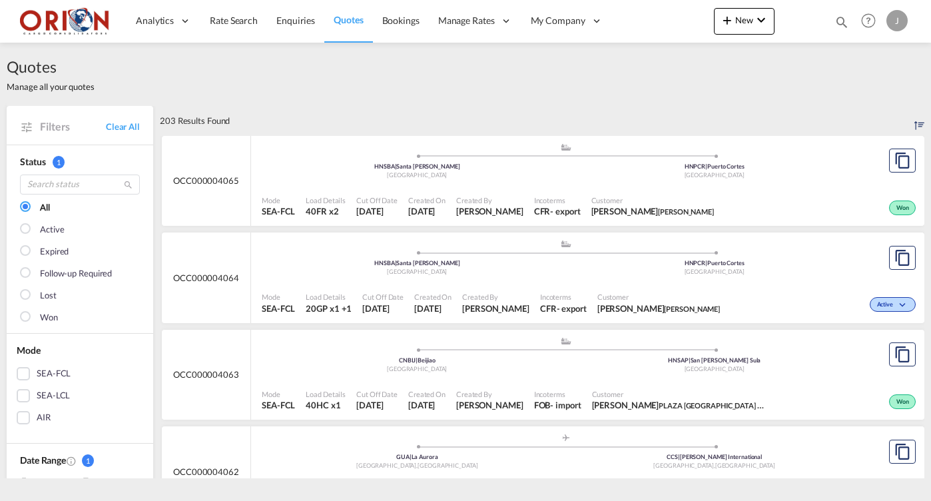
click at [523, 200] on span "Created By" at bounding box center [489, 200] width 67 height 10
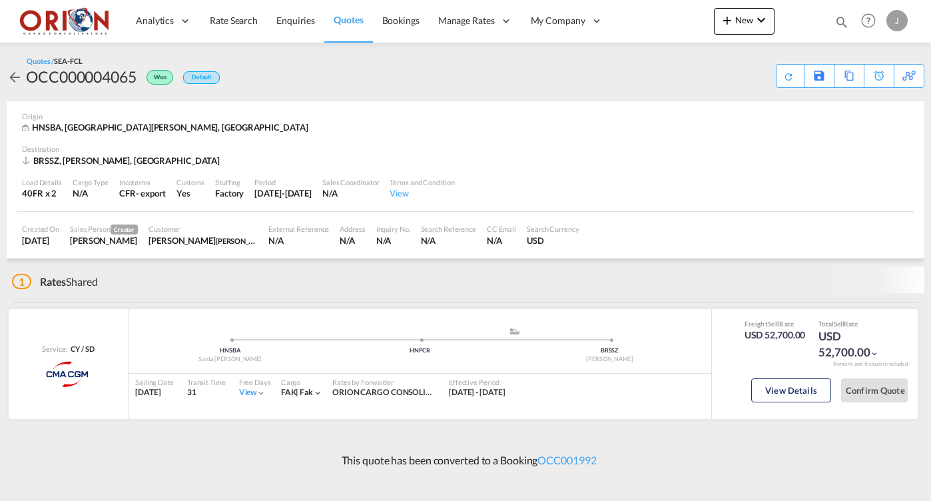
click at [346, 18] on span "Quotes" at bounding box center [348, 19] width 29 height 11
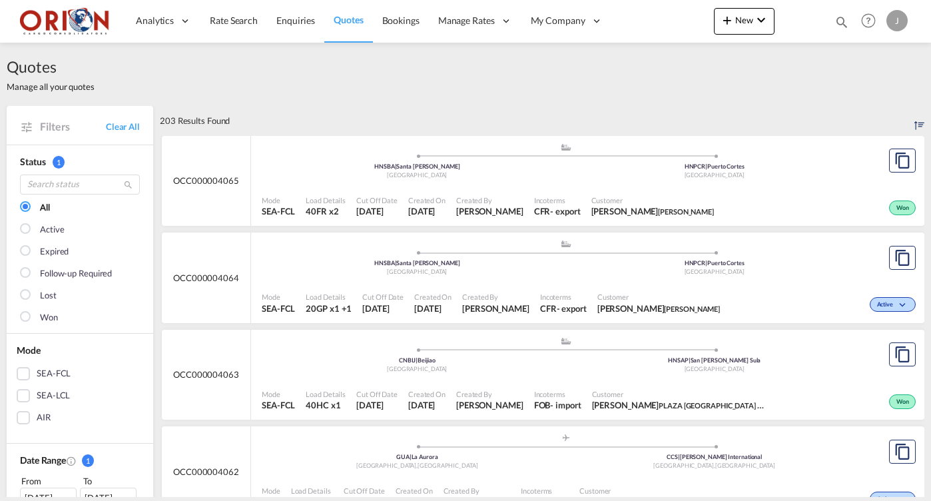
click at [452, 292] on span "Created On" at bounding box center [432, 297] width 37 height 10
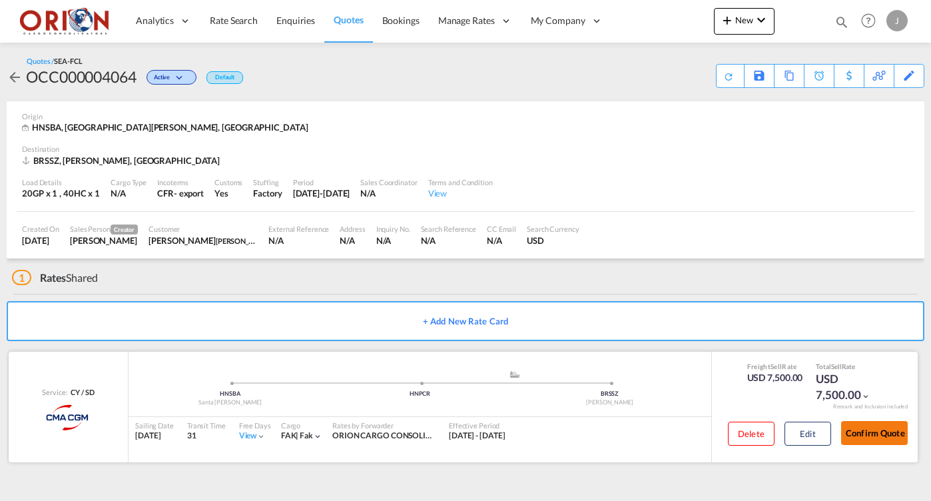
click at [857, 434] on button "Confirm Quote" at bounding box center [874, 433] width 67 height 24
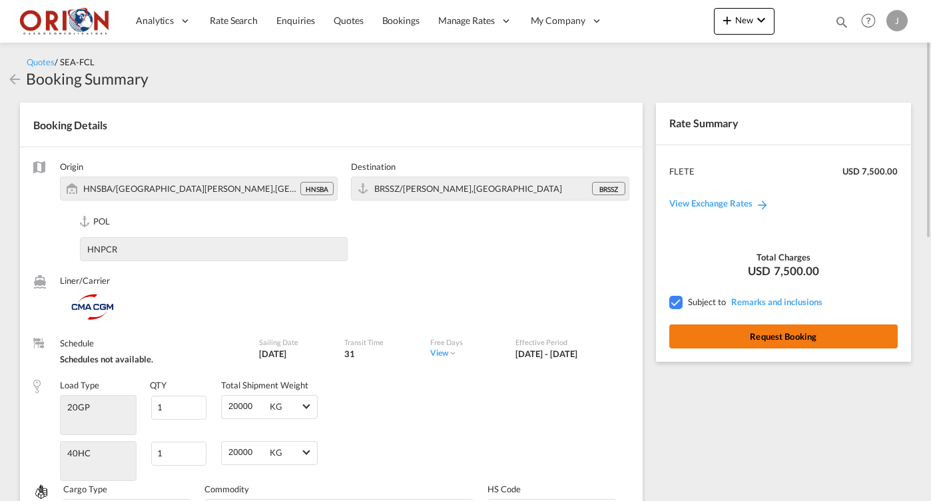
click at [712, 335] on button "Request Booking" at bounding box center [783, 336] width 228 height 24
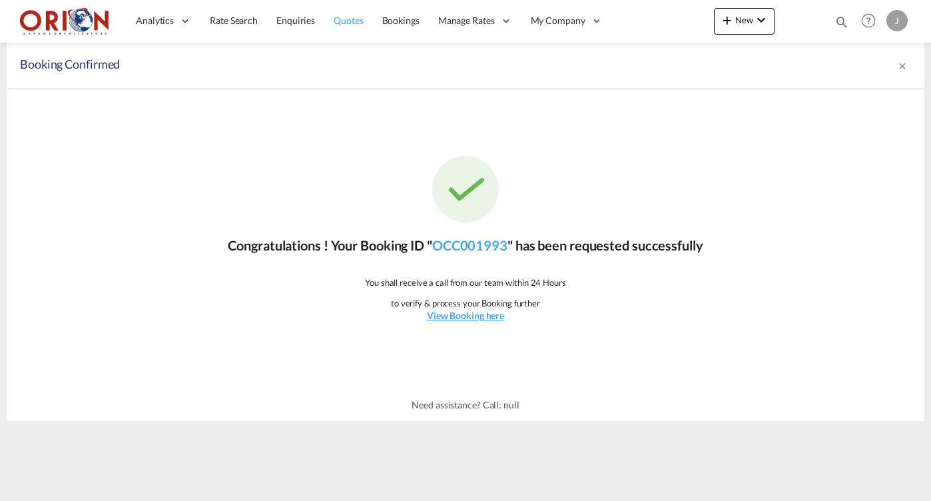
click at [344, 19] on span "Quotes" at bounding box center [348, 20] width 29 height 11
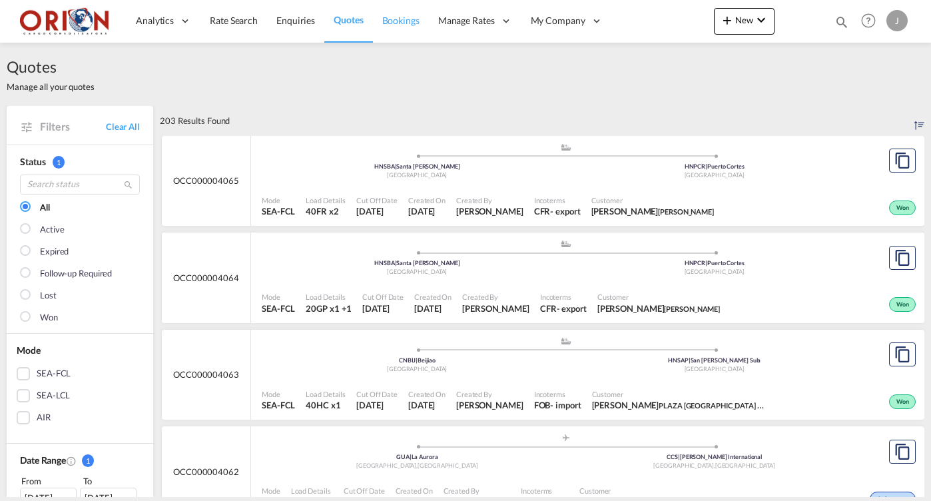
click at [406, 27] on link "Bookings" at bounding box center [401, 20] width 56 height 43
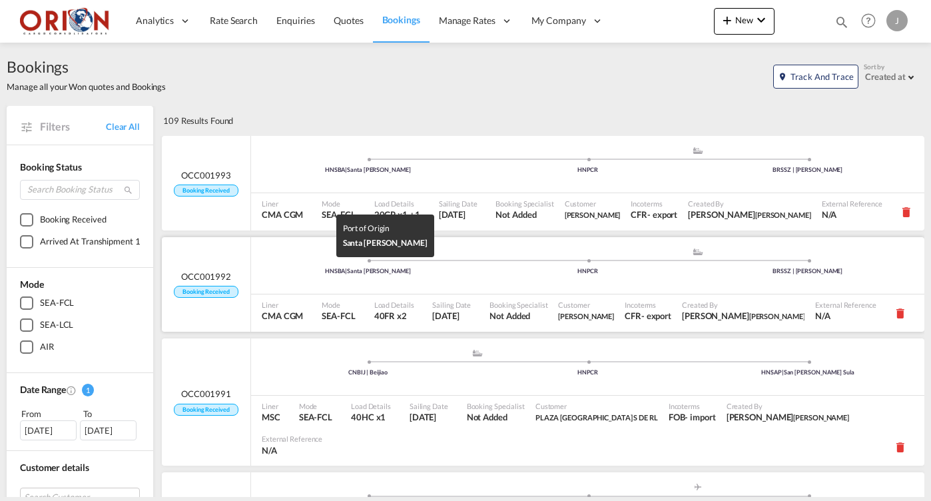
click at [264, 267] on div "HNSBA | [GEOGRAPHIC_DATA][PERSON_NAME]" at bounding box center [368, 271] width 220 height 9
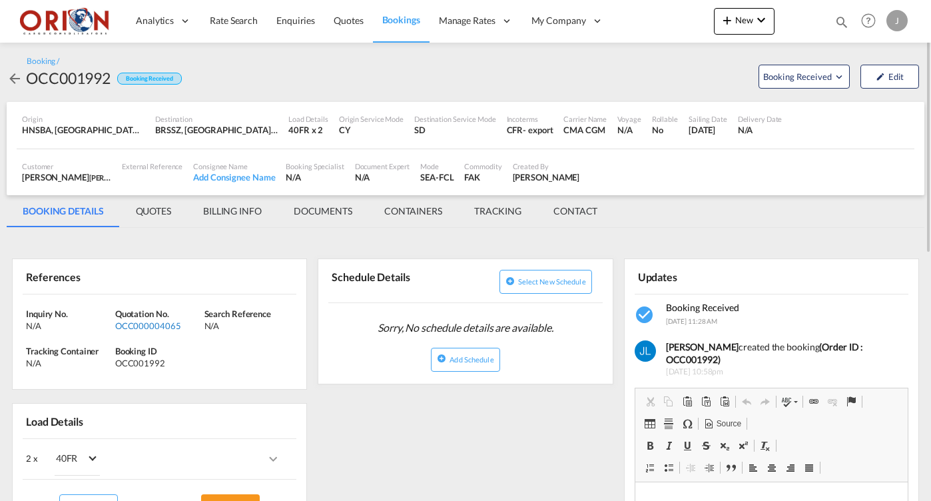
click at [152, 326] on div "OCC000004065" at bounding box center [158, 326] width 86 height 12
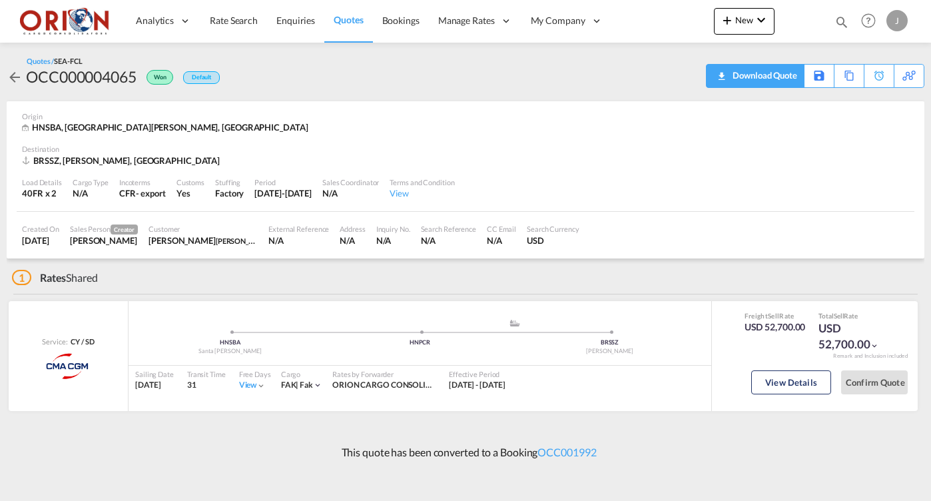
click at [785, 79] on div "Download Quote" at bounding box center [763, 75] width 68 height 21
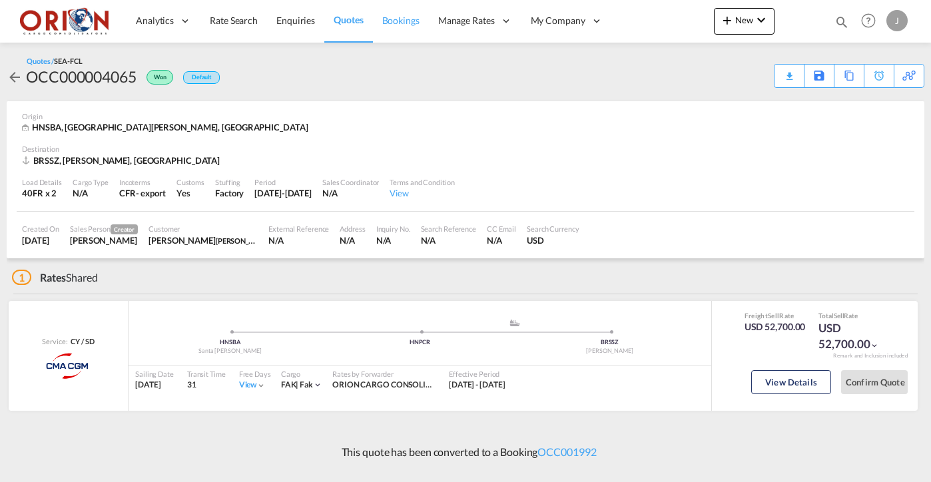
click at [386, 21] on span "Bookings" at bounding box center [400, 20] width 37 height 11
